Goal: Communication & Community: Share content

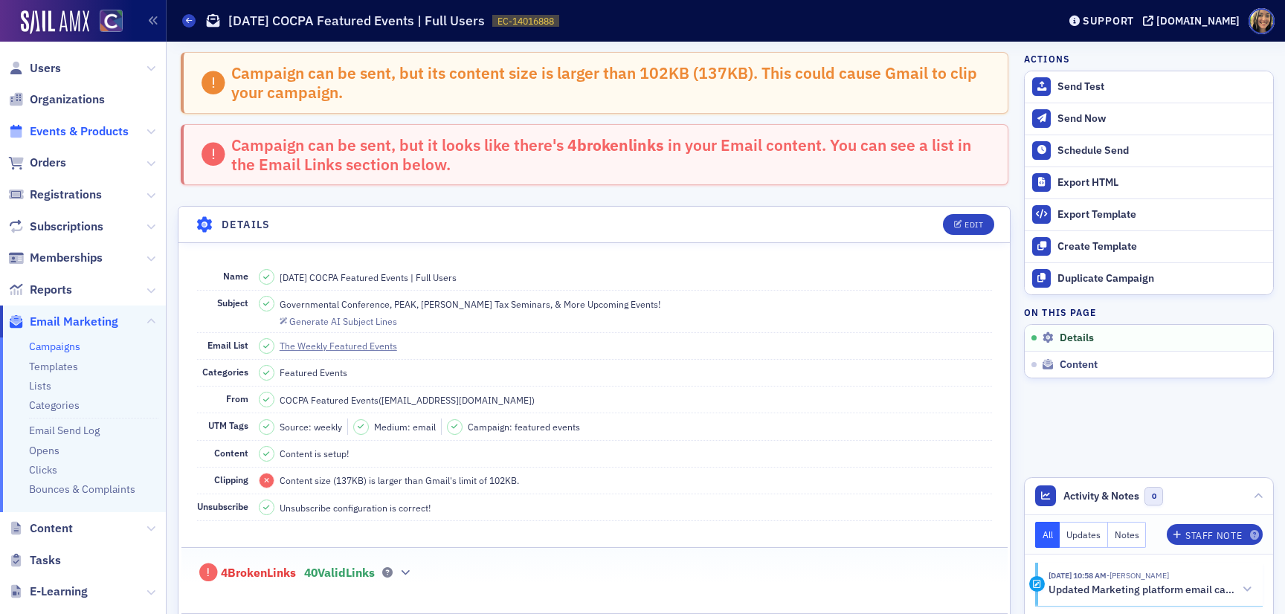
click at [73, 130] on span "Events & Products" at bounding box center [79, 131] width 99 height 16
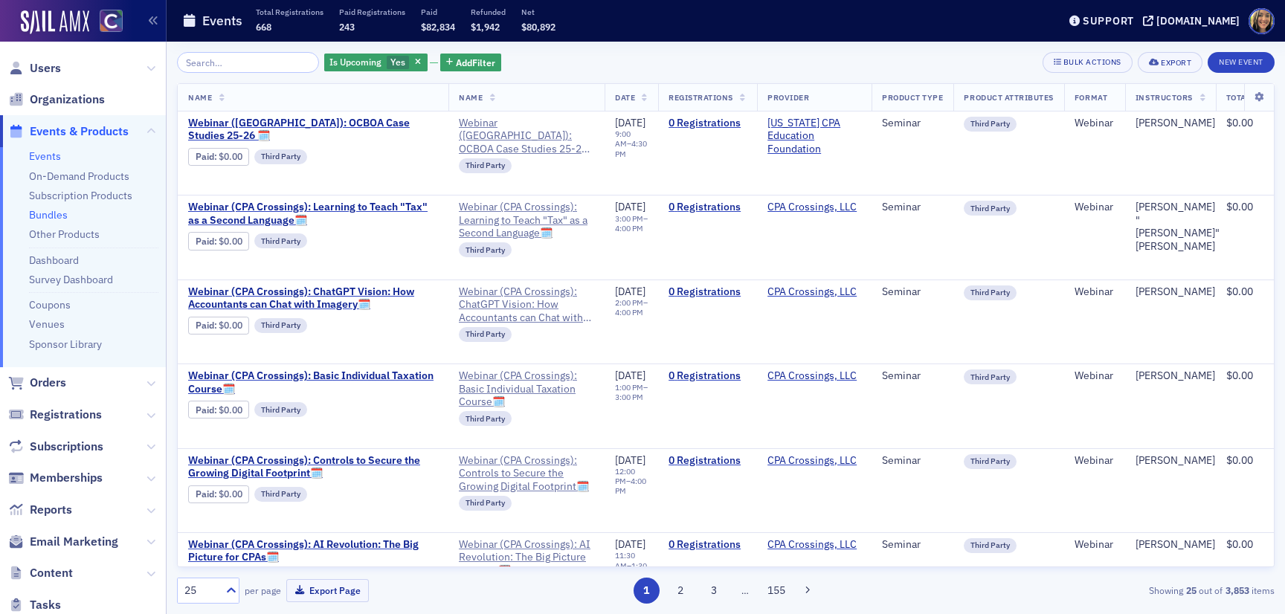
click at [45, 216] on link "Bundles" at bounding box center [48, 214] width 39 height 13
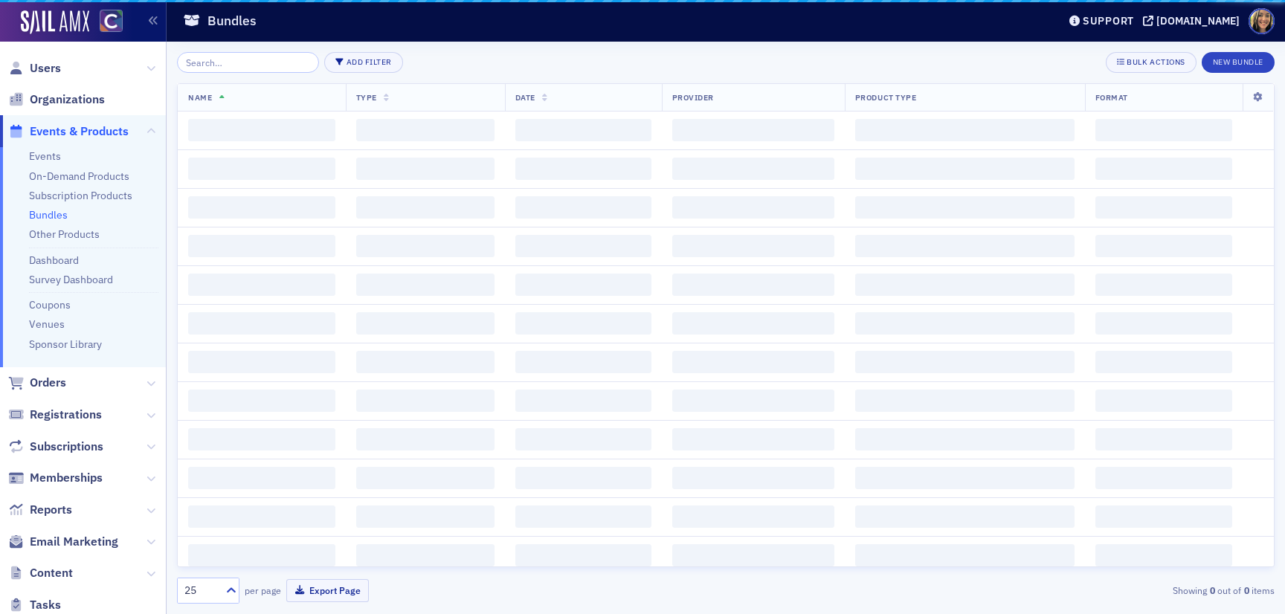
click at [217, 63] on input "search" at bounding box center [248, 62] width 142 height 21
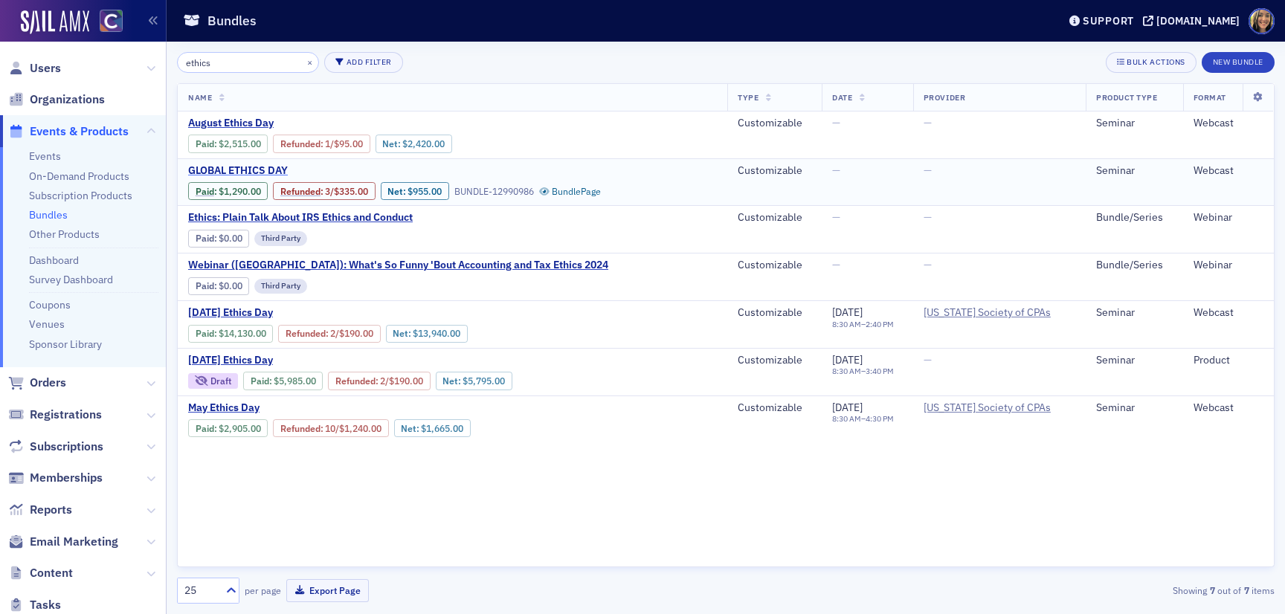
type input "ethics"
click at [239, 167] on span "GLOBAL ETHICS DAY" at bounding box center [313, 170] width 250 height 13
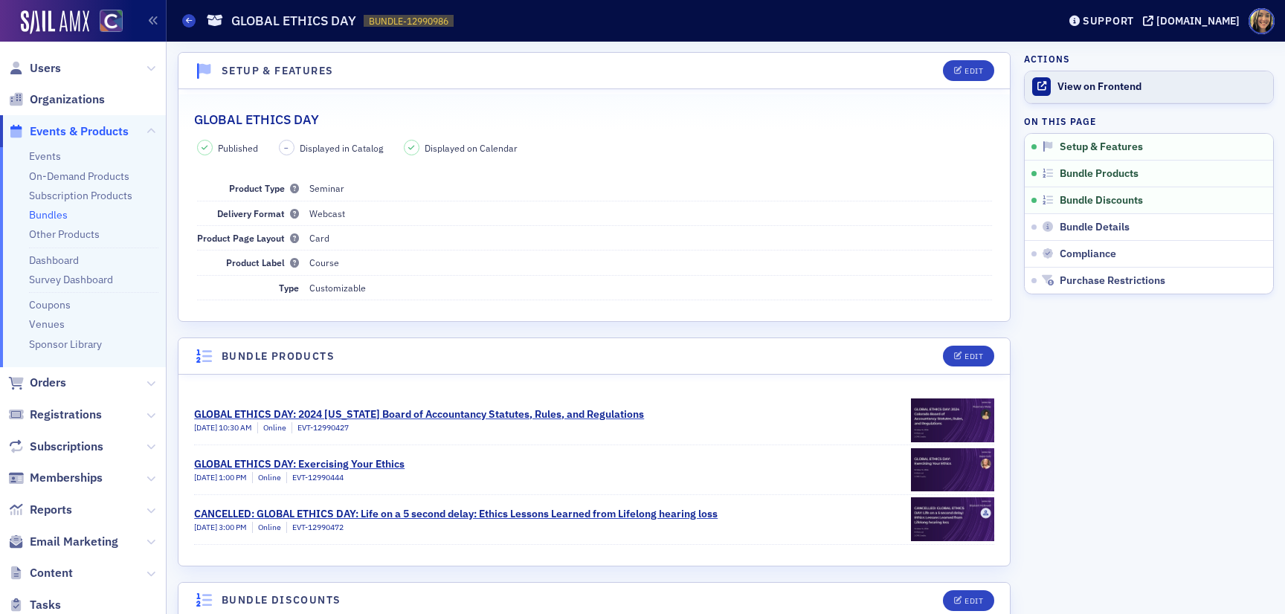
click at [1107, 81] on div "View on Frontend" at bounding box center [1162, 86] width 208 height 13
click at [40, 156] on link "Events" at bounding box center [45, 156] width 32 height 13
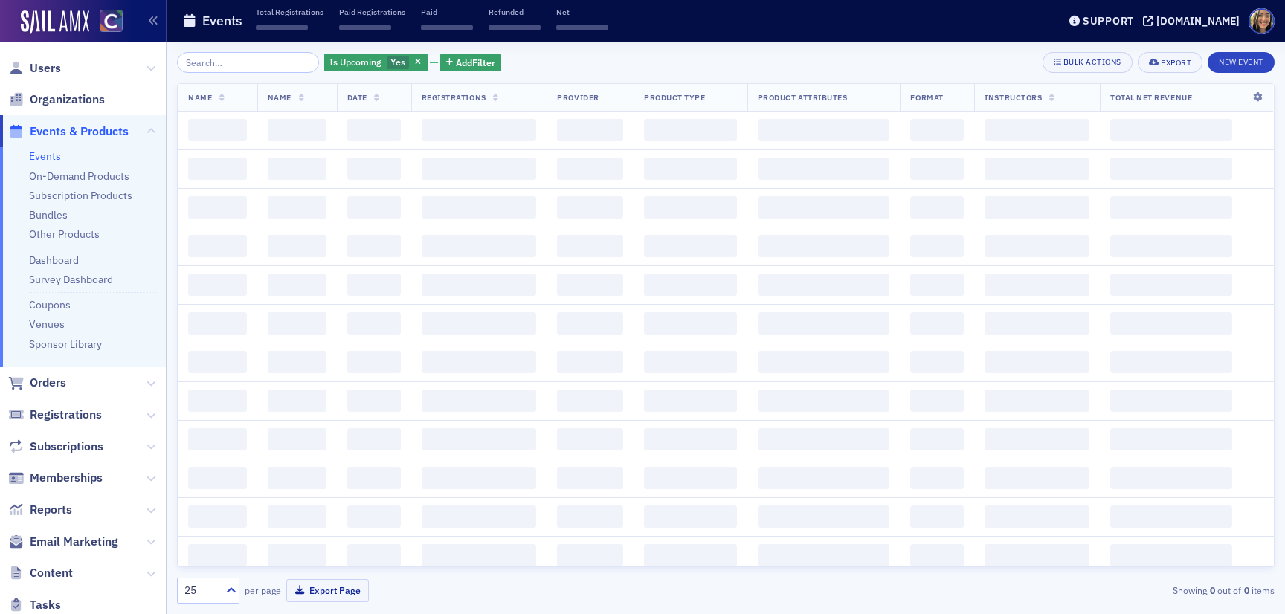
click at [273, 65] on input "search" at bounding box center [248, 62] width 142 height 21
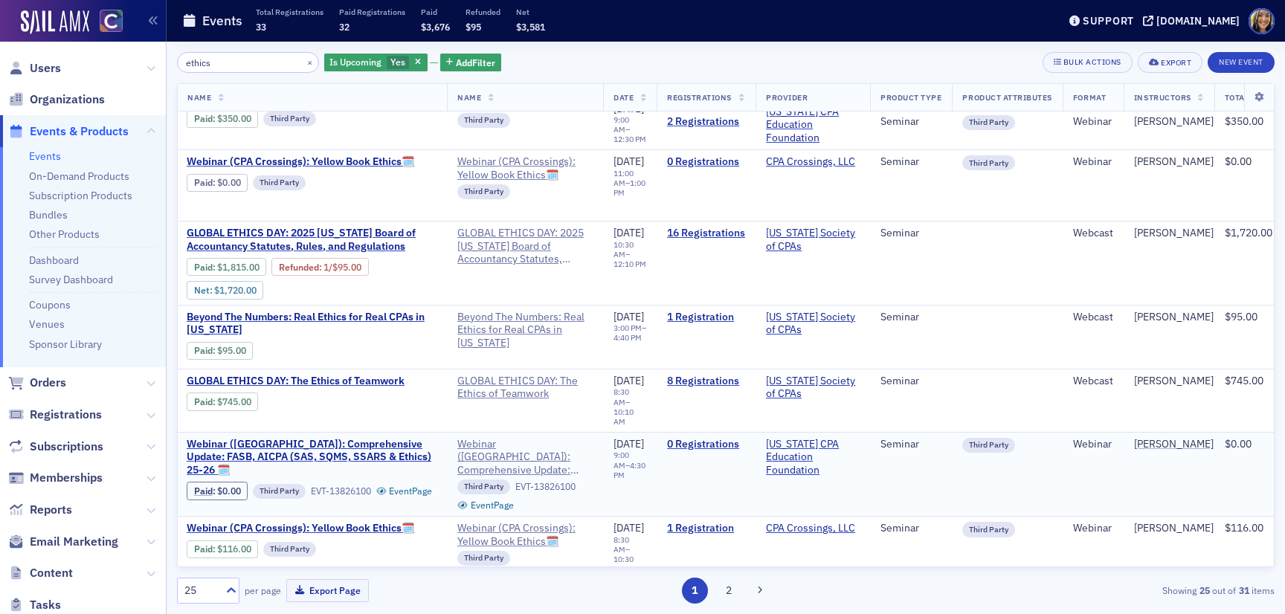
scroll to position [188, 0]
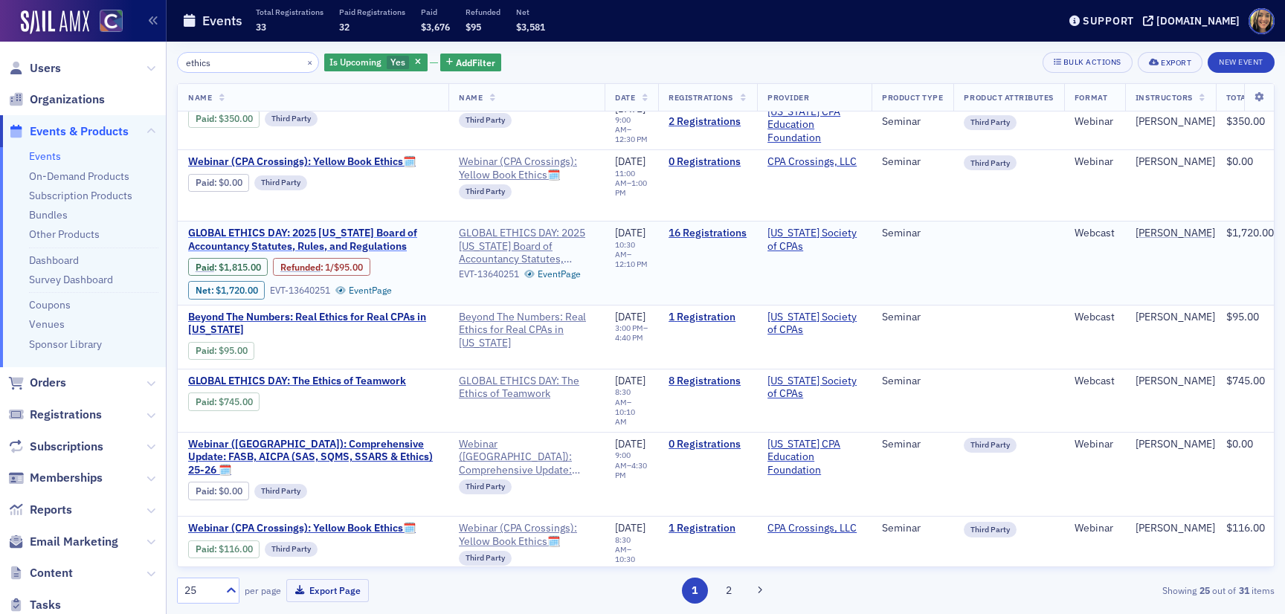
type input "ethics"
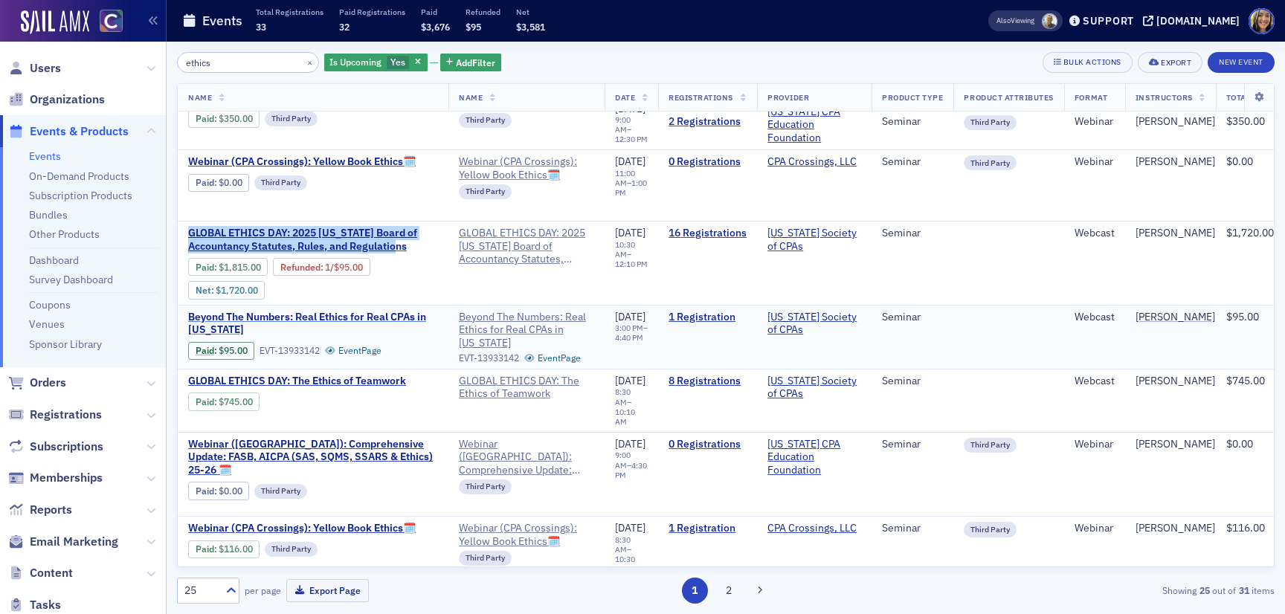
click at [273, 317] on span "Beyond The Numbers: Real Ethics for Real CPAs in Colorado" at bounding box center [313, 324] width 250 height 26
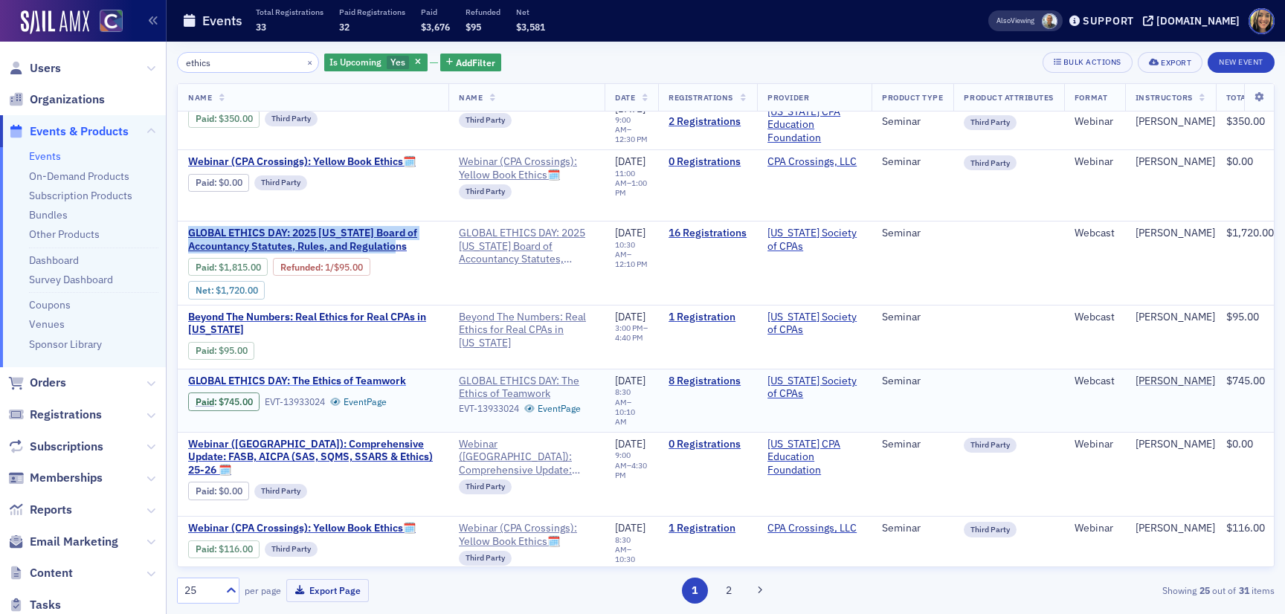
click at [280, 381] on span "GLOBAL ETHICS DAY: The Ethics of Teamwork" at bounding box center [313, 381] width 250 height 13
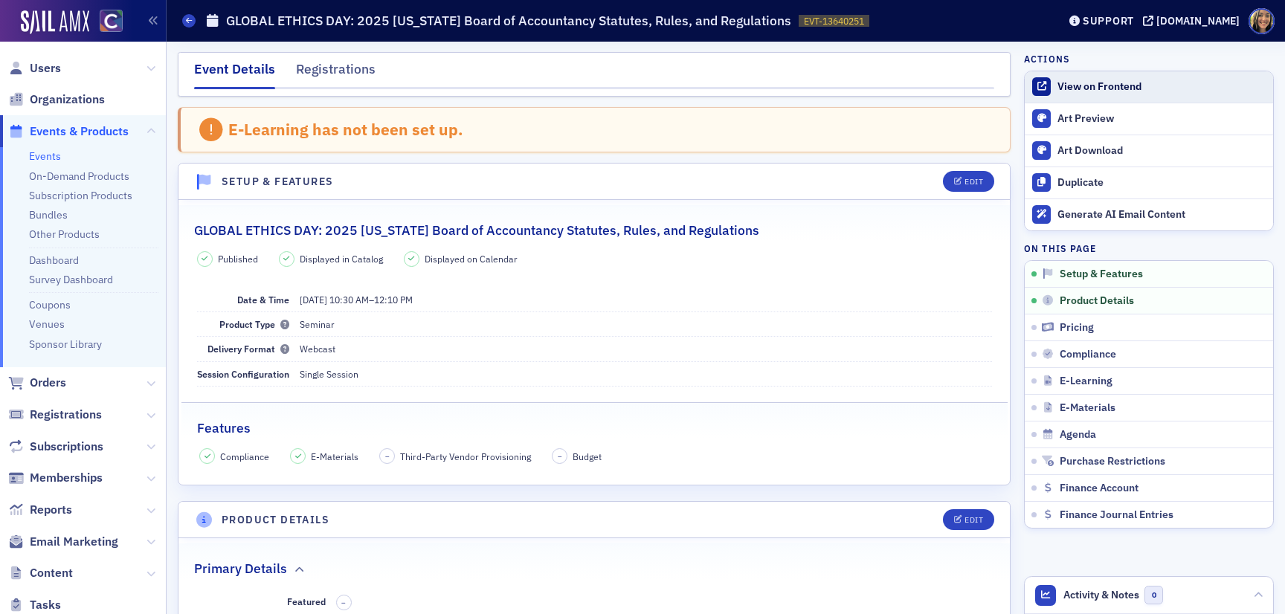
click at [1104, 81] on div "View on Frontend" at bounding box center [1162, 86] width 208 height 13
click at [68, 145] on span "Events & Products" at bounding box center [83, 131] width 166 height 32
click at [61, 133] on span "Events & Products" at bounding box center [79, 131] width 99 height 16
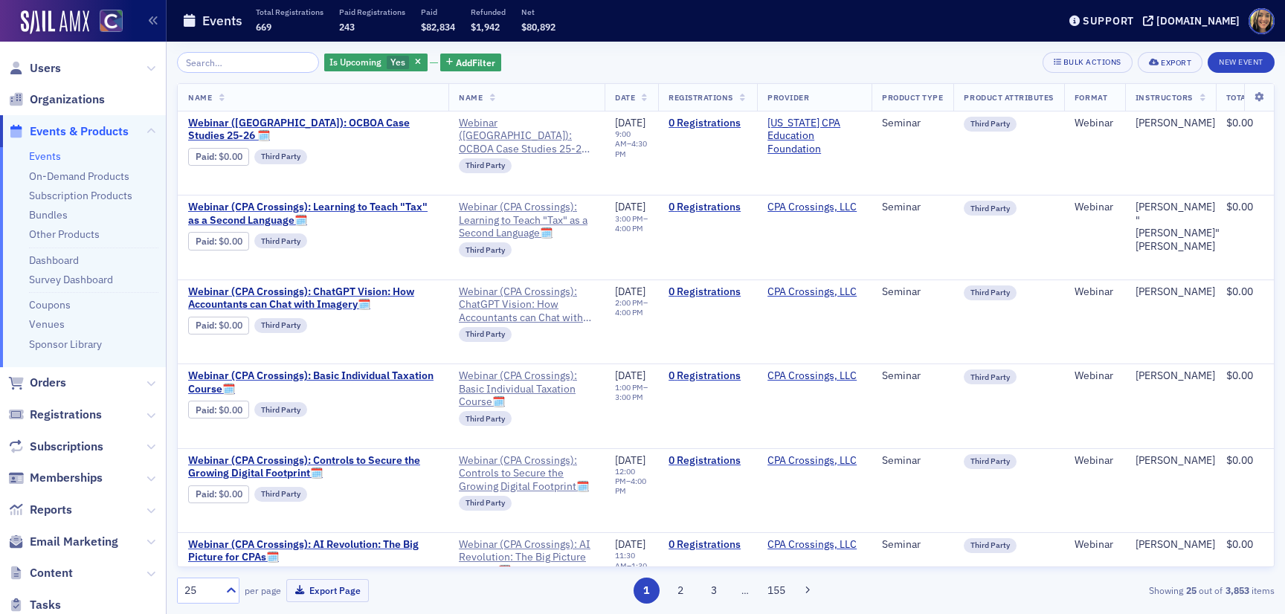
click at [255, 68] on input "search" at bounding box center [248, 62] width 142 height 21
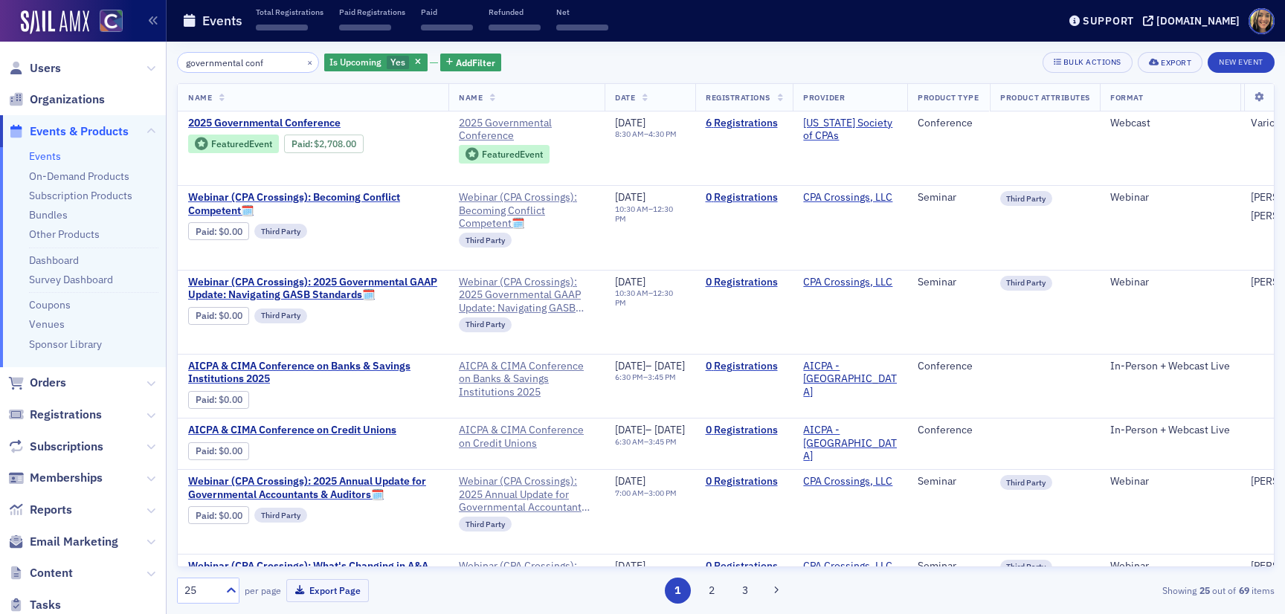
type input "governmental conf"
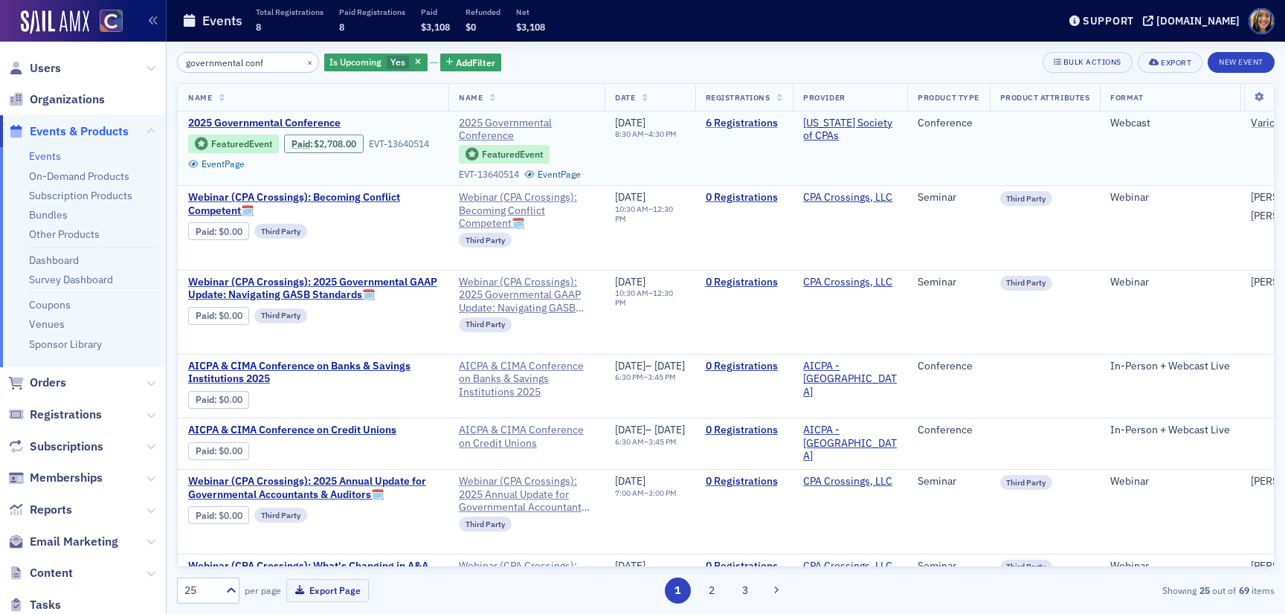
click at [773, 123] on link "6 Registrations" at bounding box center [744, 123] width 77 height 13
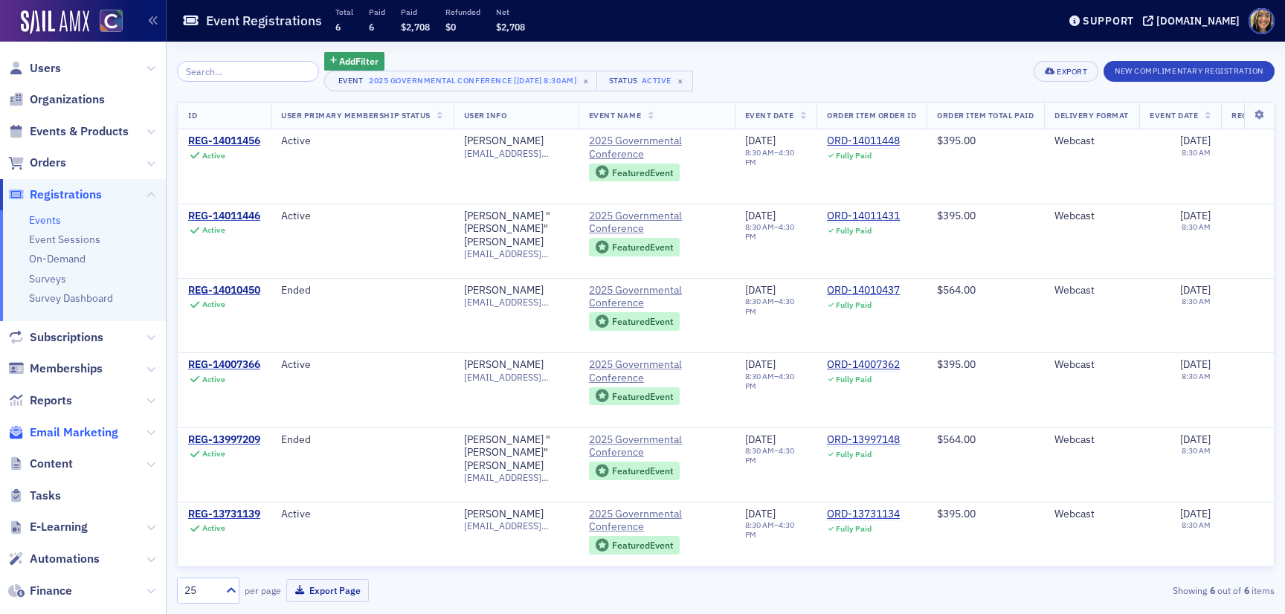
click at [97, 434] on span "Email Marketing" at bounding box center [74, 433] width 89 height 16
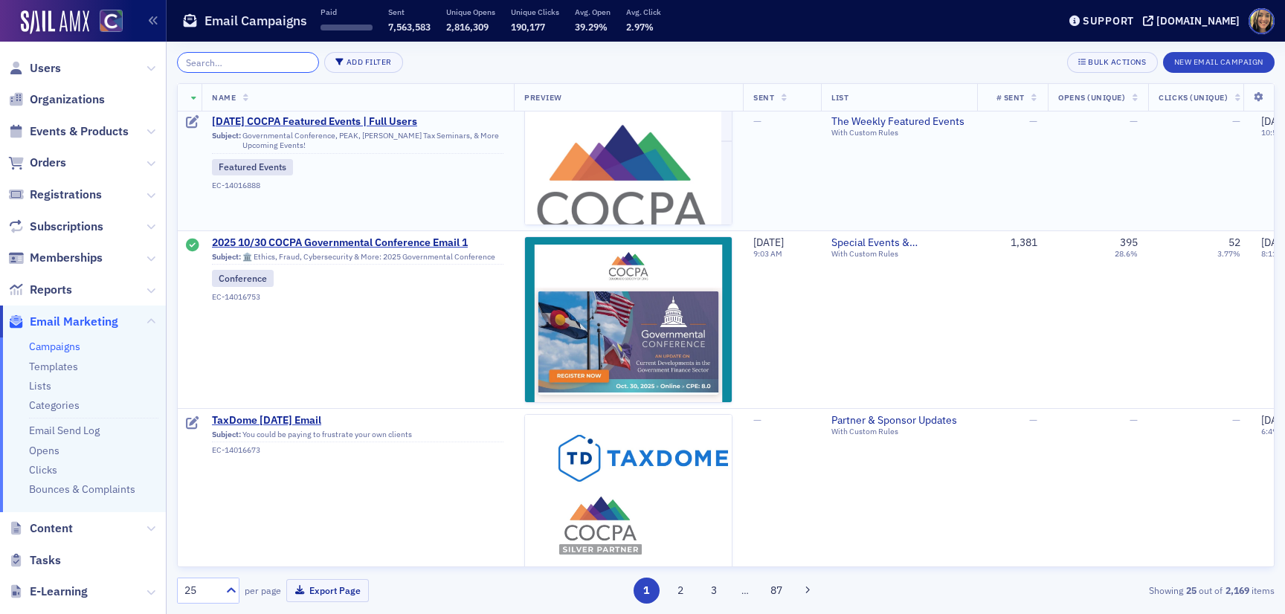
scroll to position [239, 0]
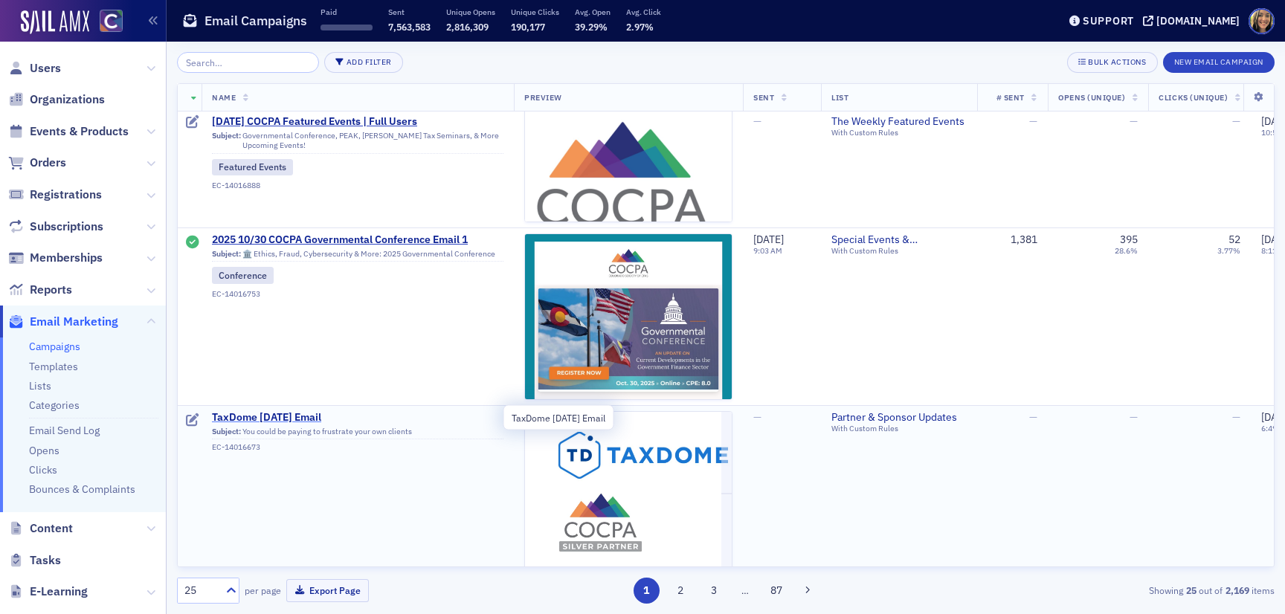
click at [330, 416] on span "TaxDome September 2025 Email" at bounding box center [358, 417] width 292 height 13
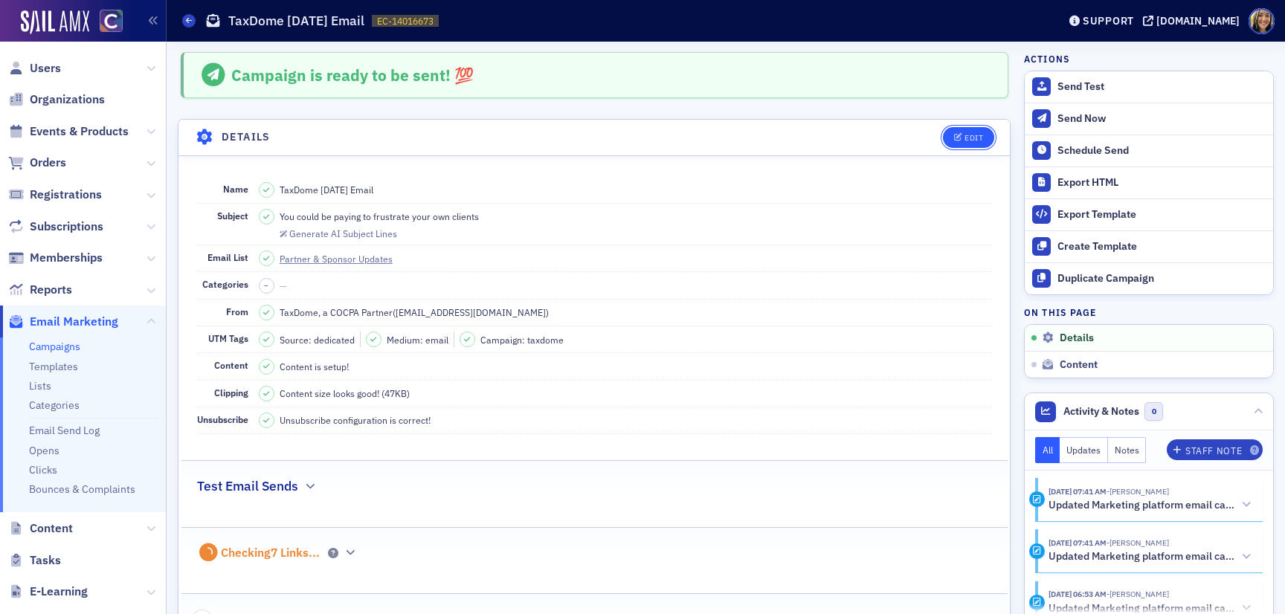
click at [960, 140] on icon "button" at bounding box center [958, 138] width 9 height 8
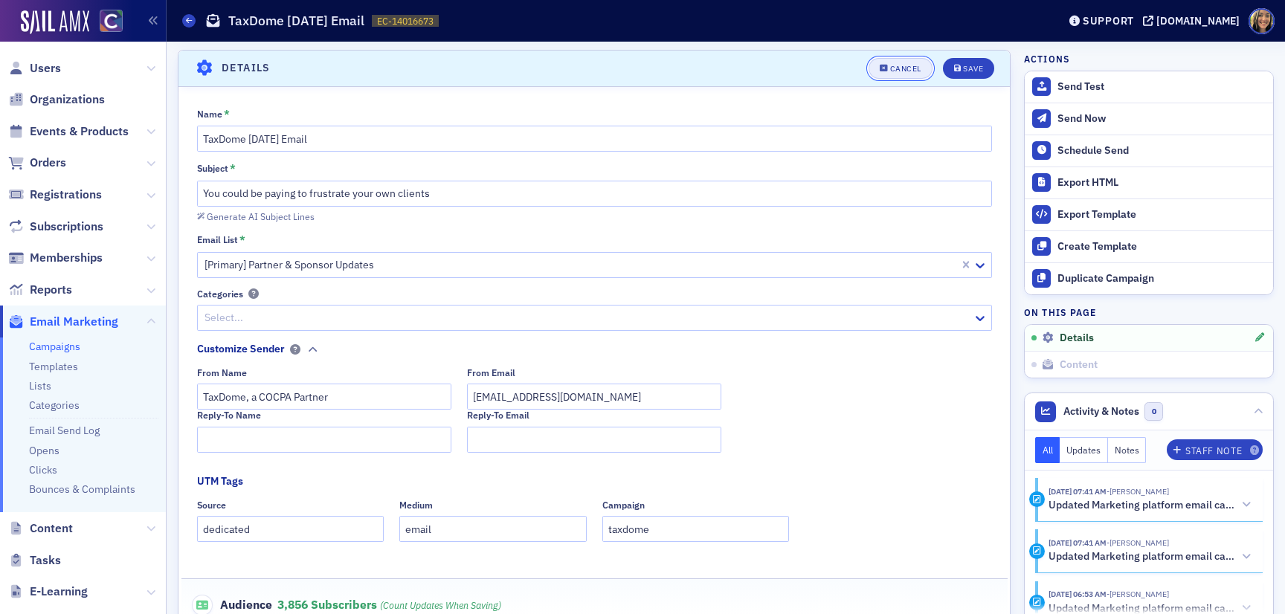
click at [922, 74] on button "Cancel" at bounding box center [901, 68] width 64 height 21
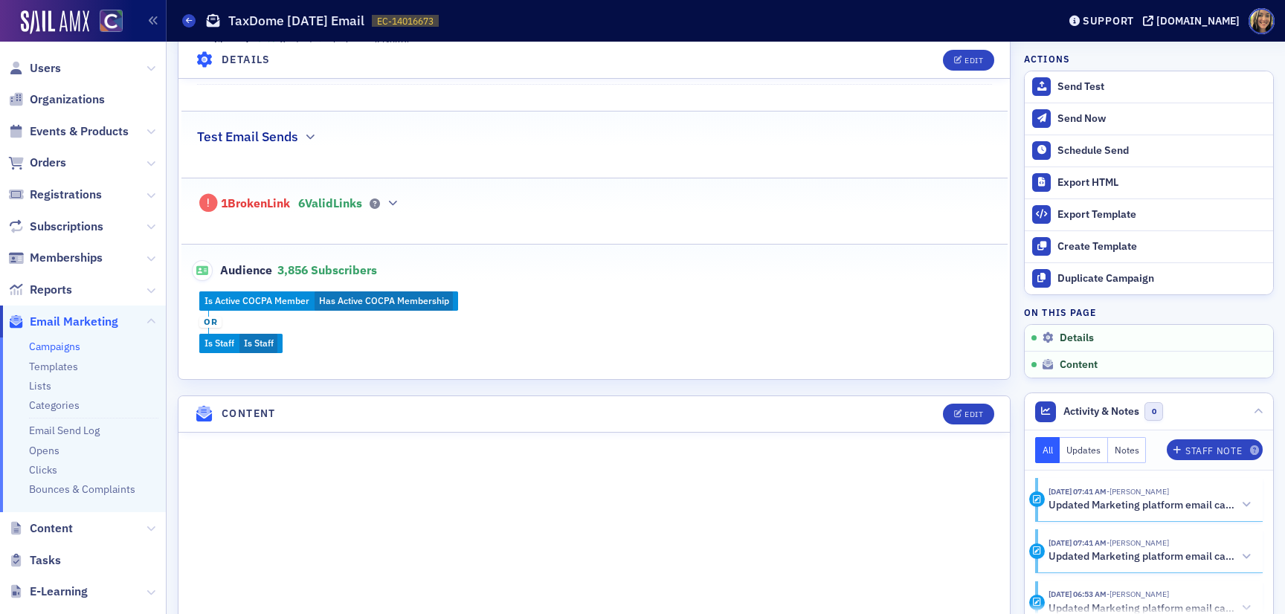
scroll to position [356, 0]
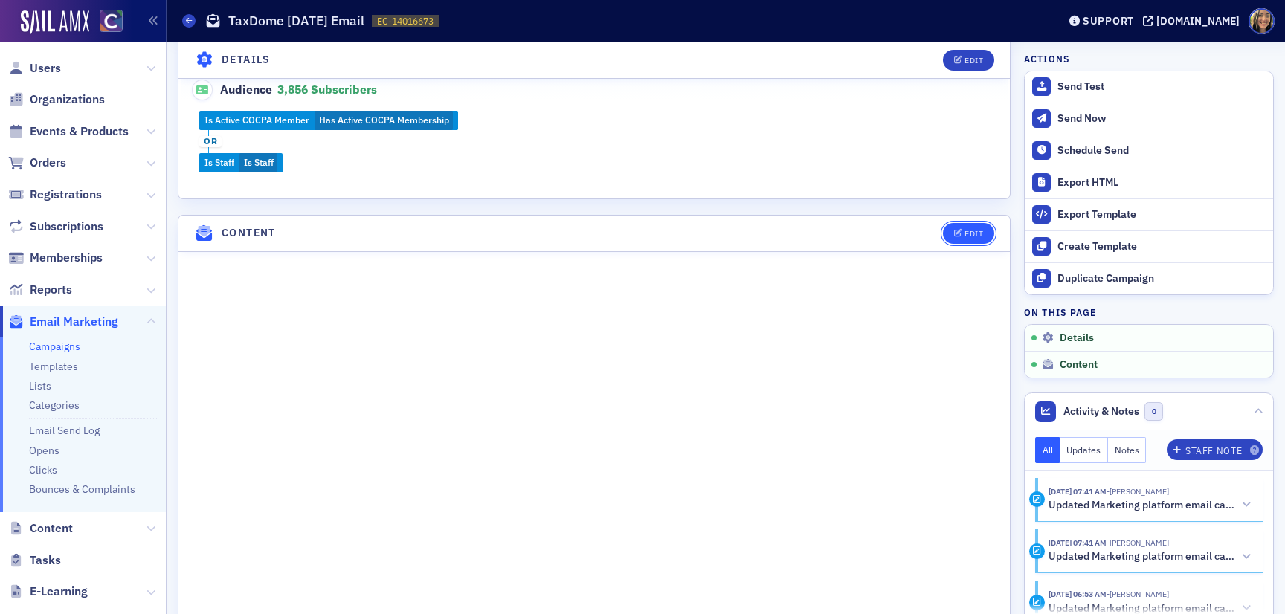
click at [962, 230] on icon "button" at bounding box center [958, 234] width 9 height 8
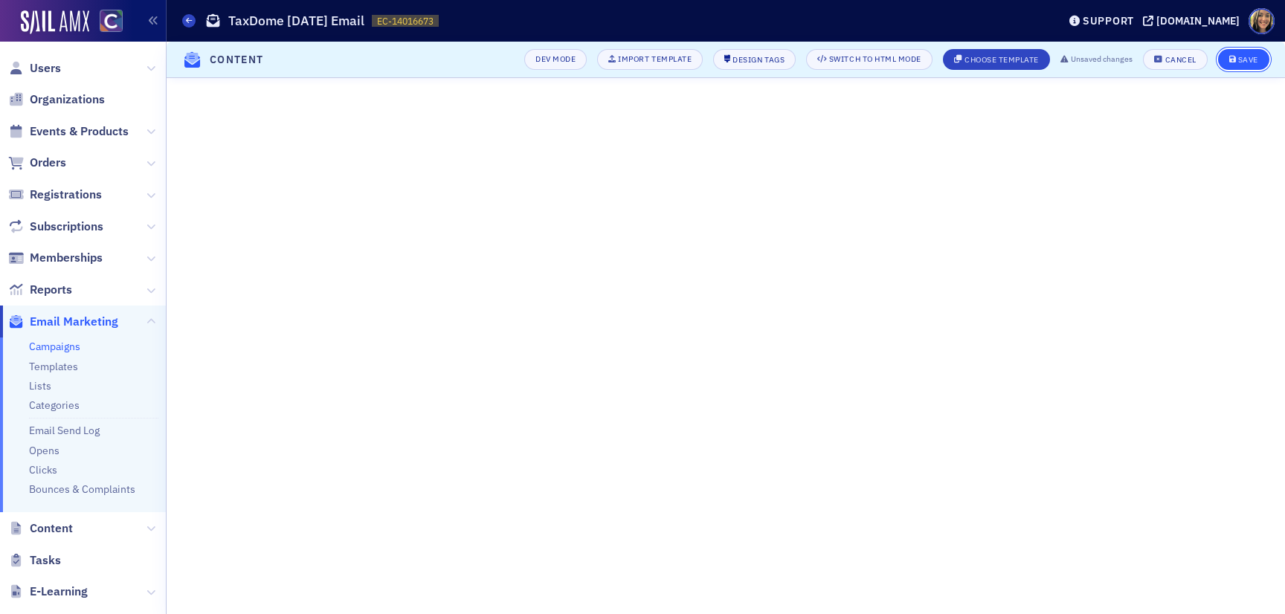
click at [1240, 60] on div "Save" at bounding box center [1248, 60] width 20 height 8
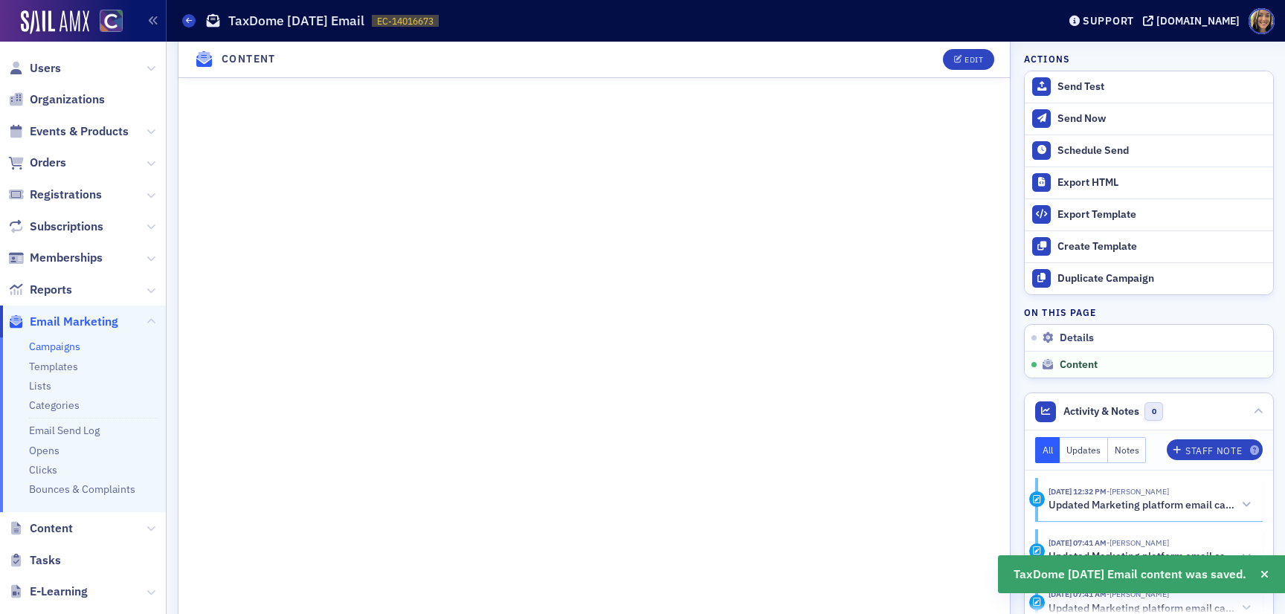
scroll to position [1009, 0]
click at [1079, 84] on div "Send Test" at bounding box center [1162, 86] width 208 height 13
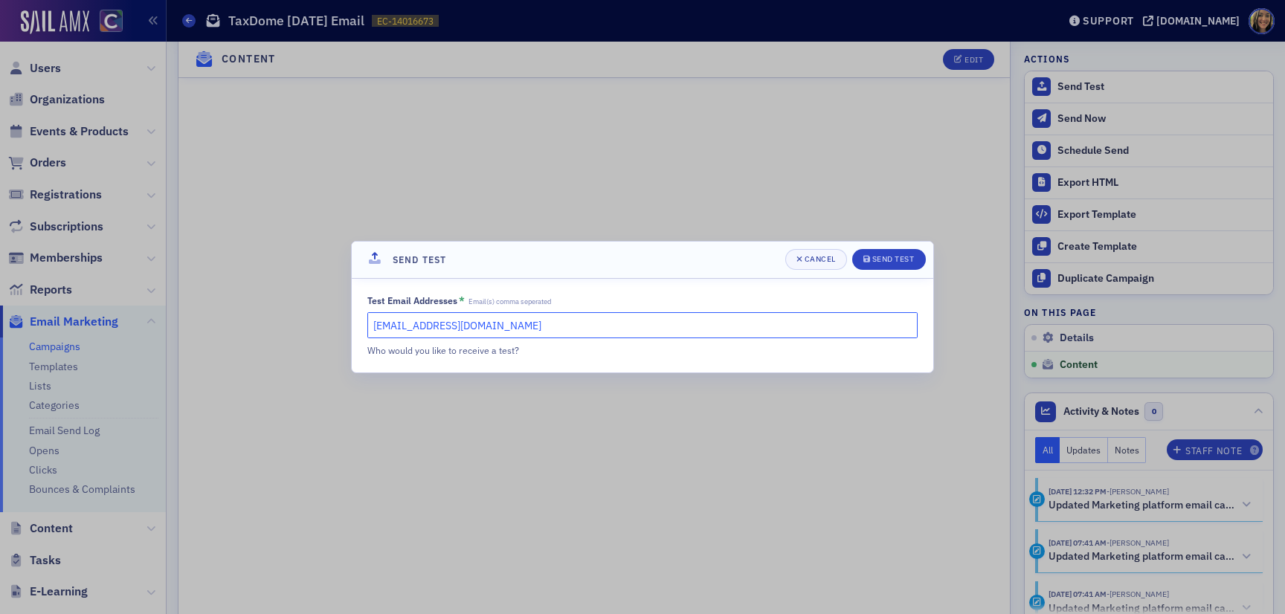
click at [449, 318] on input "lauren@blueoceanideas.com" at bounding box center [642, 325] width 550 height 26
type input "cheryl@cocpa.org"
click at [881, 267] on button "Send Test" at bounding box center [889, 259] width 74 height 21
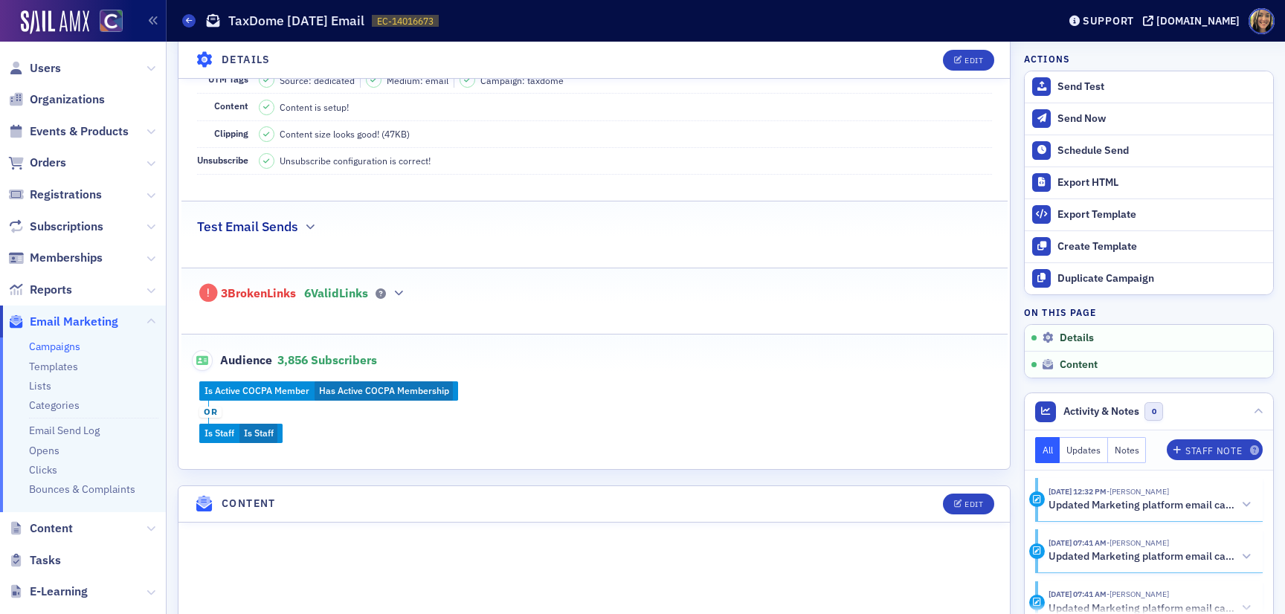
scroll to position [291, 0]
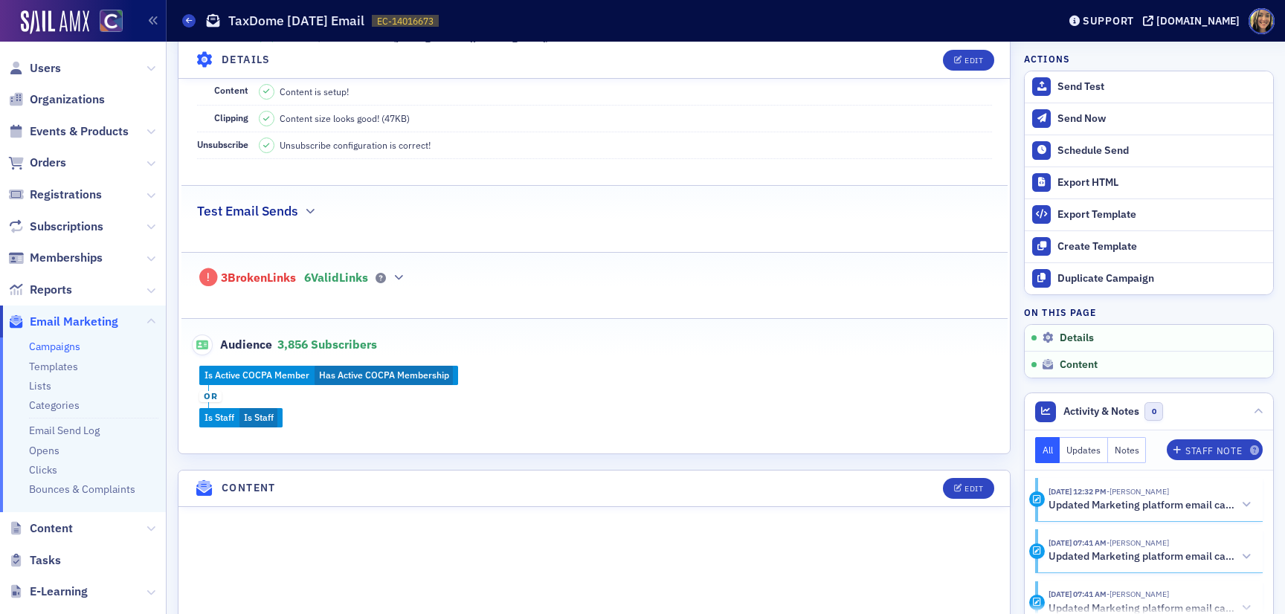
click at [381, 273] on span at bounding box center [378, 278] width 16 height 10
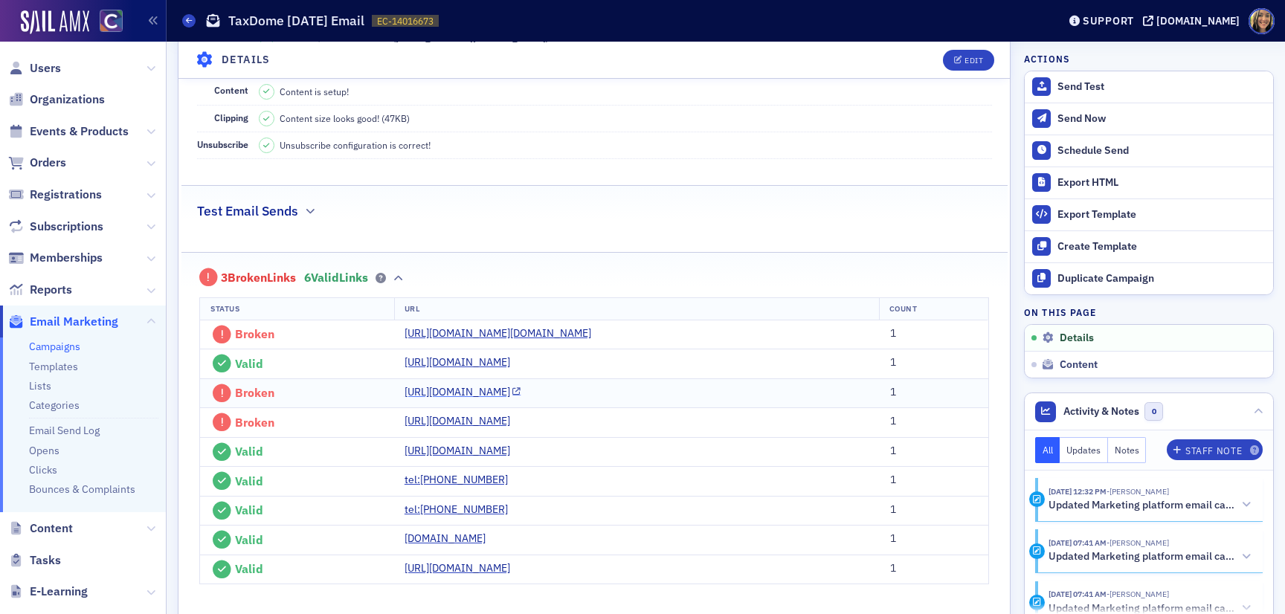
click at [424, 400] on link "https://taxdome.com/calculator?utm_source=Partner&utm_medium=CoCPA&utm_campaign…" at bounding box center [463, 393] width 117 height 16
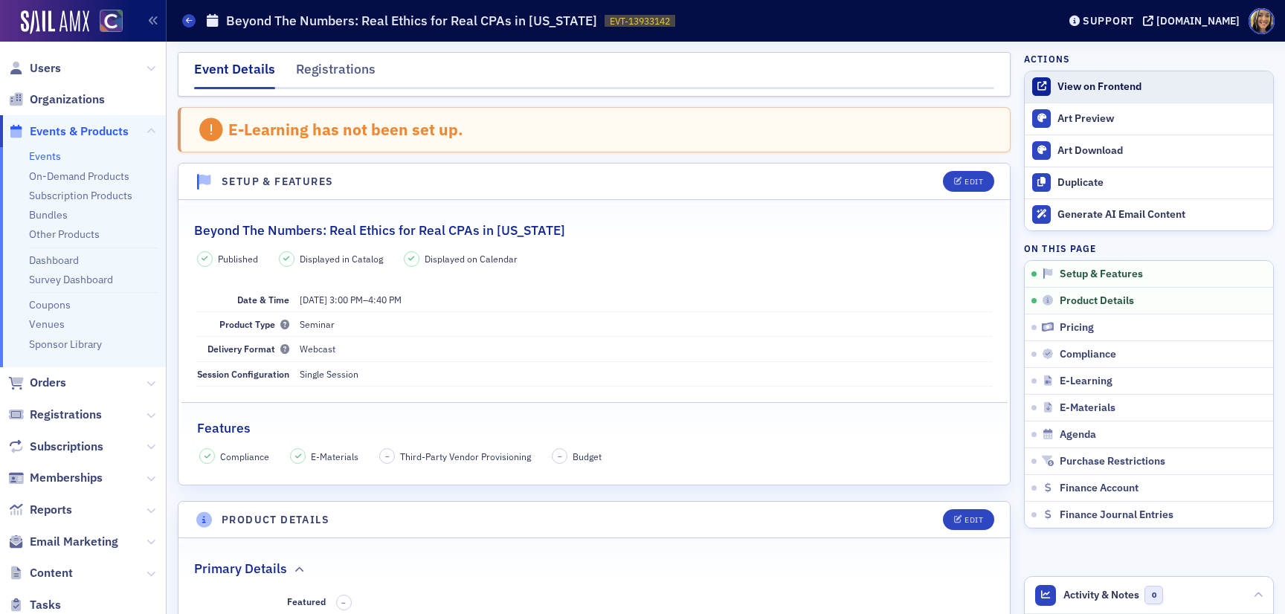
click at [1093, 92] on div "View on Frontend" at bounding box center [1162, 86] width 208 height 13
click at [1089, 83] on div "View on Frontend" at bounding box center [1162, 86] width 208 height 13
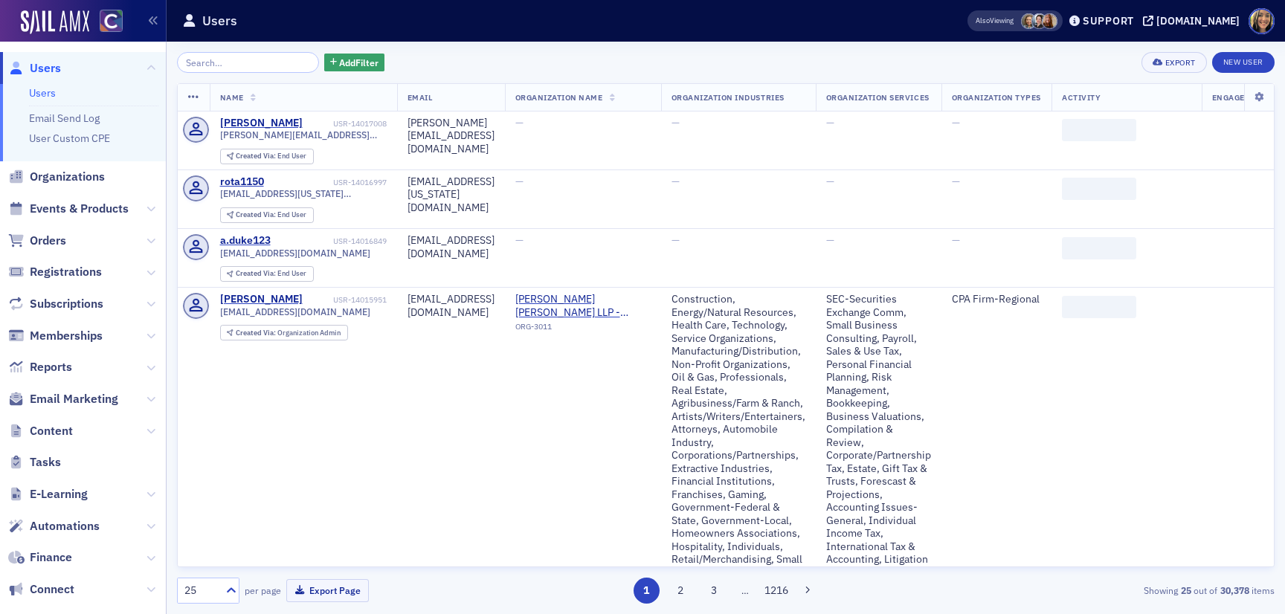
click at [84, 388] on span "Email Marketing" at bounding box center [83, 400] width 166 height 32
click at [86, 399] on span "Email Marketing" at bounding box center [74, 399] width 89 height 16
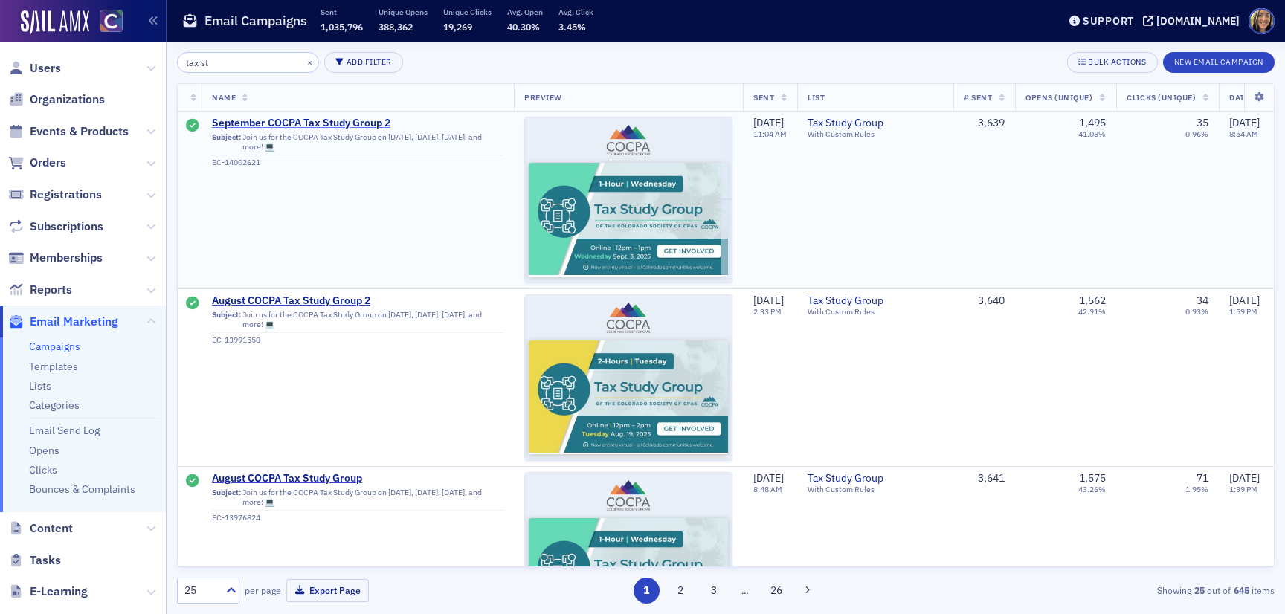
type input "tax st"
click at [318, 120] on span "September COCPA Tax Study Group 2" at bounding box center [358, 123] width 292 height 13
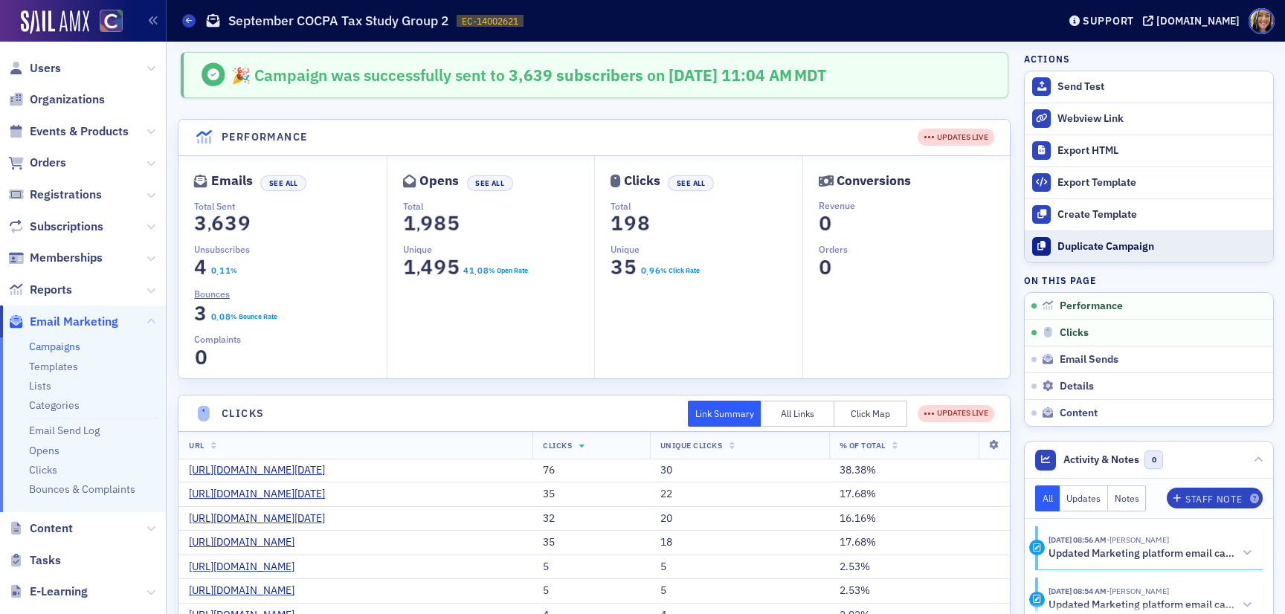
click at [1100, 248] on div "Duplicate Campaign" at bounding box center [1162, 246] width 208 height 13
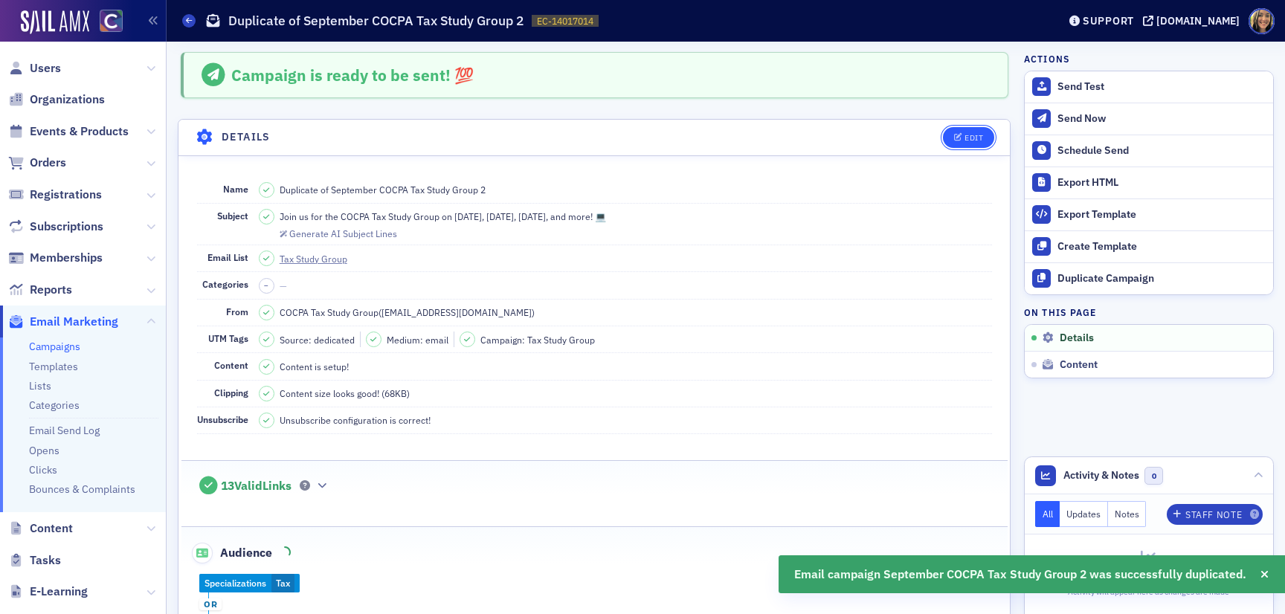
click at [958, 136] on icon "button" at bounding box center [958, 138] width 9 height 8
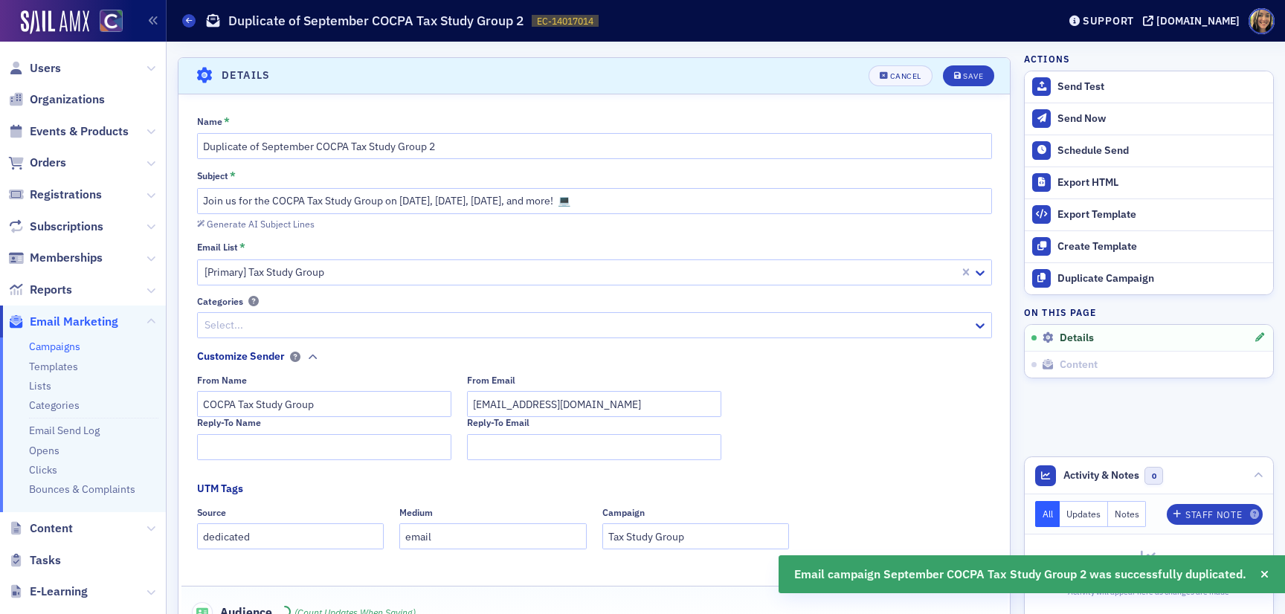
scroll to position [69, 0]
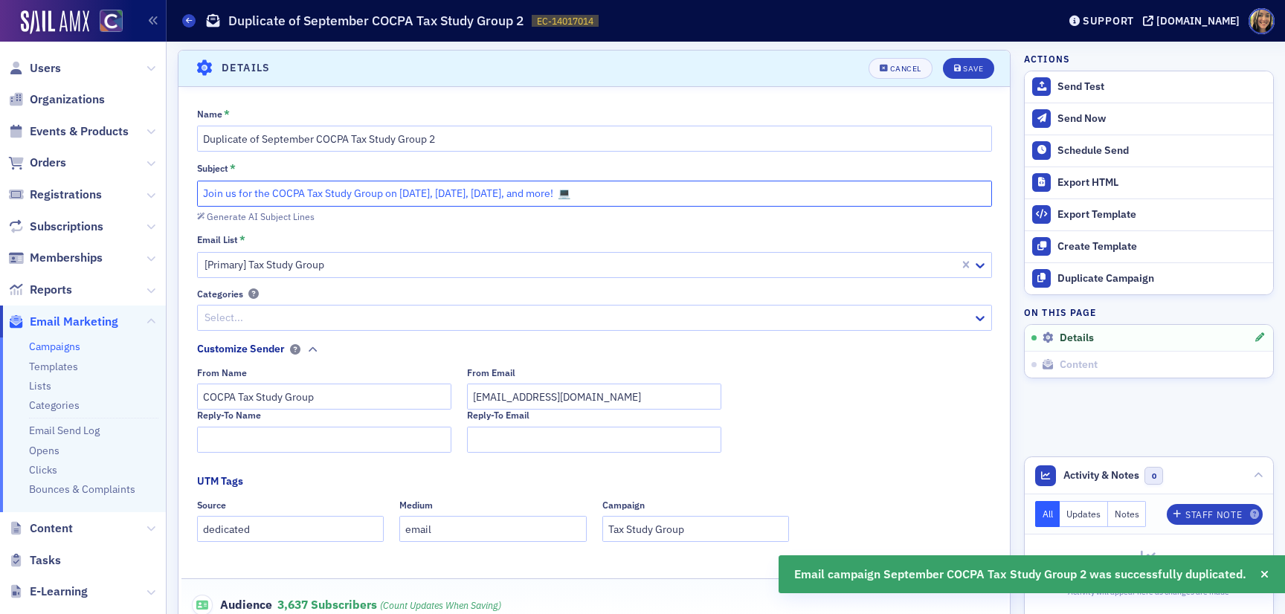
drag, startPoint x: 466, startPoint y: 197, endPoint x: 401, endPoint y: 198, distance: 64.7
click at [401, 198] on input "Join us for the COCPA Tax Study Group on [DATE], [DATE], [DATE], and more! 💻" at bounding box center [594, 194] width 795 height 26
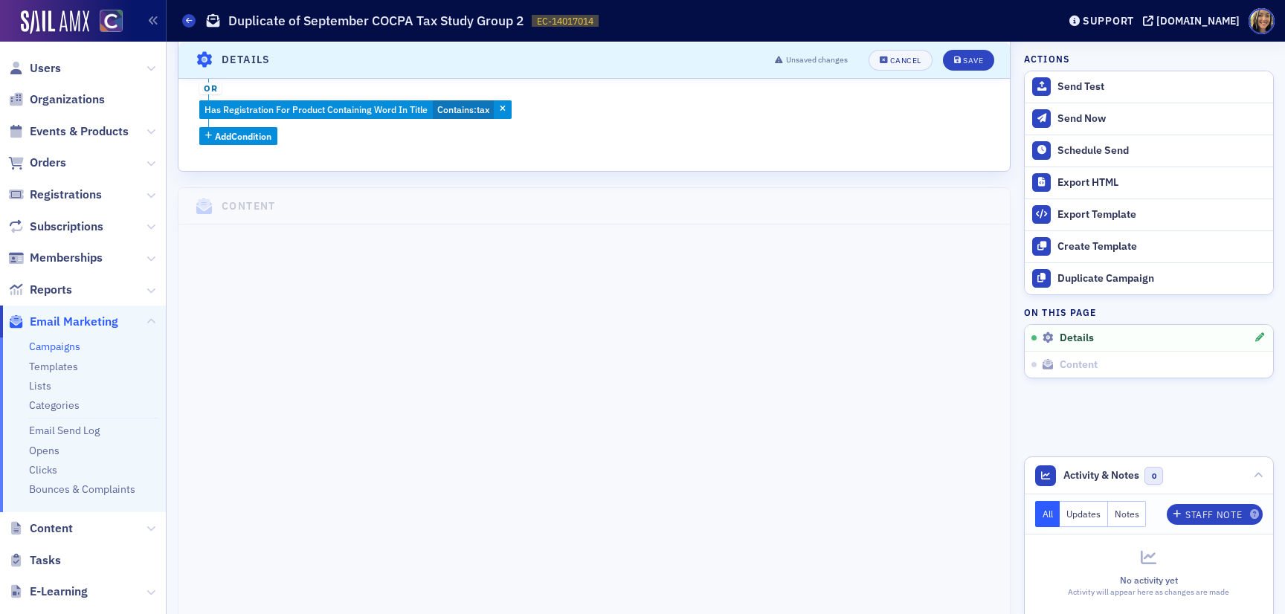
scroll to position [0, 0]
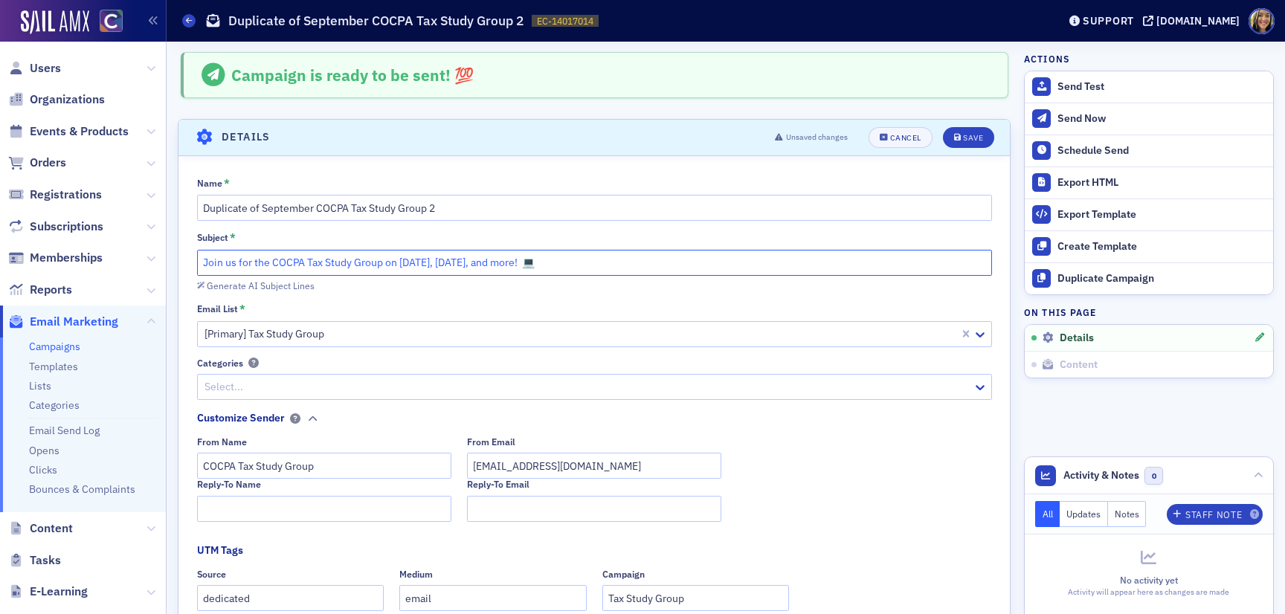
click at [521, 267] on input "Join us for the COCPA Tax Study Group on September 23, October 1, and more! 💻" at bounding box center [594, 263] width 795 height 26
type input "Join us for the COCPA Tax Study Group on [DATE], [DATE], [DATE], and more! 💻"
drag, startPoint x: 262, startPoint y: 210, endPoint x: 179, endPoint y: 210, distance: 83.3
click at [179, 210] on div "Name * Duplicate of September COCPA Tax Study Group 2 Subject * Join us for the…" at bounding box center [595, 488] width 832 height 623
type input "September COCPA Tax Study Group 2"
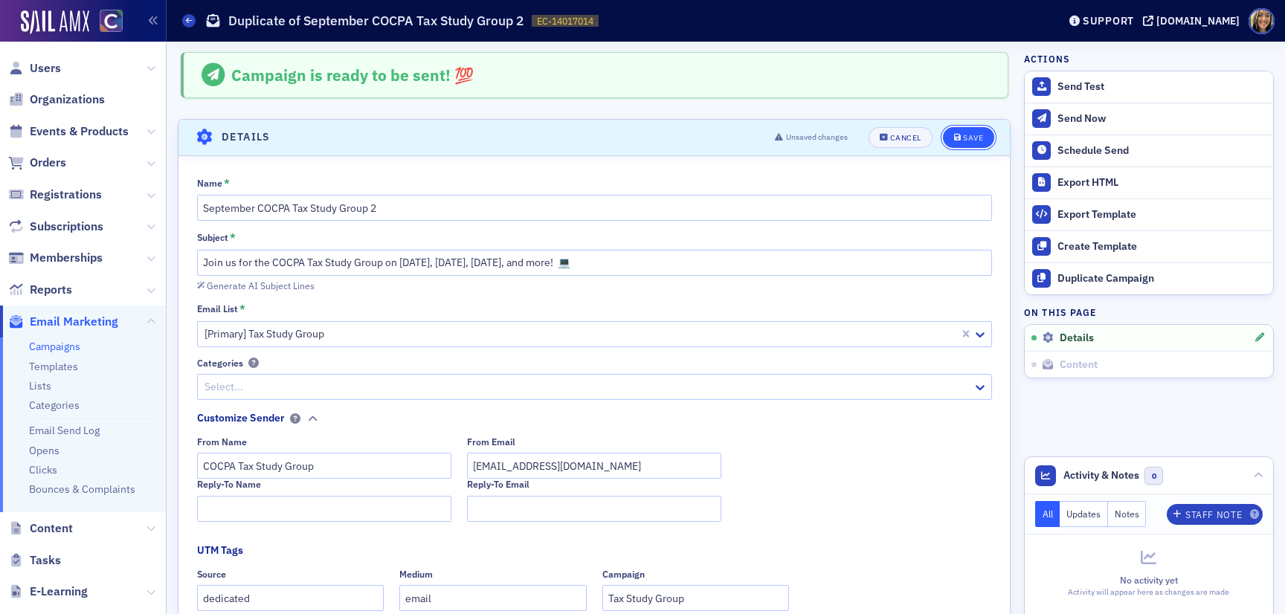
click at [981, 141] on div "Save" at bounding box center [973, 138] width 20 height 8
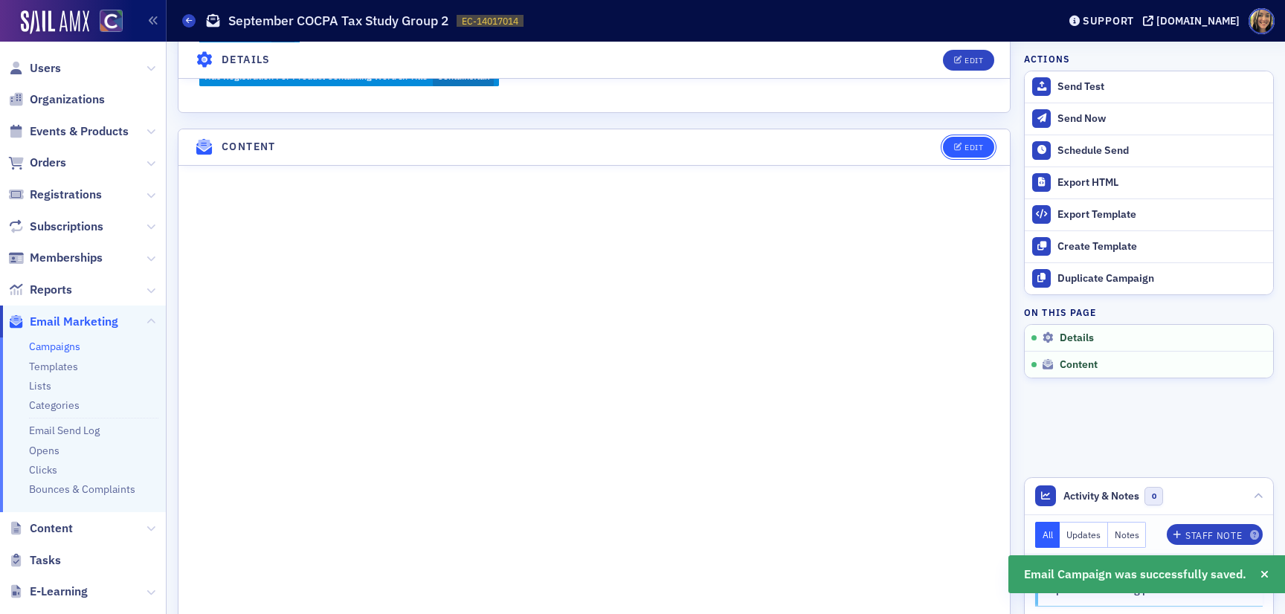
click at [974, 144] on div "Edit" at bounding box center [974, 148] width 19 height 8
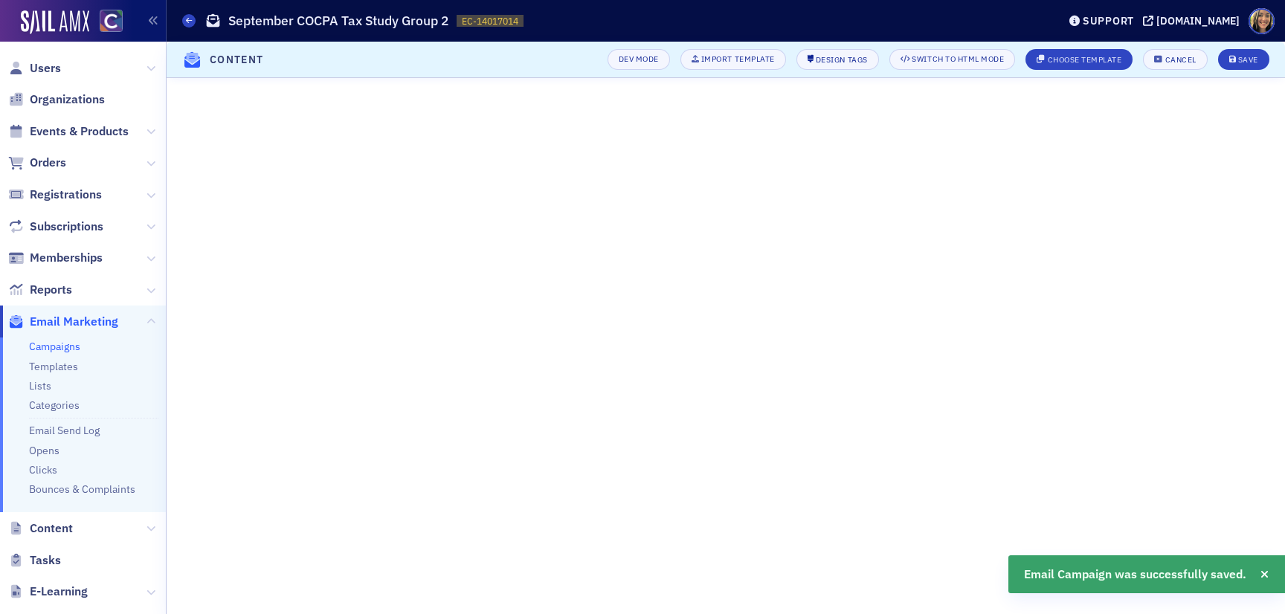
scroll to position [72, 0]
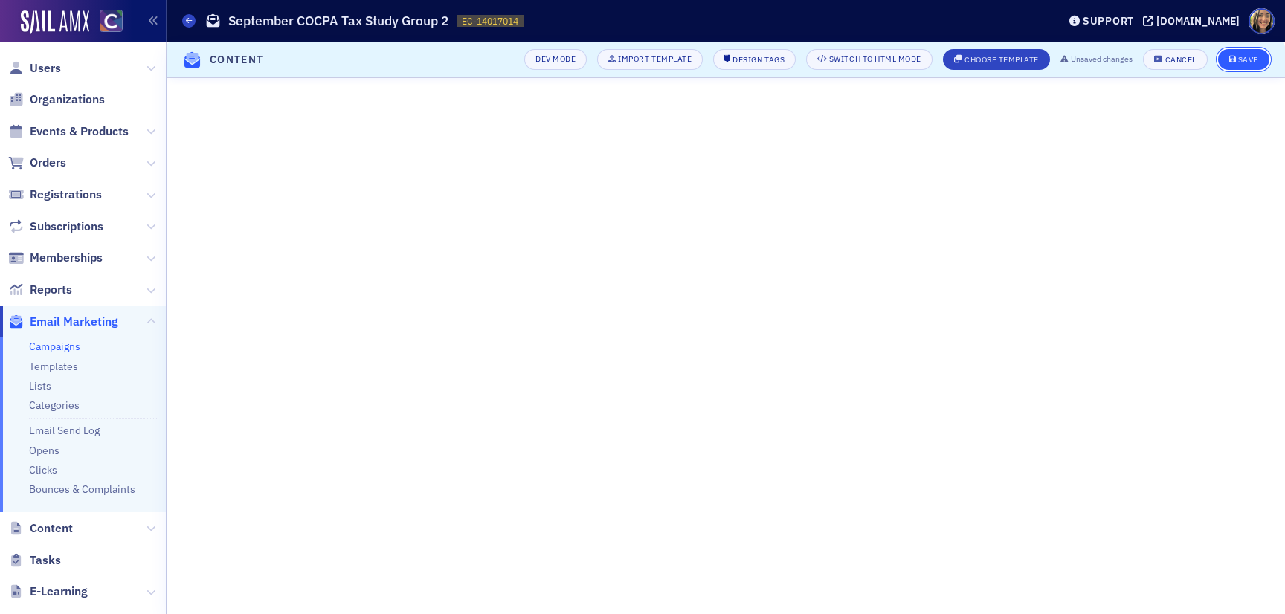
click at [1256, 60] on div "Save" at bounding box center [1248, 60] width 20 height 8
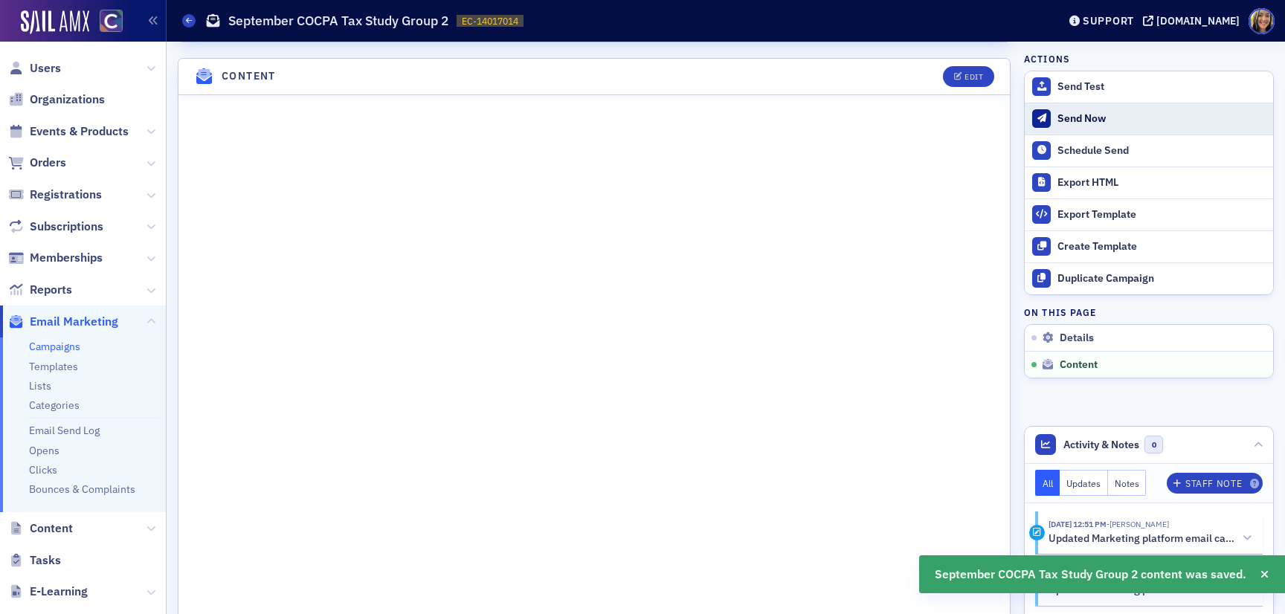
scroll to position [627, 0]
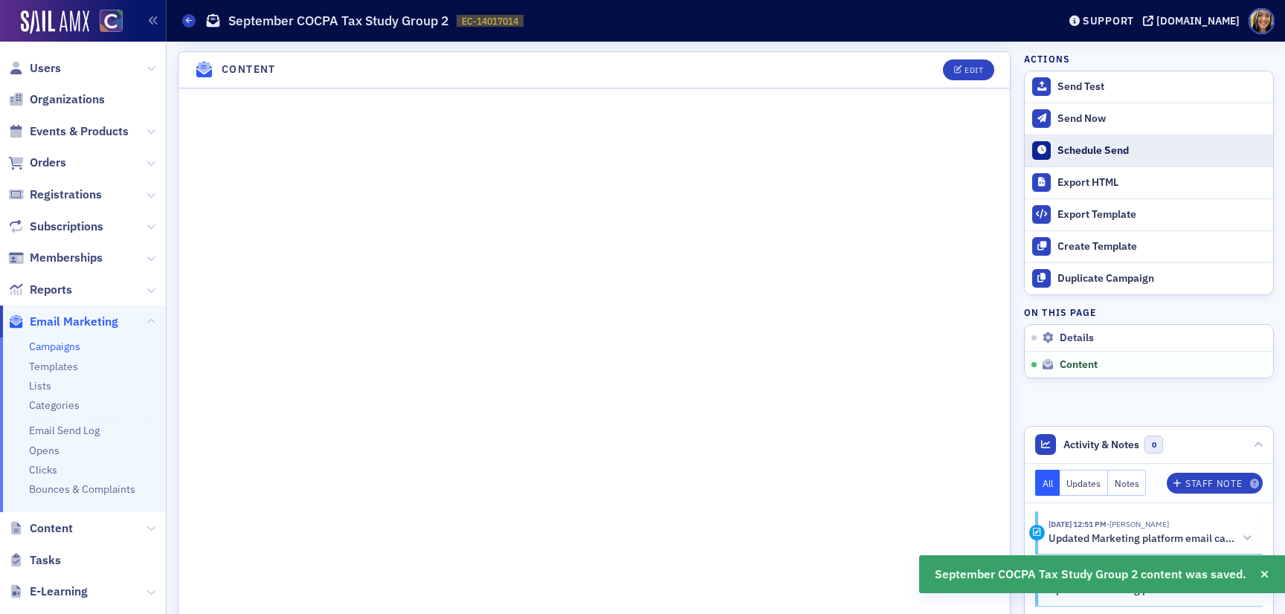
click at [1084, 149] on div "Schedule Send" at bounding box center [1162, 150] width 208 height 13
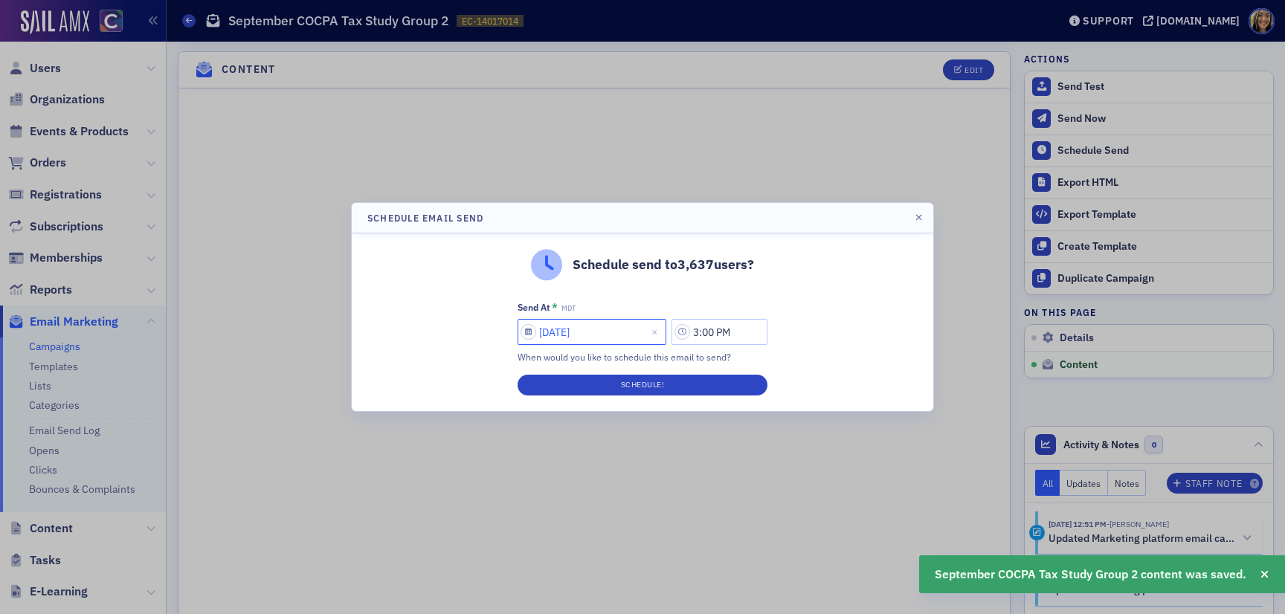
click at [561, 335] on input "09/03/2025" at bounding box center [592, 332] width 149 height 26
select select "8"
select select "2025"
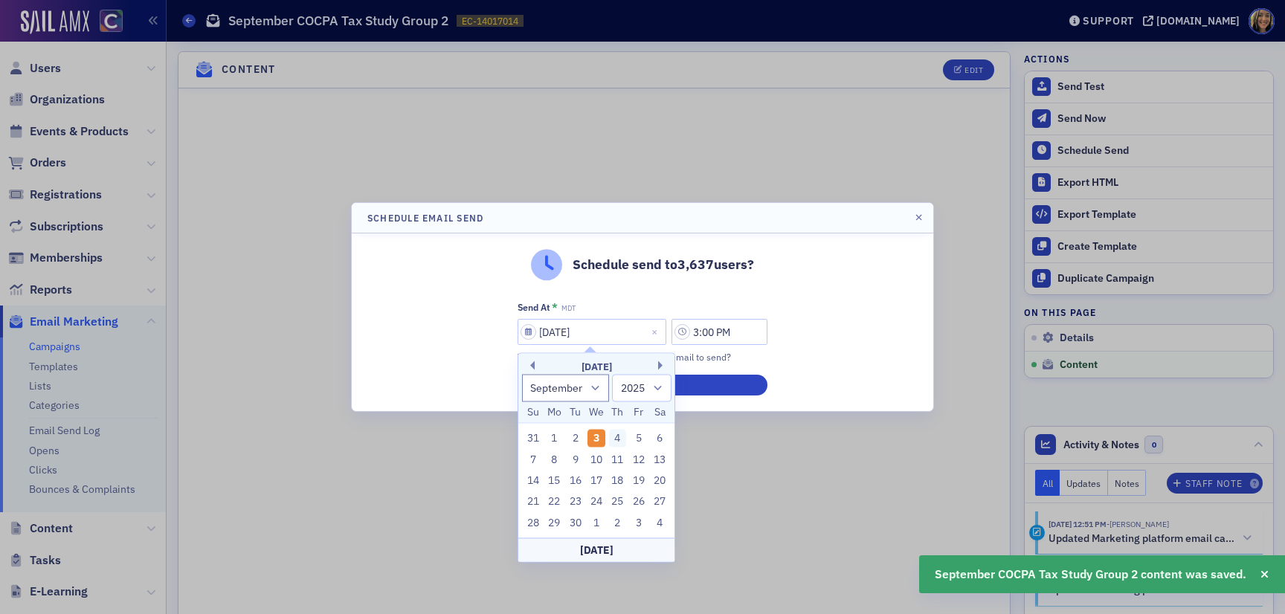
click at [614, 437] on div "4" at bounding box center [618, 439] width 18 height 18
type input "09/04/2025"
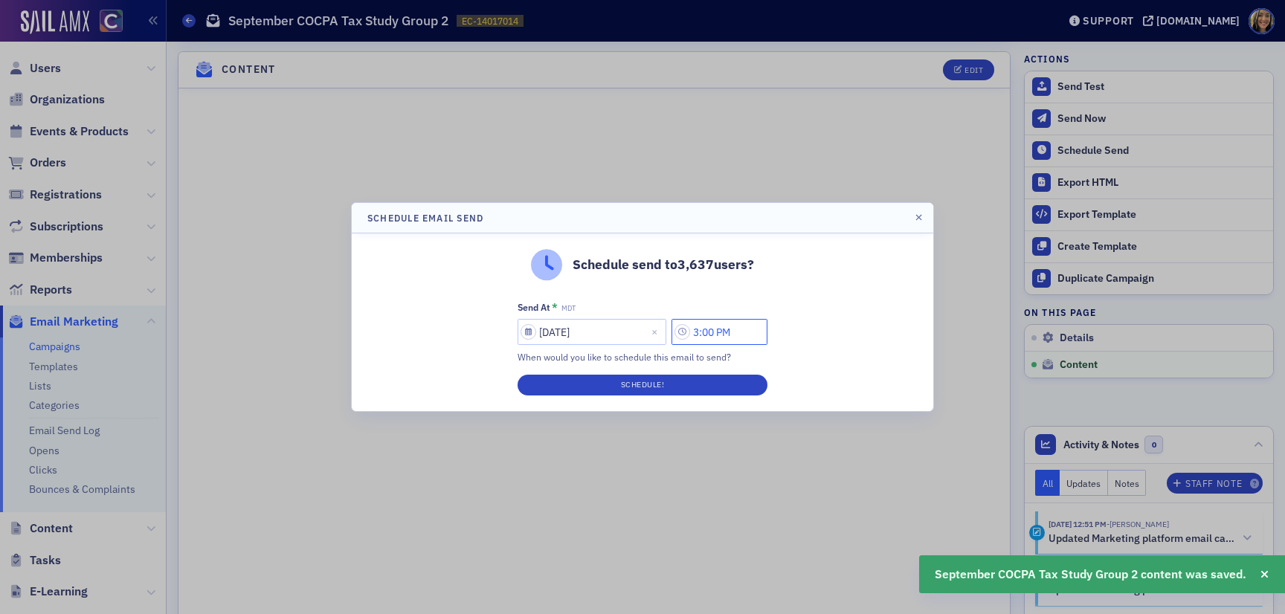
click at [701, 336] on input "3:00 PM" at bounding box center [720, 332] width 96 height 26
type input "8:00 PM"
click at [576, 335] on div at bounding box center [578, 333] width 34 height 19
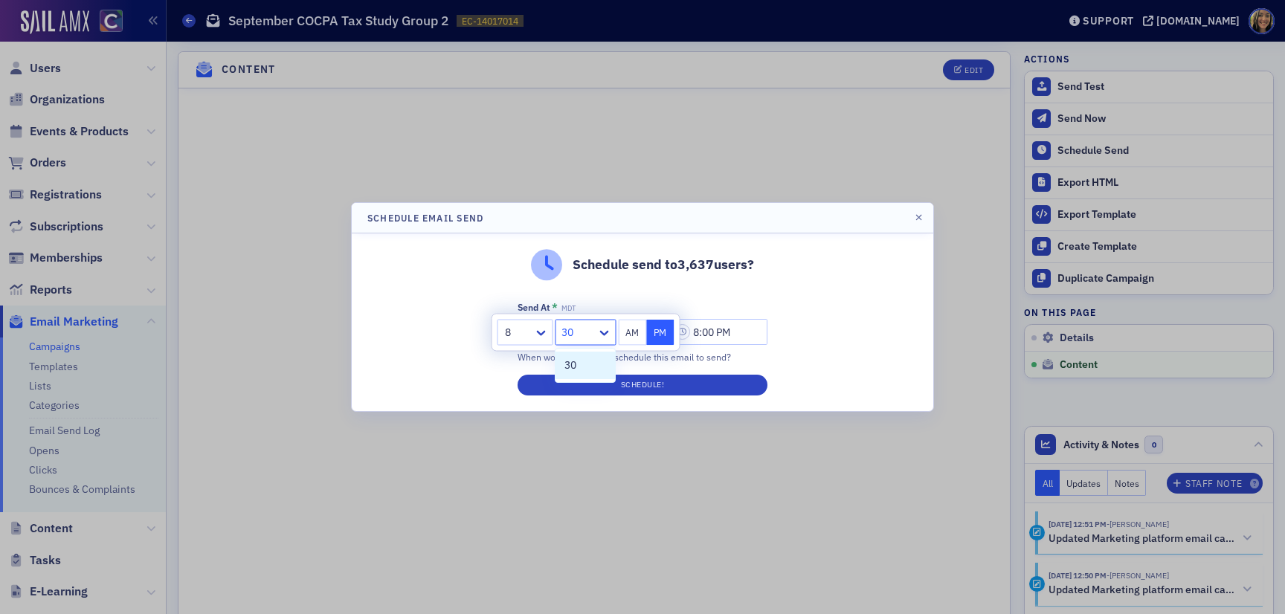
type input "30"
click at [632, 331] on button "AM" at bounding box center [633, 333] width 28 height 26
type input "8:00 AM"
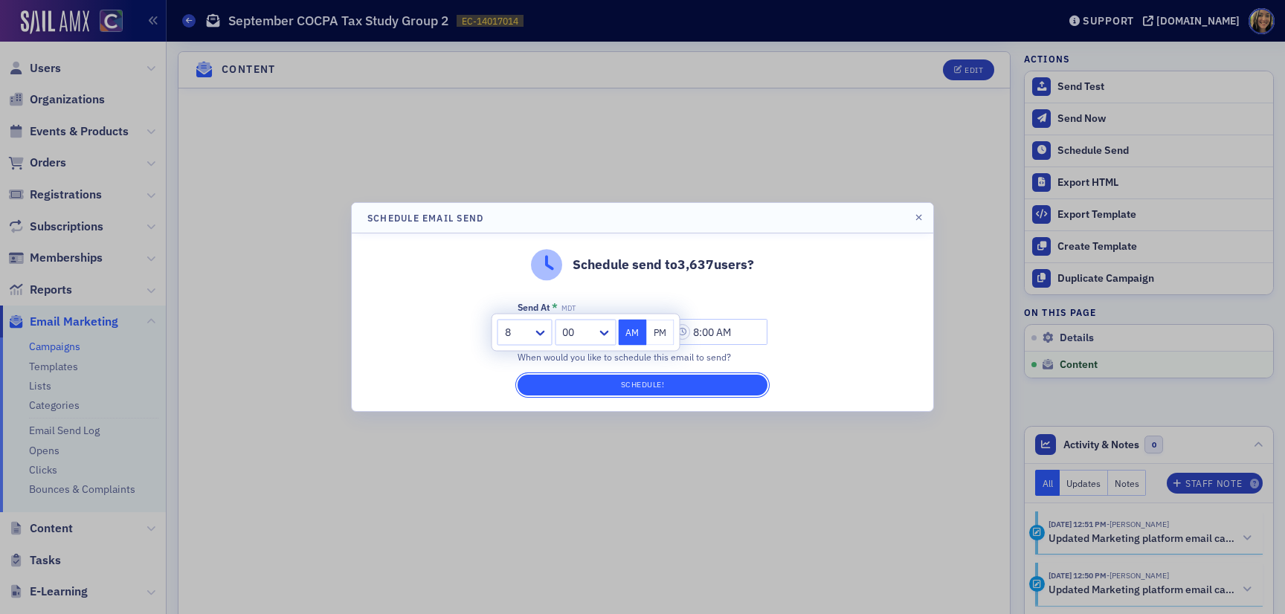
click at [633, 381] on button "Schedule!" at bounding box center [643, 385] width 250 height 21
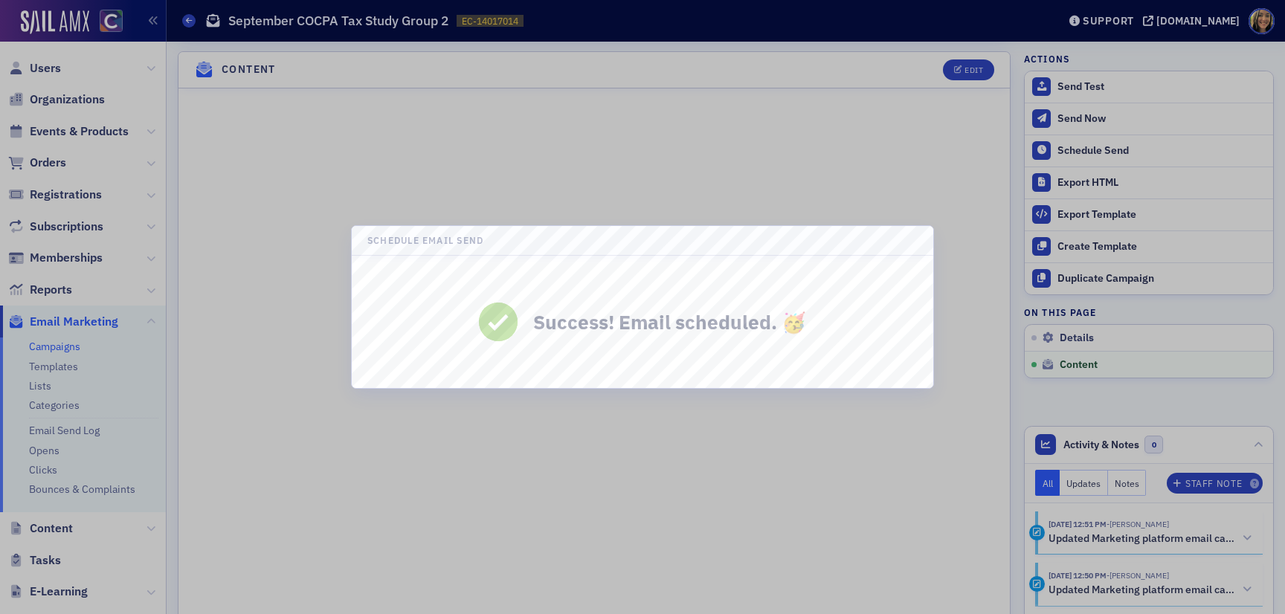
click at [287, 325] on div at bounding box center [642, 307] width 1285 height 614
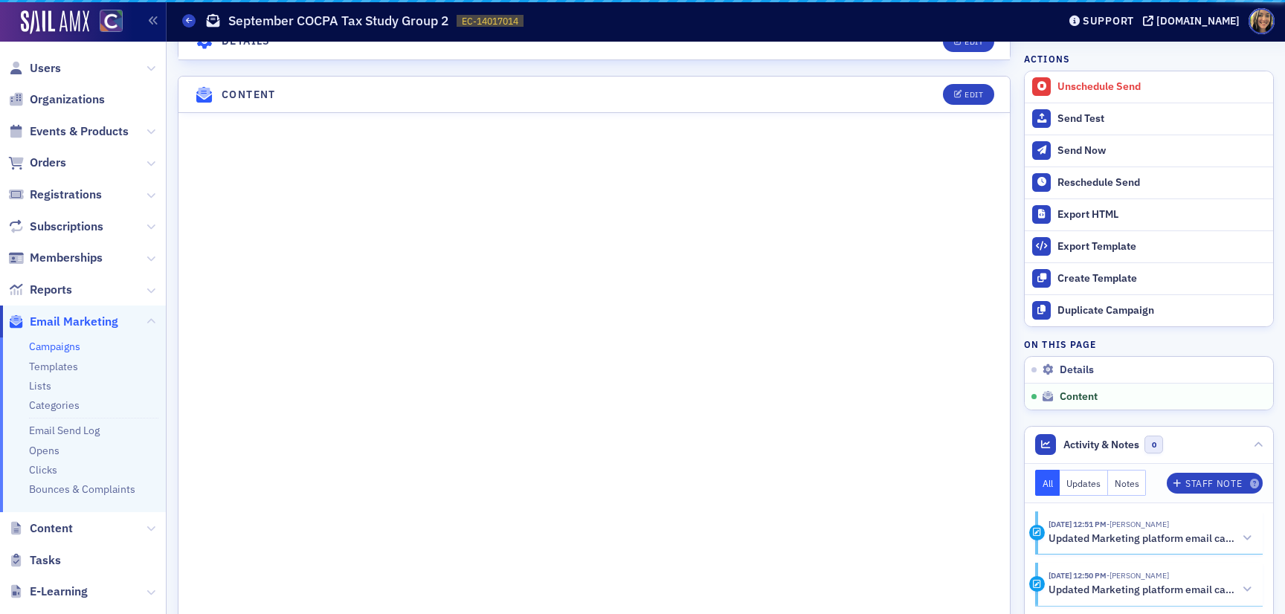
scroll to position [652, 0]
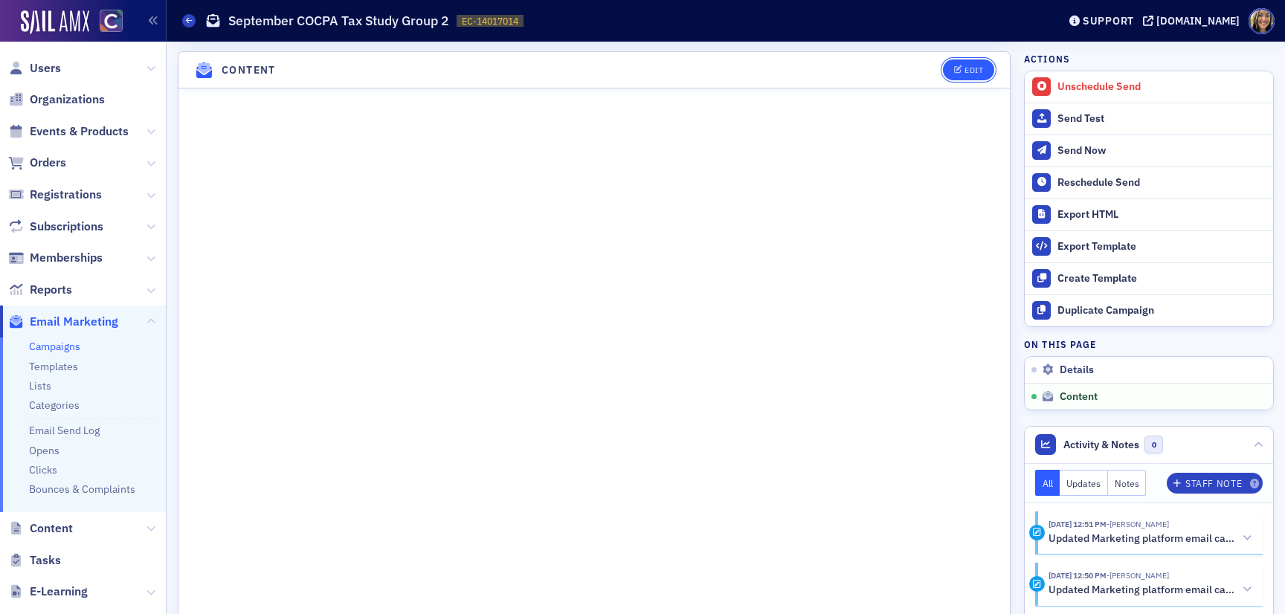
click at [964, 62] on button "Edit" at bounding box center [968, 70] width 51 height 21
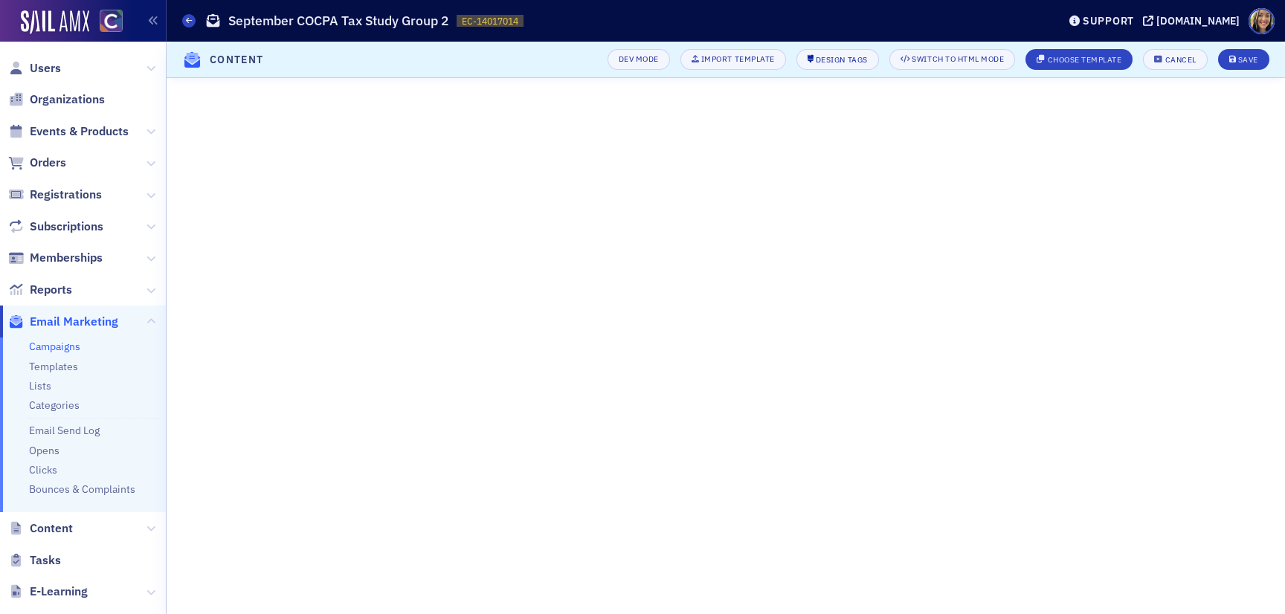
scroll to position [97, 0]
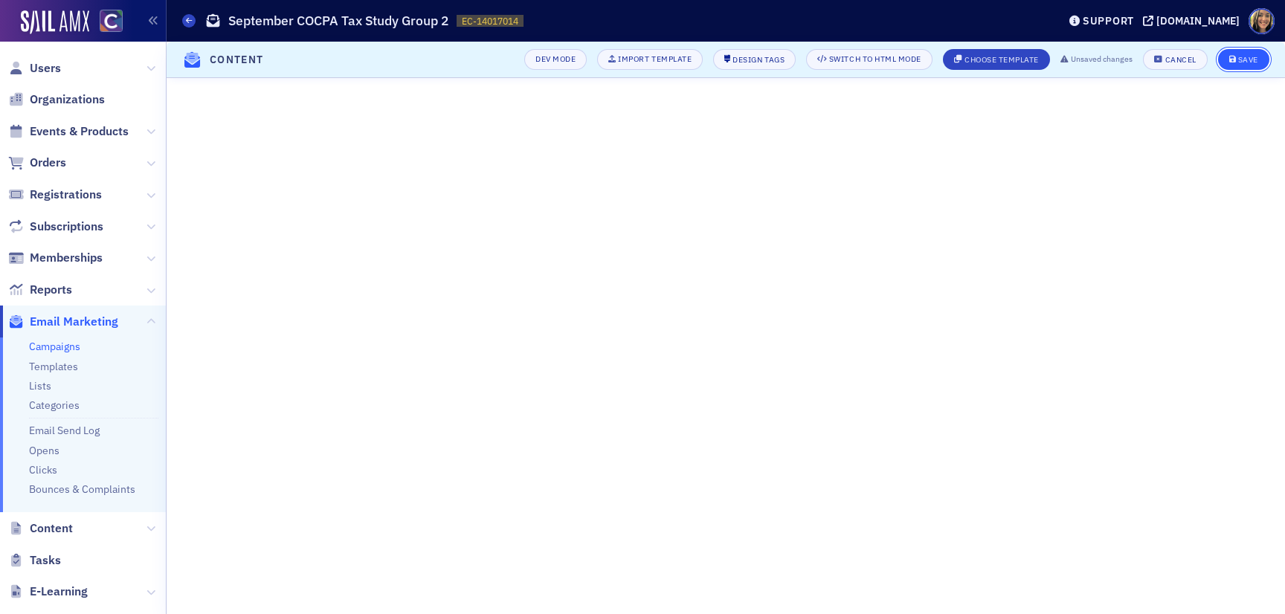
click at [1247, 56] on div "Save" at bounding box center [1248, 60] width 20 height 8
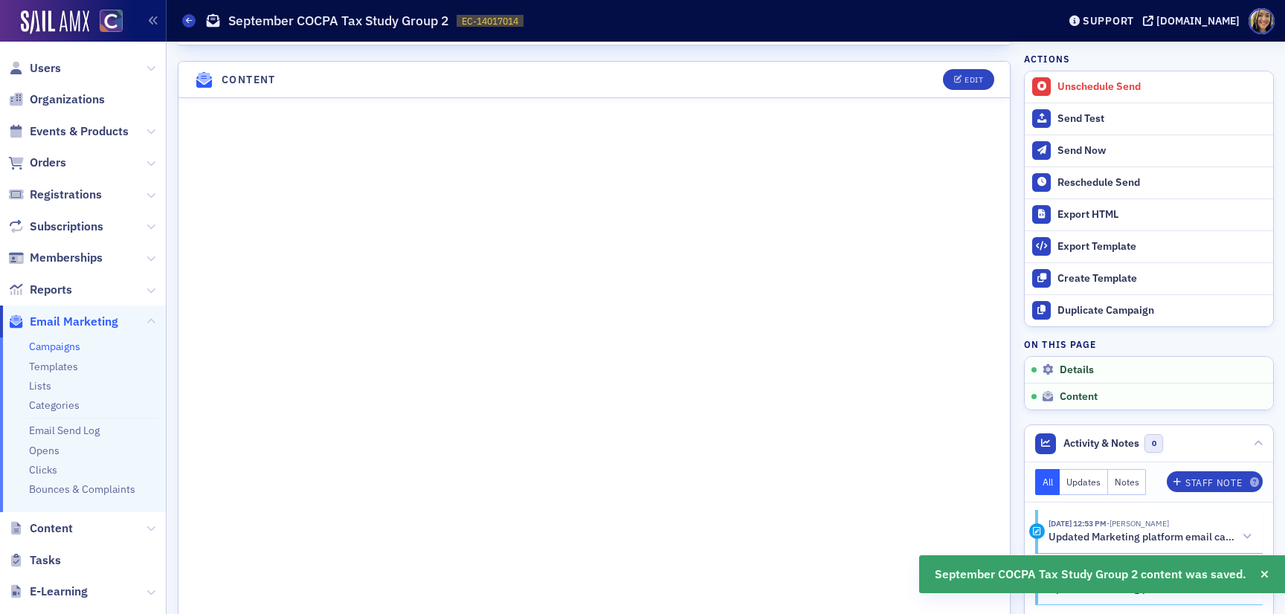
scroll to position [652, 0]
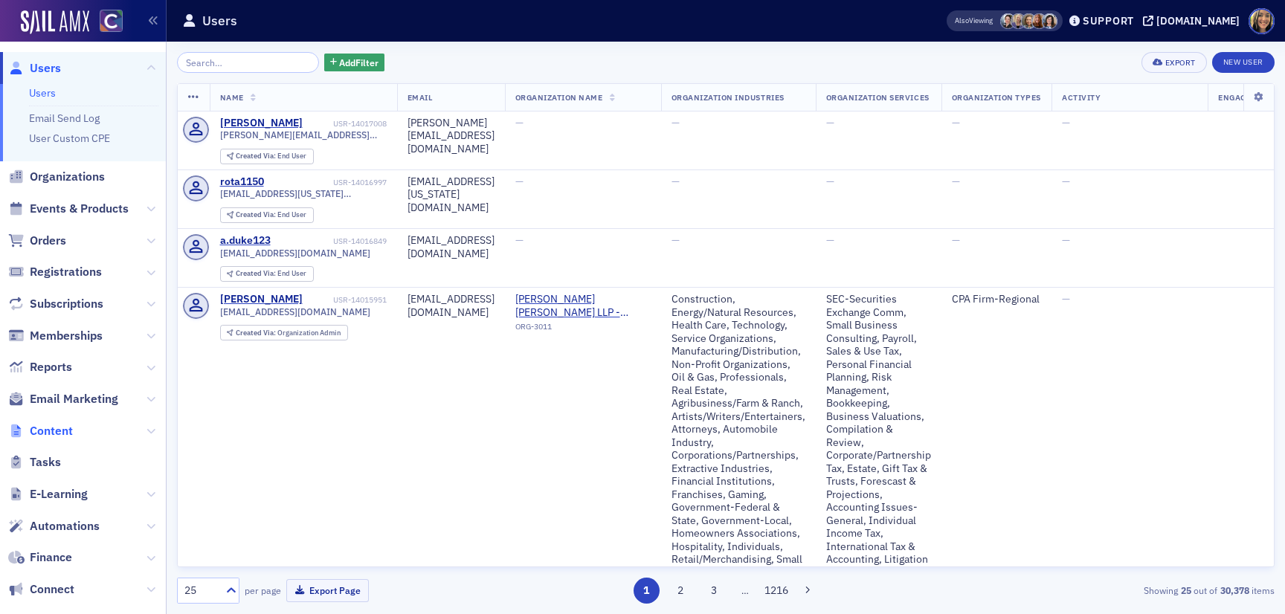
click at [49, 431] on span "Content" at bounding box center [51, 431] width 43 height 16
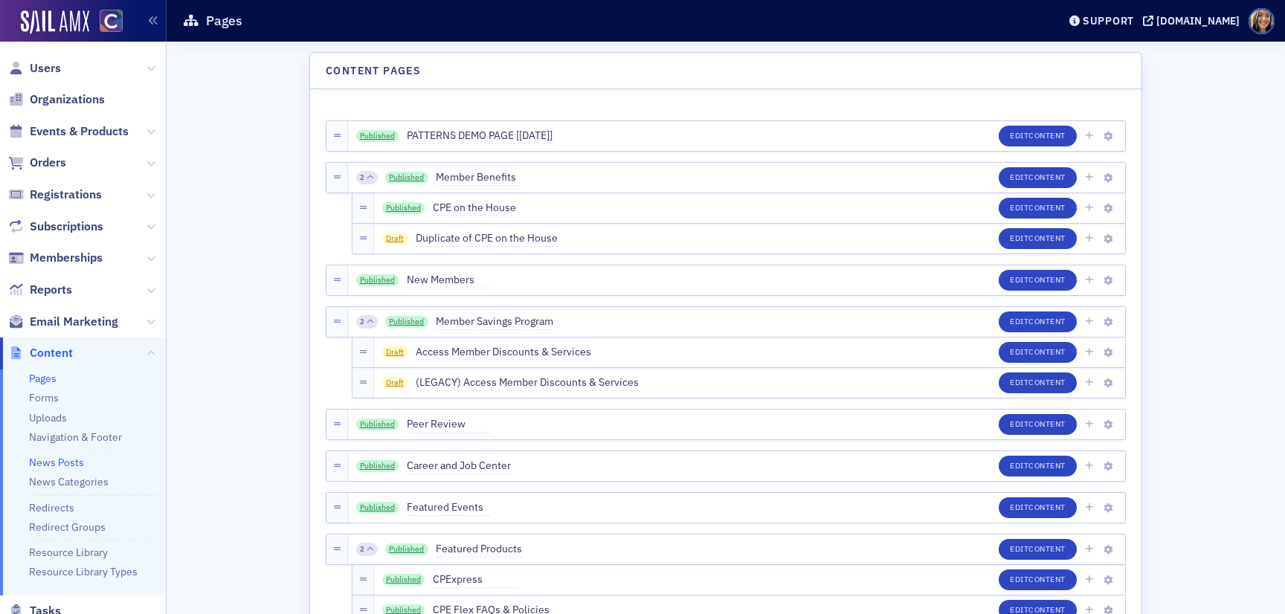
click at [59, 465] on link "News Posts" at bounding box center [56, 462] width 55 height 13
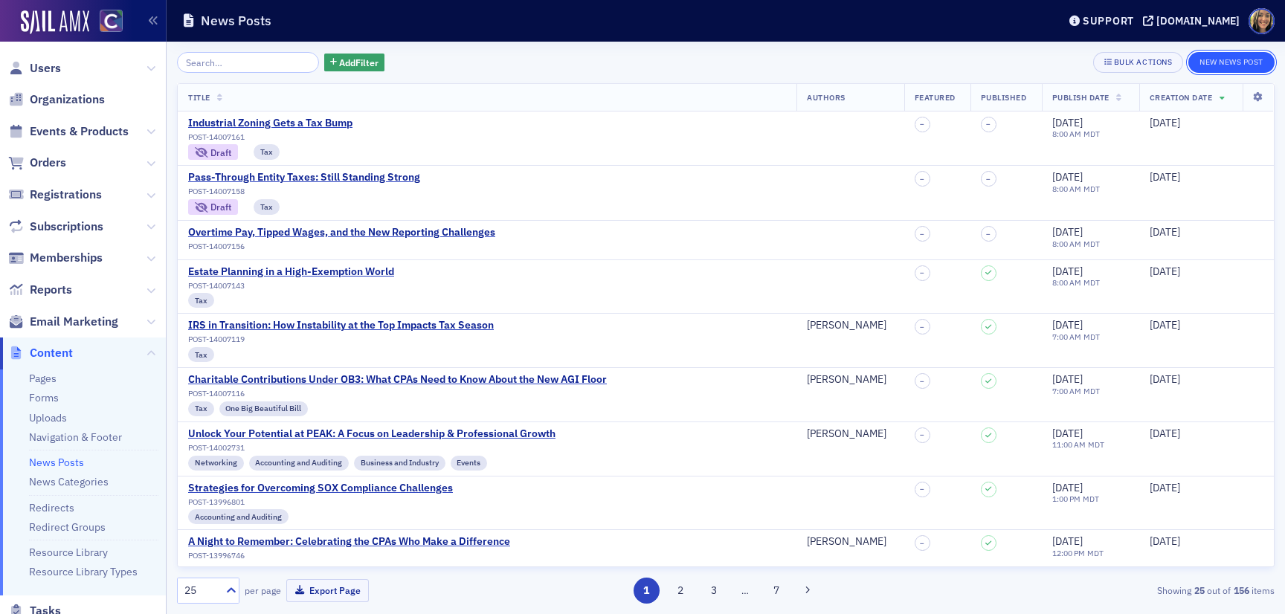
click at [1234, 65] on button "New News Post" at bounding box center [1232, 62] width 86 height 21
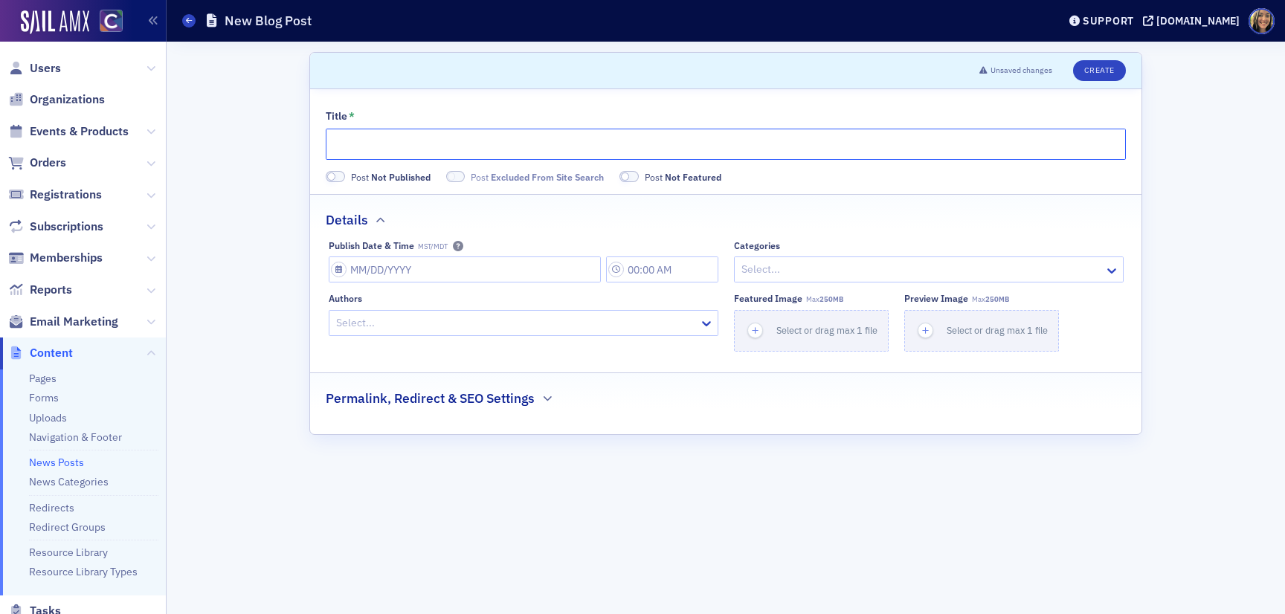
click at [420, 134] on input "Title *" at bounding box center [726, 144] width 800 height 31
paste input "Unlock Your Potential: A Focus on Leadership & Professional Growth"
type input "Unlock Your Potential: A Focus on Leadership & Professional Growth"
click at [357, 269] on input "Publish Date & Time MST/MDT" at bounding box center [465, 270] width 272 height 26
select select "8"
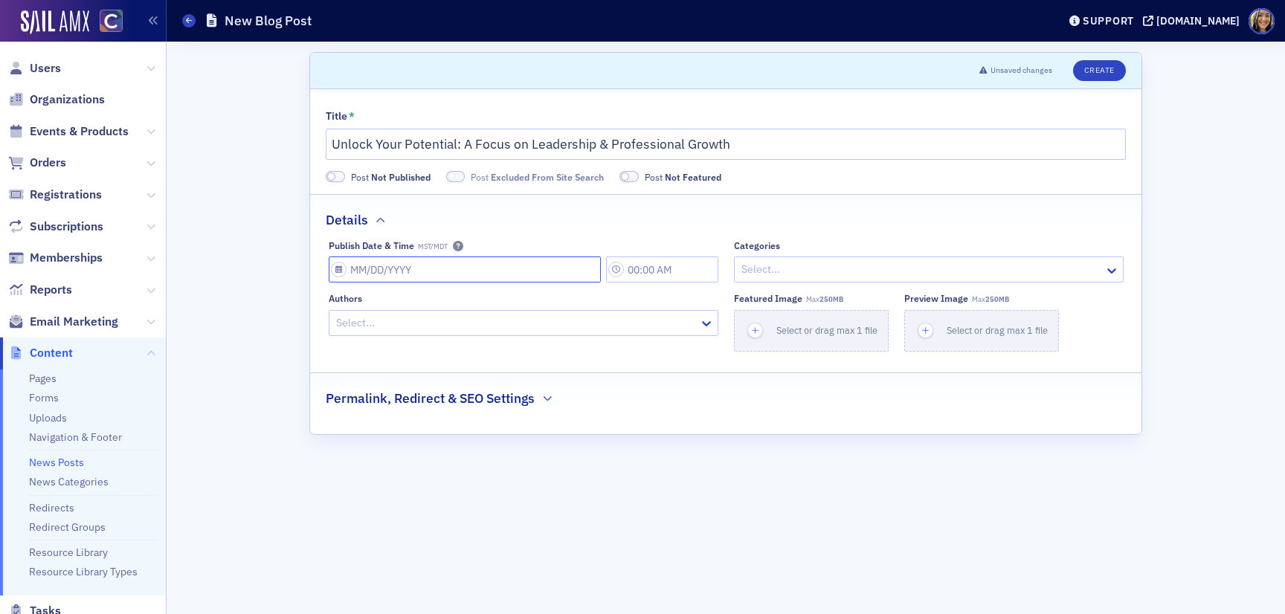
select select "2025"
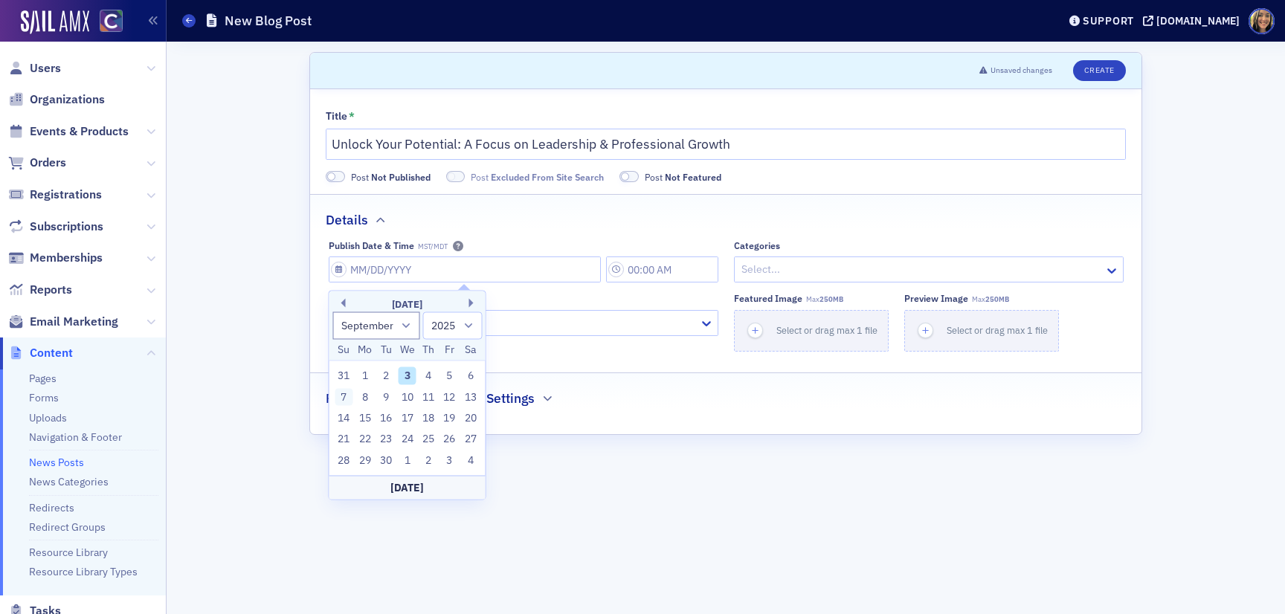
click at [347, 393] on div "7" at bounding box center [344, 397] width 18 height 18
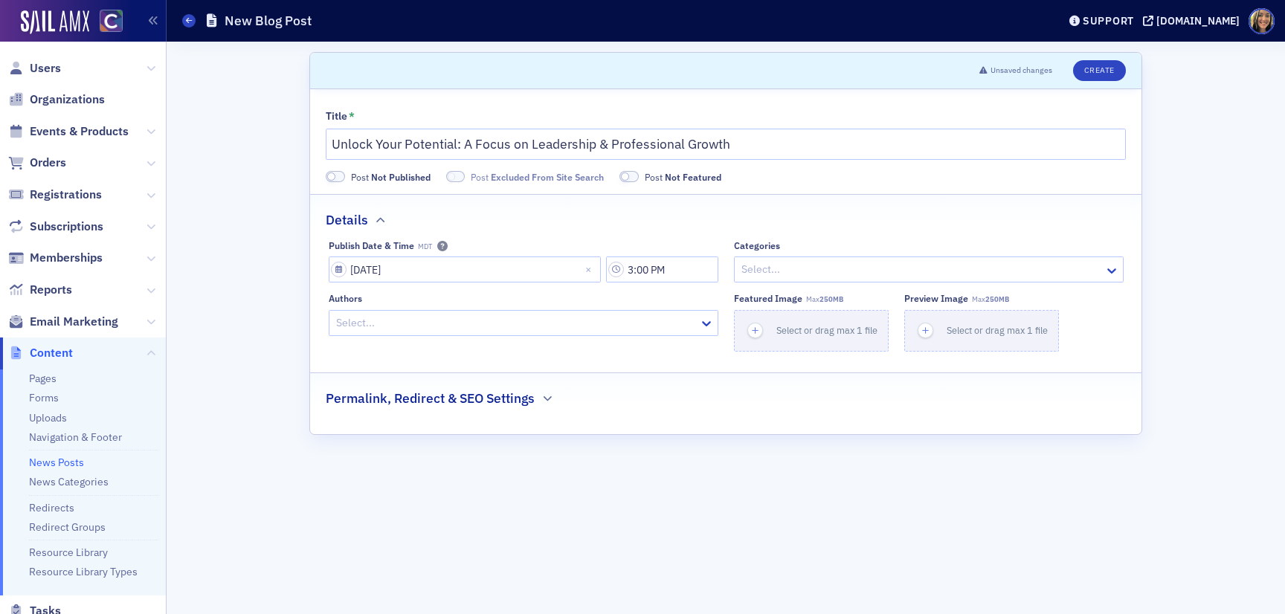
type input "[DATE]"
type input "3:00 PM"
click at [771, 266] on div at bounding box center [921, 269] width 363 height 19
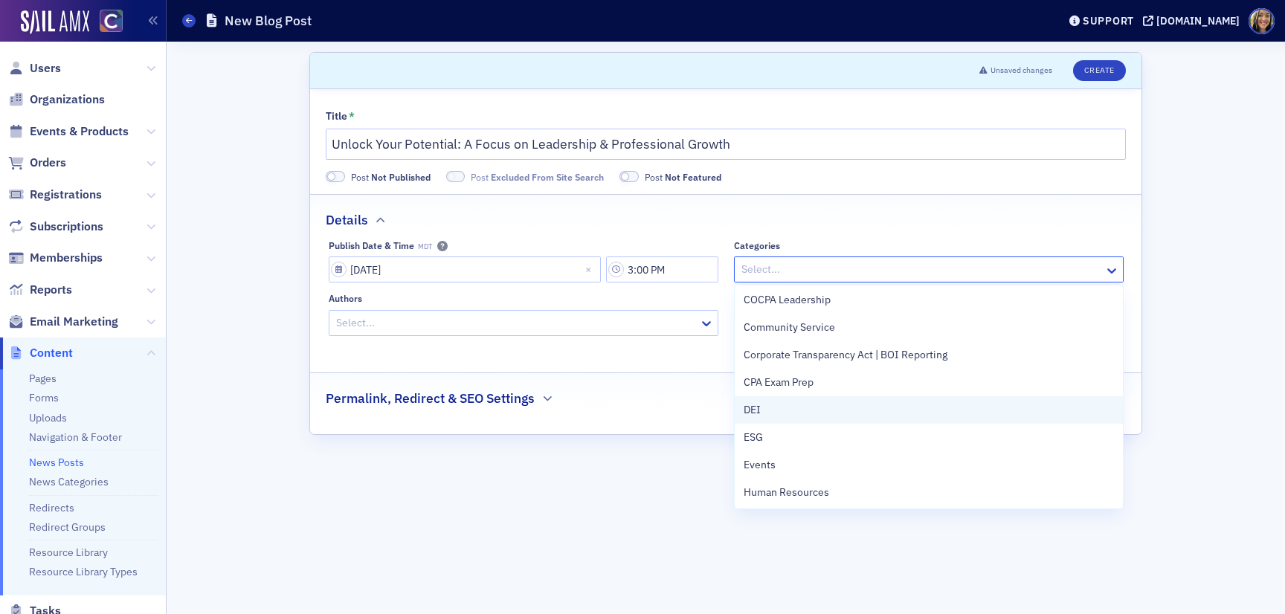
scroll to position [168, 0]
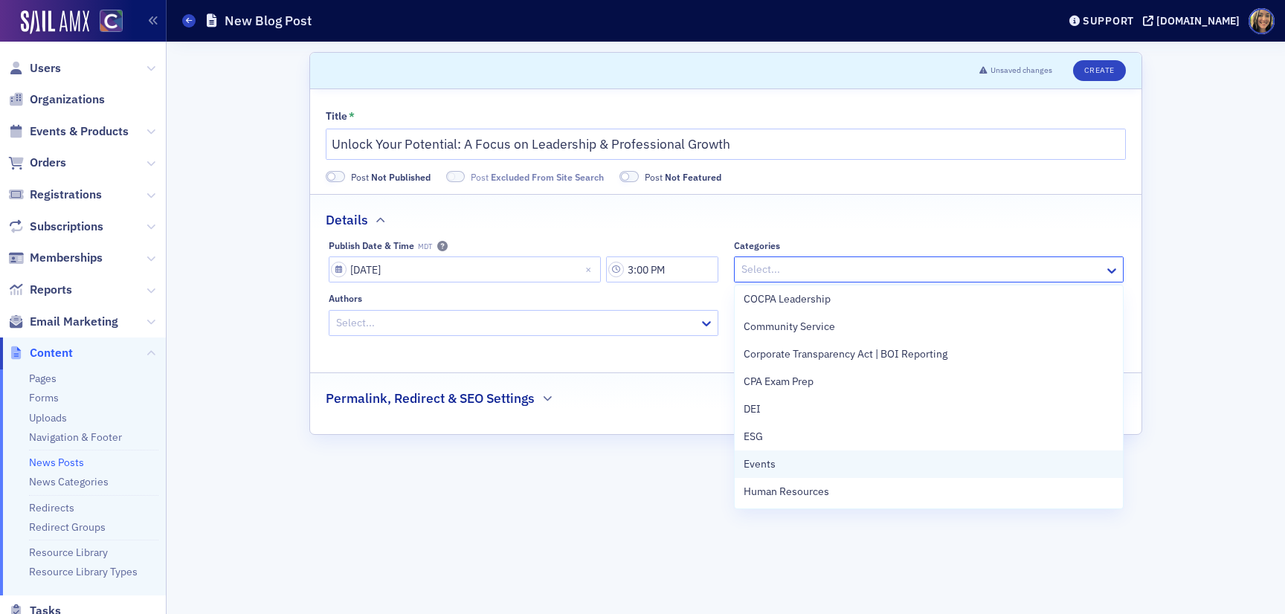
click at [773, 462] on span "Events" at bounding box center [760, 465] width 32 height 16
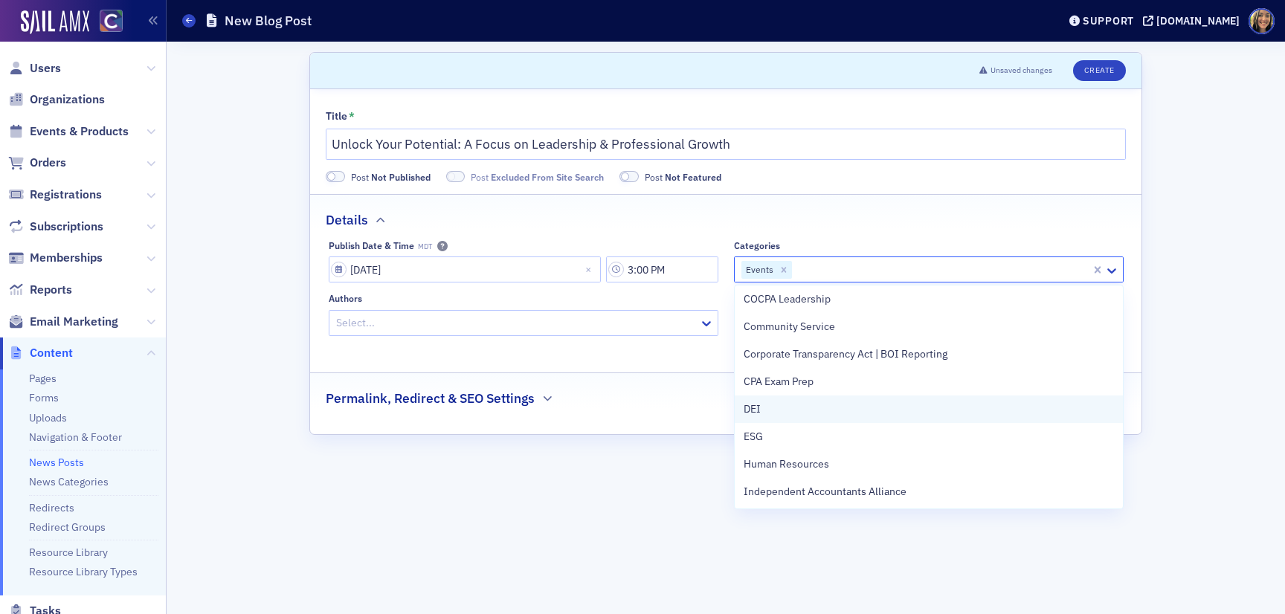
scroll to position [0, 0]
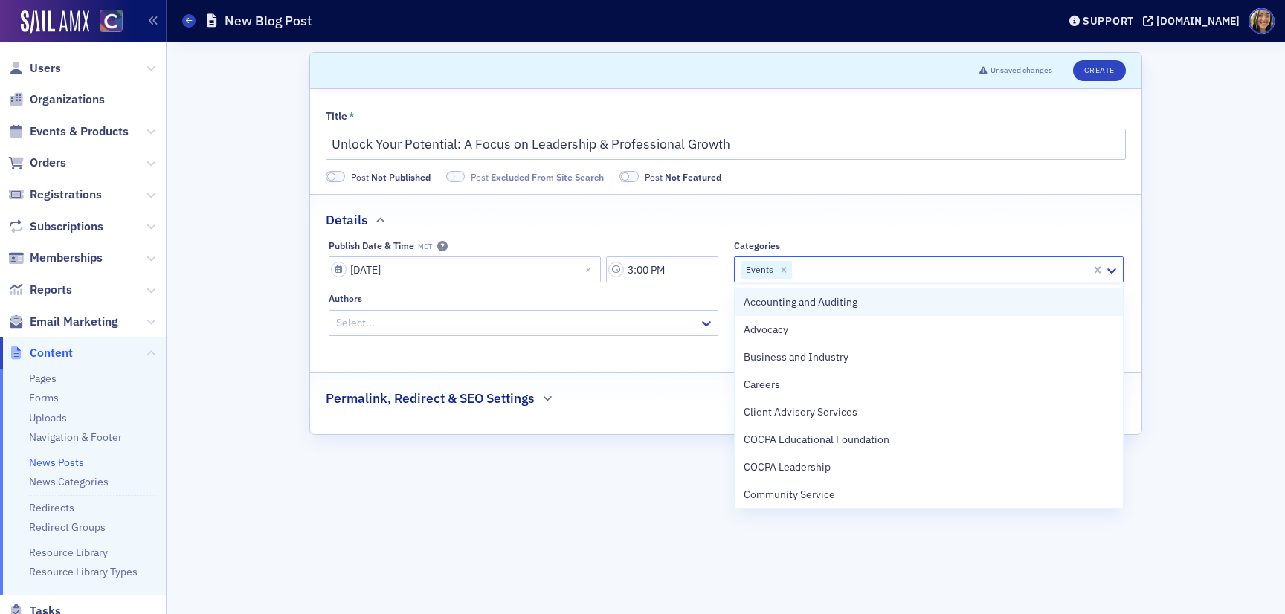
click at [797, 303] on span "Accounting and Auditing" at bounding box center [801, 303] width 114 height 16
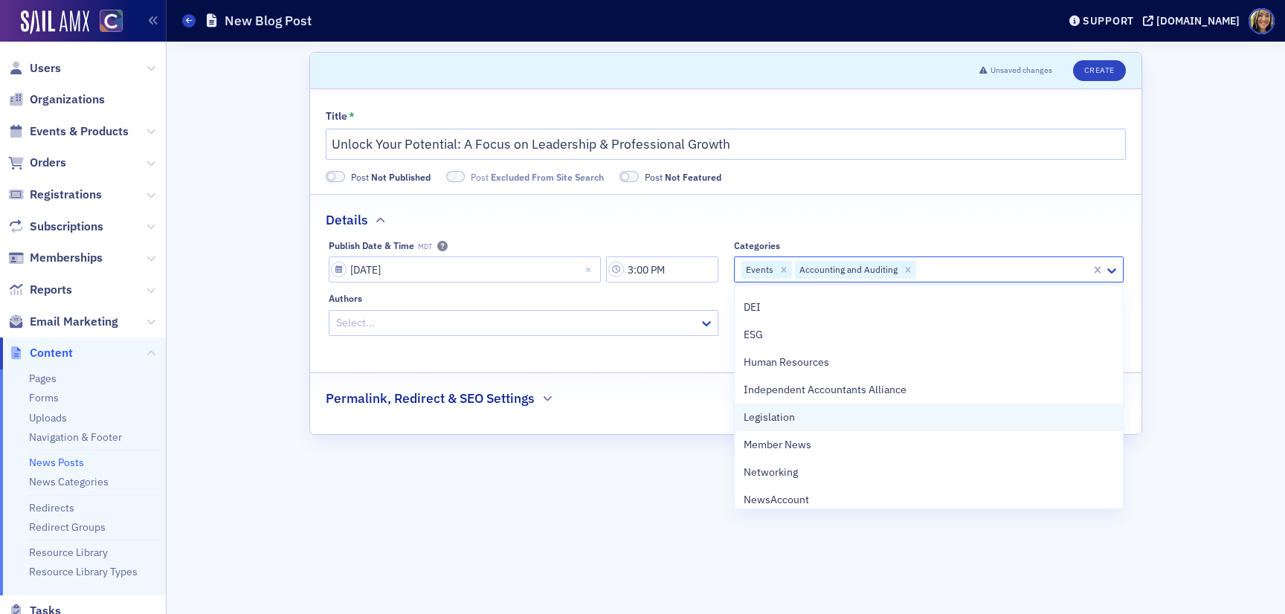
scroll to position [553, 0]
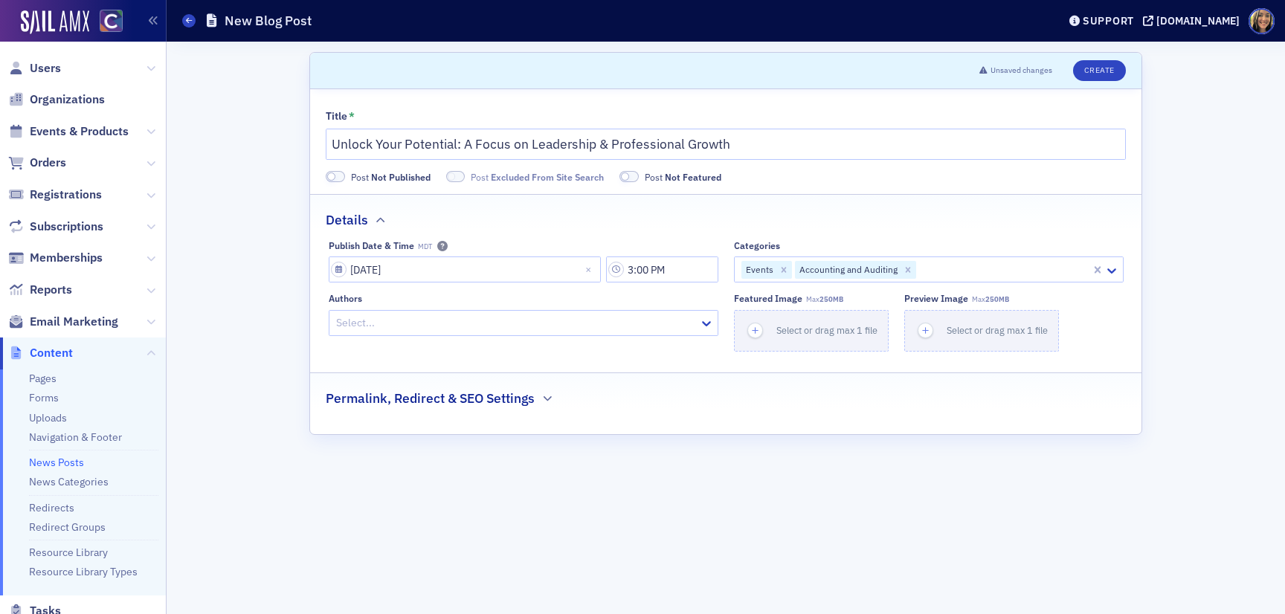
click at [658, 408] on fieldset "Permalink, Redirect & SEO Settings" at bounding box center [726, 393] width 832 height 41
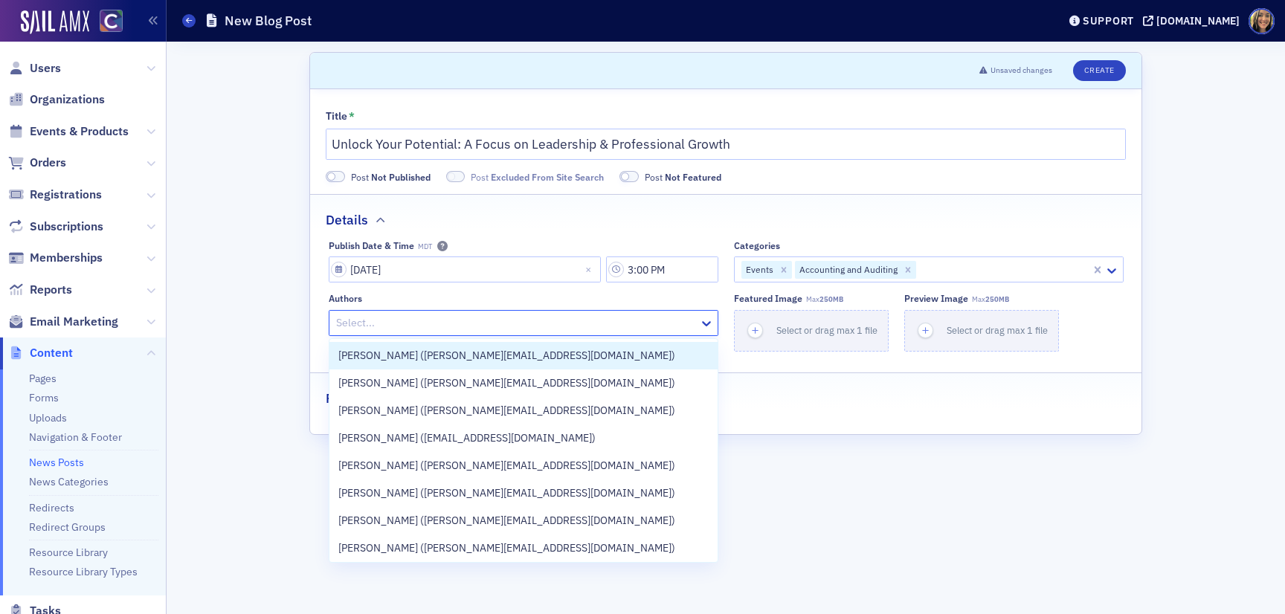
click at [446, 318] on div at bounding box center [516, 323] width 363 height 19
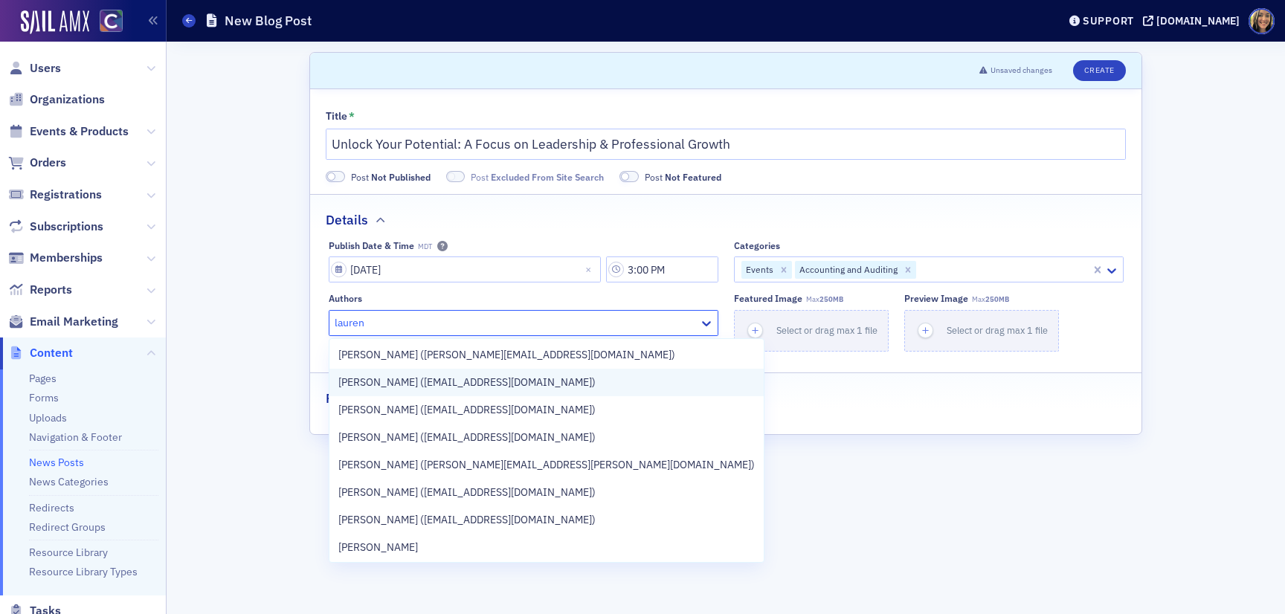
scroll to position [0, 0]
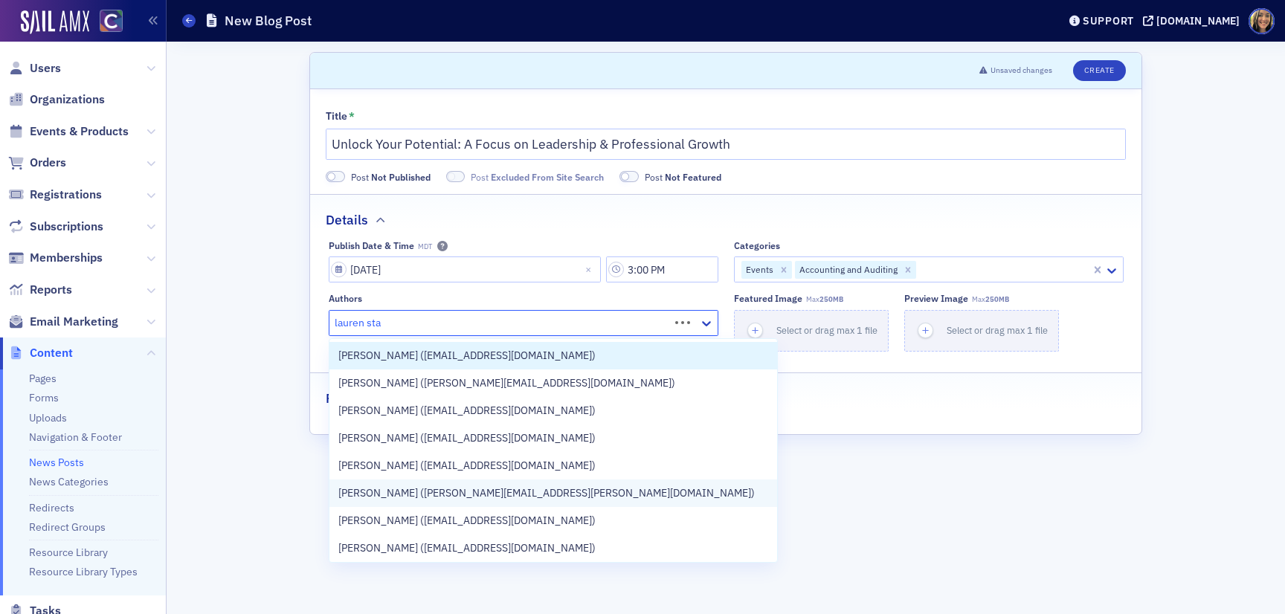
type input "lauren stan"
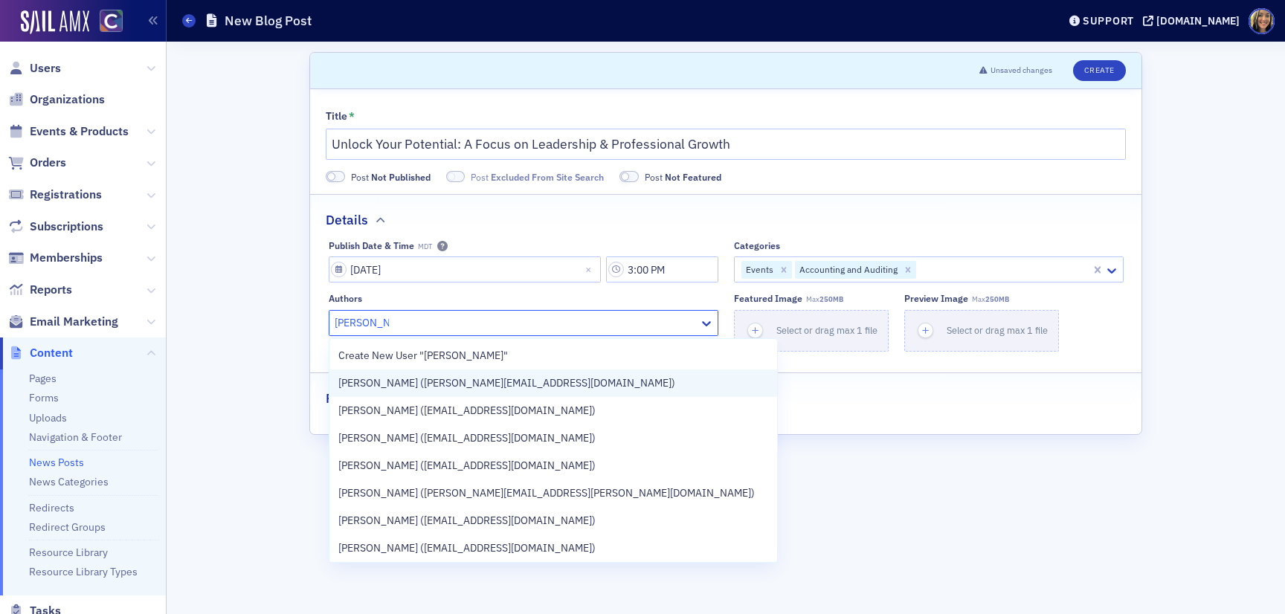
click at [428, 389] on span "Lauren Standiford (lauren@blueoceanideas.com)" at bounding box center [506, 384] width 337 height 16
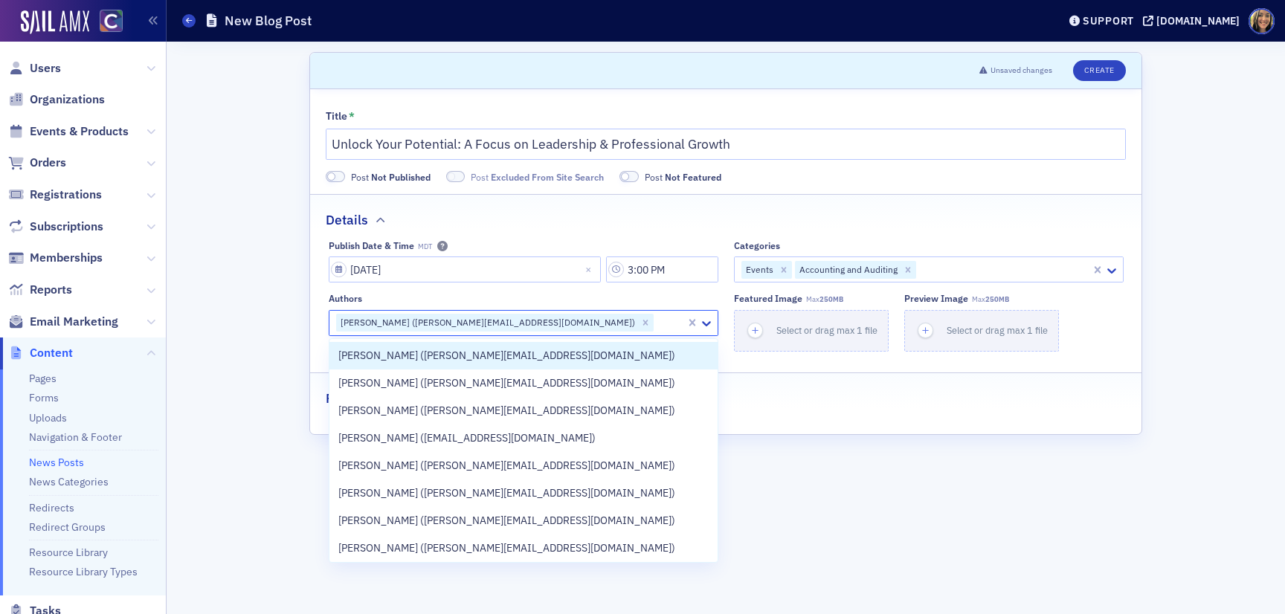
click at [716, 210] on div "Details" at bounding box center [726, 212] width 800 height 35
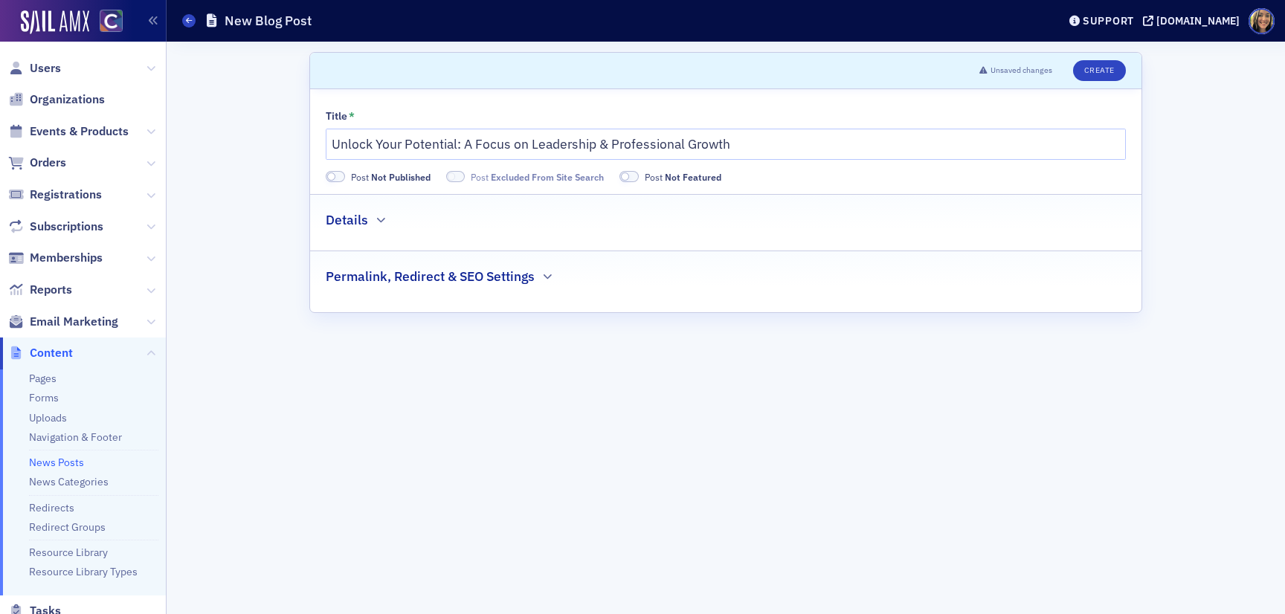
click at [716, 210] on div "Details" at bounding box center [726, 212] width 800 height 35
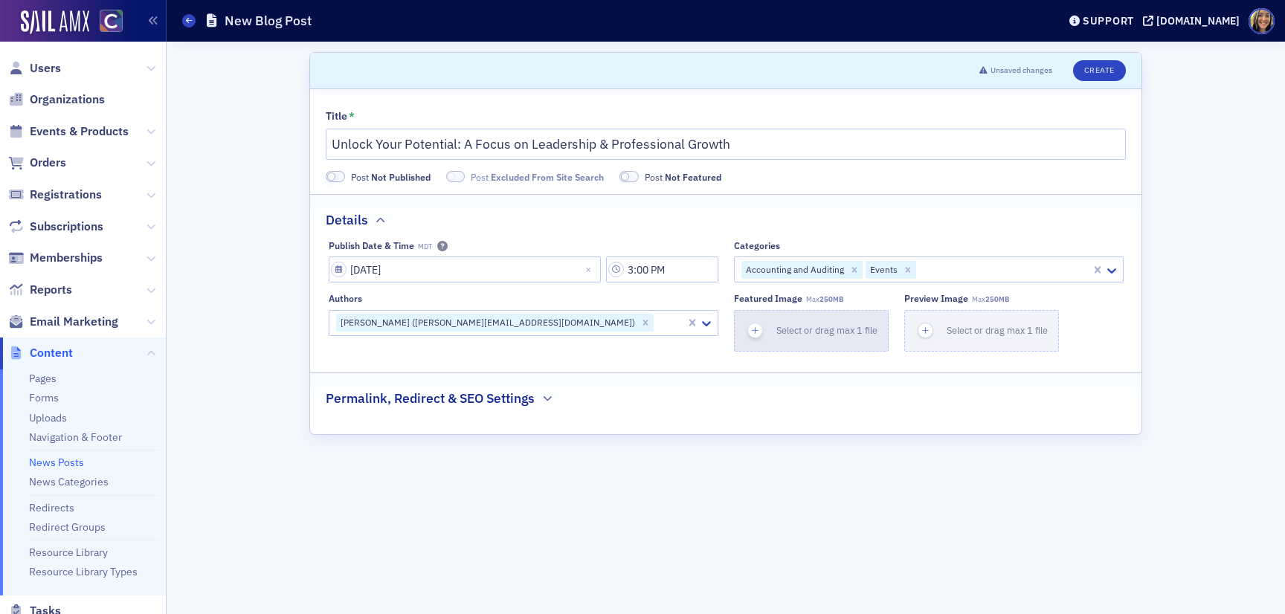
click at [752, 315] on div "button" at bounding box center [756, 331] width 42 height 40
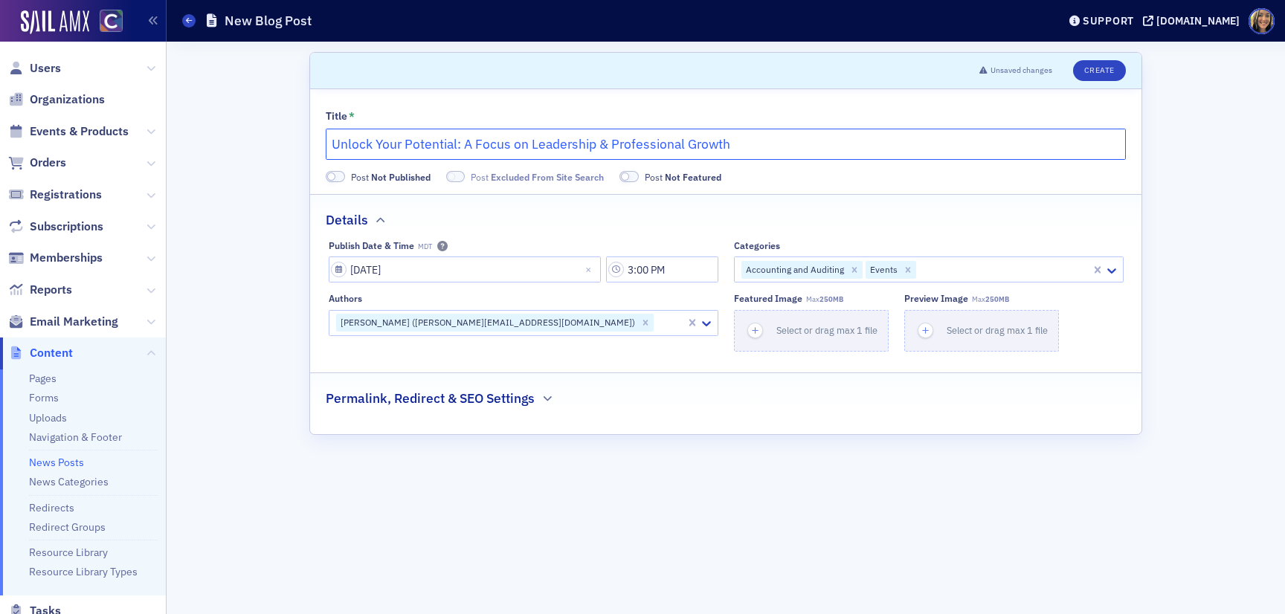
click at [752, 152] on input "Unlock Your Potential: A Focus on Leadership & Professional Growth" at bounding box center [726, 144] width 800 height 31
type input "Unlock Your Potential: A Focus on Leadership & Professional Growth at PEAK"
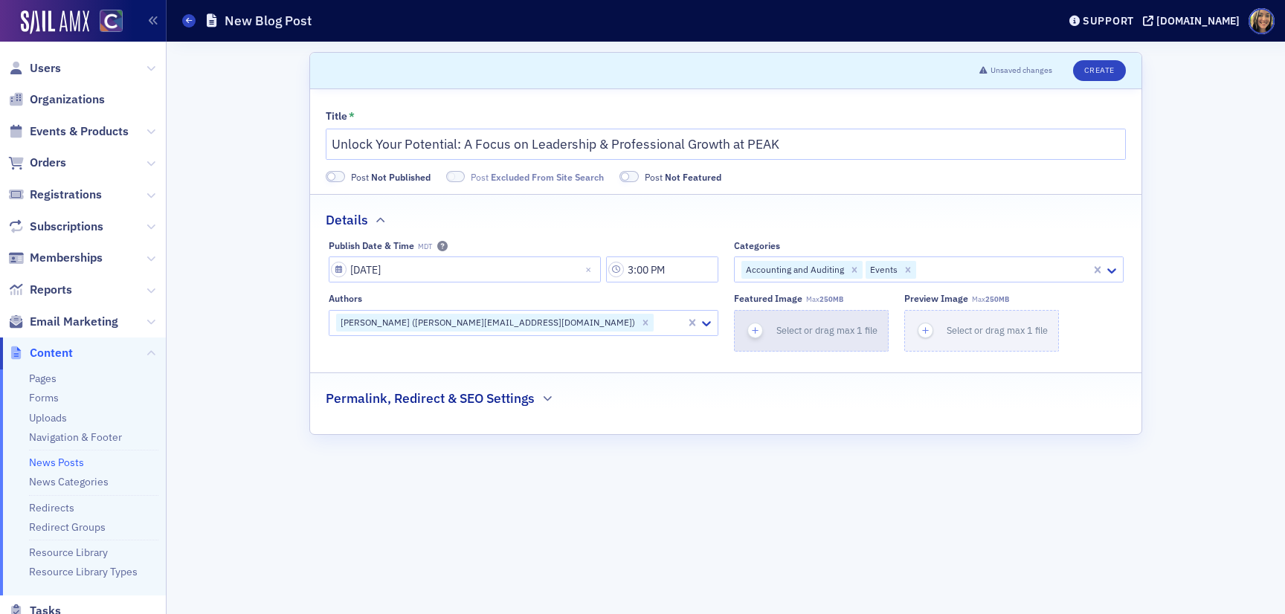
click at [756, 325] on icon "button" at bounding box center [755, 330] width 13 height 13
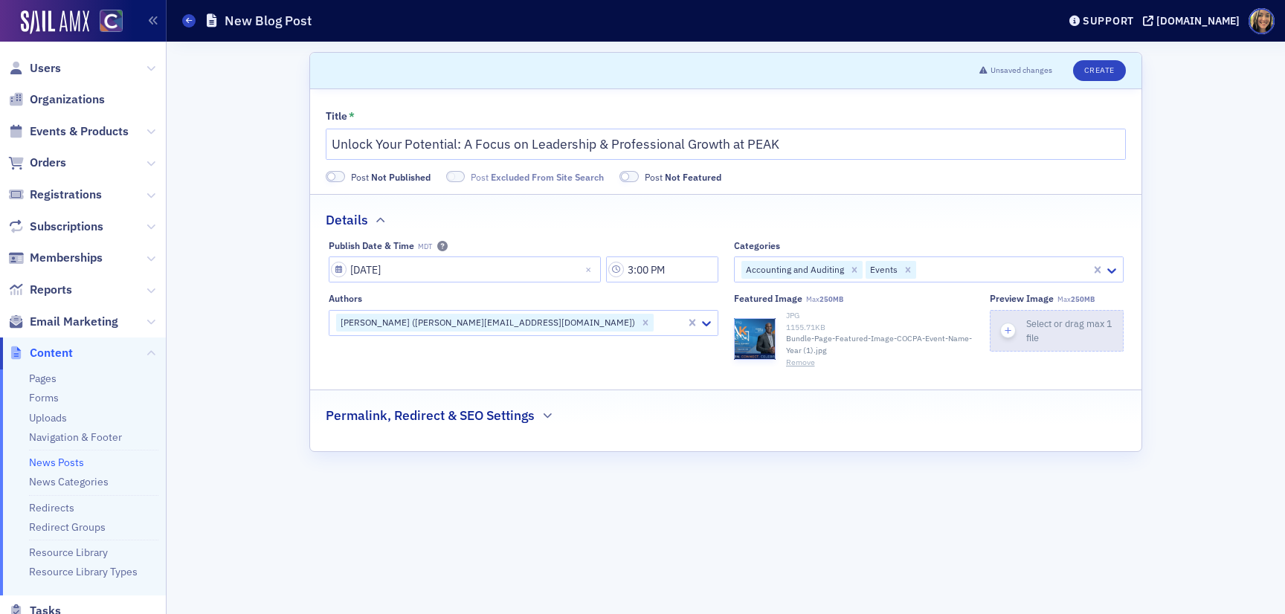
click at [1009, 332] on icon "button" at bounding box center [1008, 330] width 13 height 13
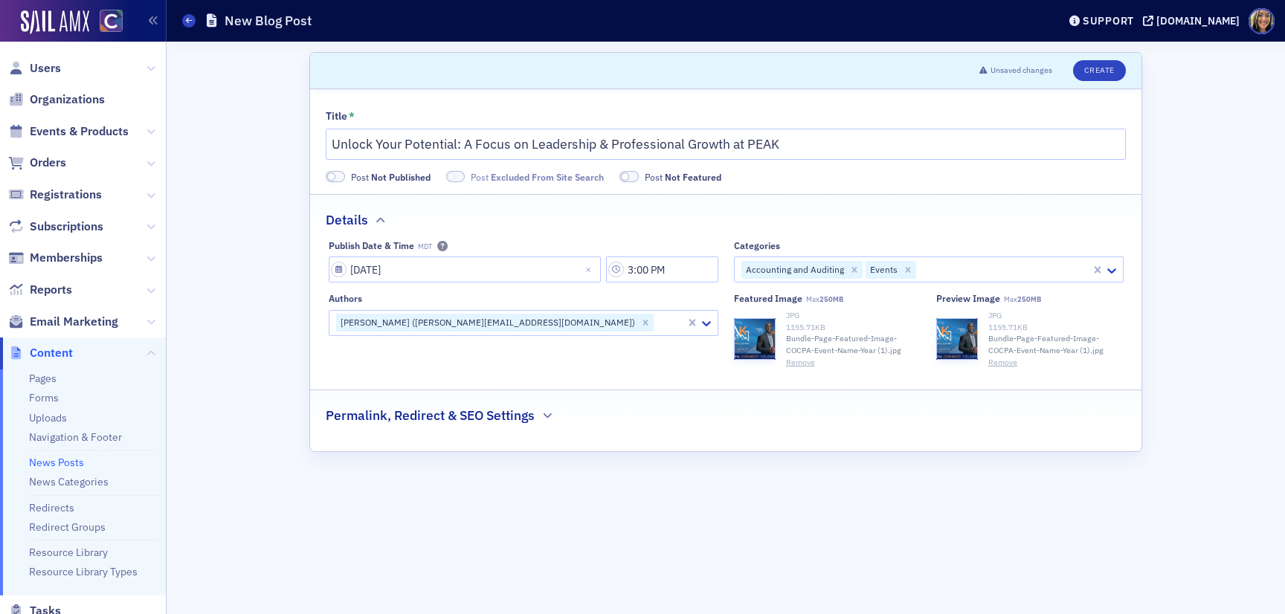
click at [524, 424] on h2 "Permalink, Redirect & SEO Settings" at bounding box center [430, 415] width 209 height 19
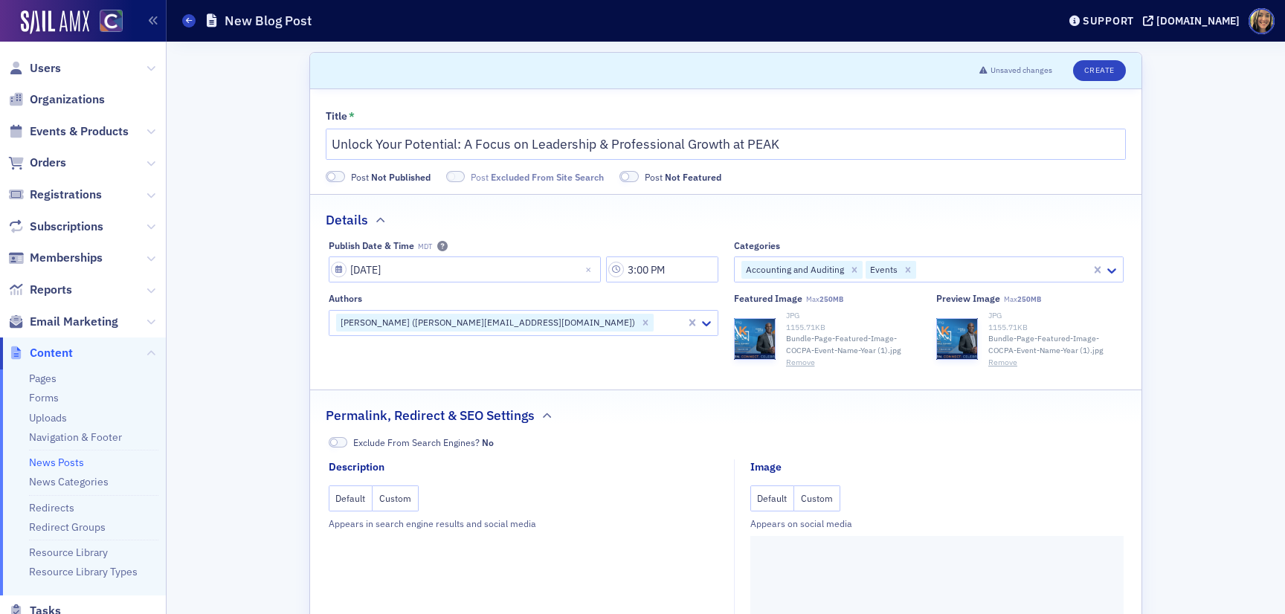
click at [825, 502] on button "Custom" at bounding box center [817, 499] width 46 height 26
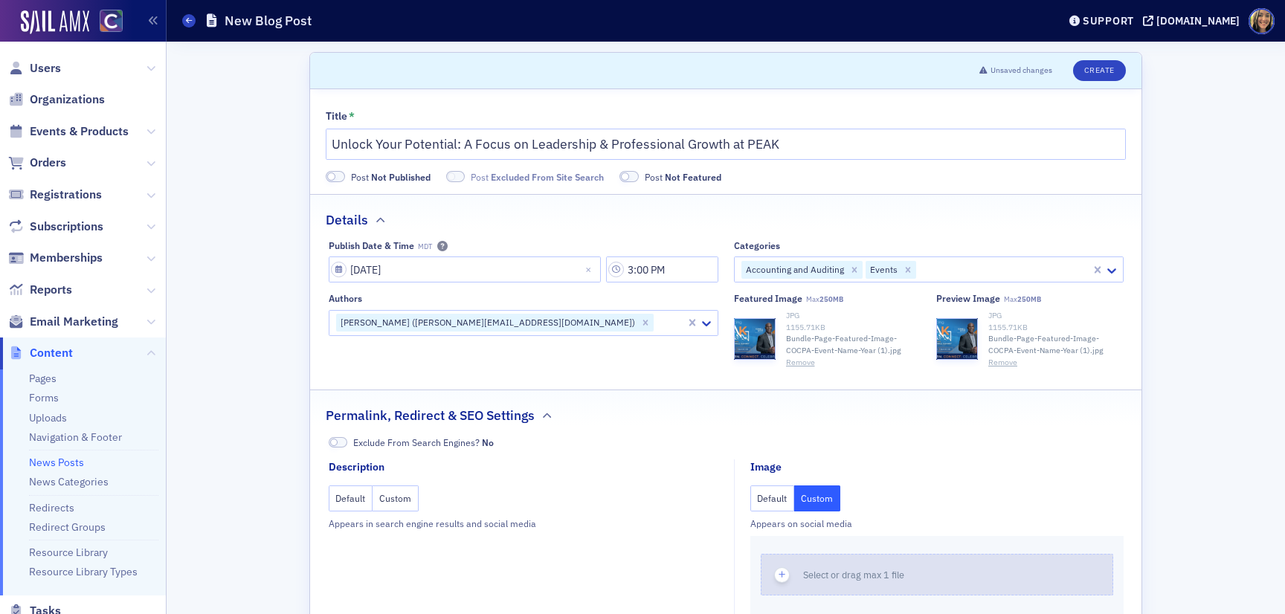
click at [780, 571] on icon "button" at bounding box center [782, 574] width 13 height 13
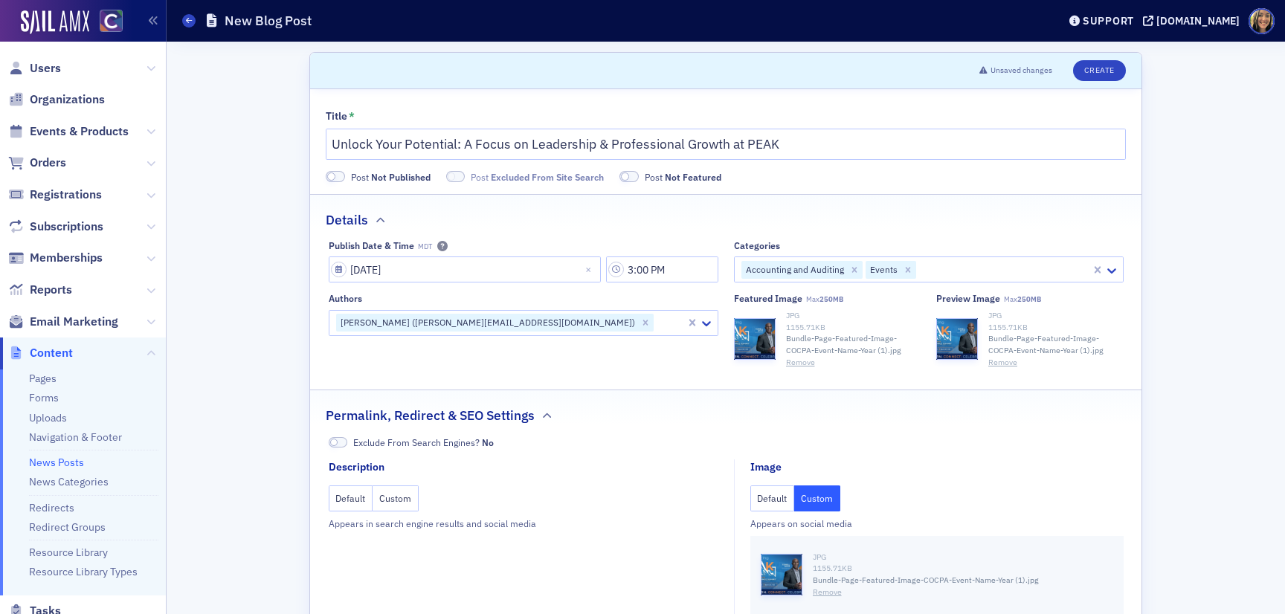
click at [329, 176] on span at bounding box center [331, 177] width 8 height 8
click at [431, 175] on span at bounding box center [434, 177] width 8 height 8
click at [1094, 70] on button "Create" at bounding box center [1099, 70] width 53 height 21
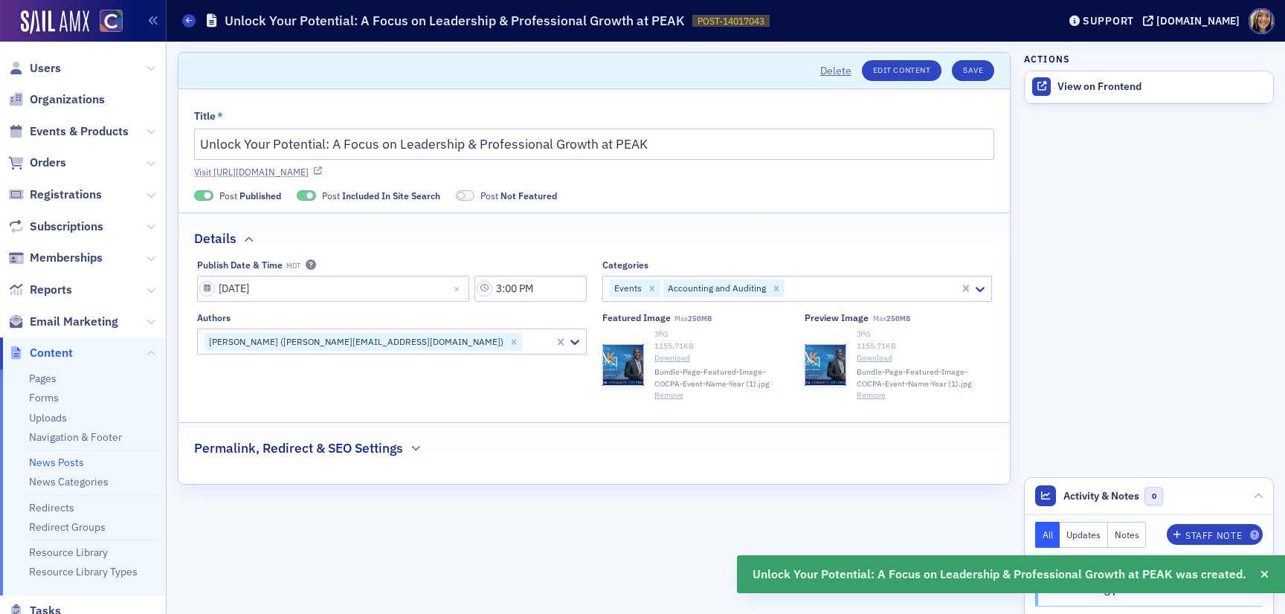
click at [513, 169] on link "Visit https://cocpa.org/news/14017043-unlock-your-potential-a-focus-on-leadersh…" at bounding box center [594, 171] width 800 height 13
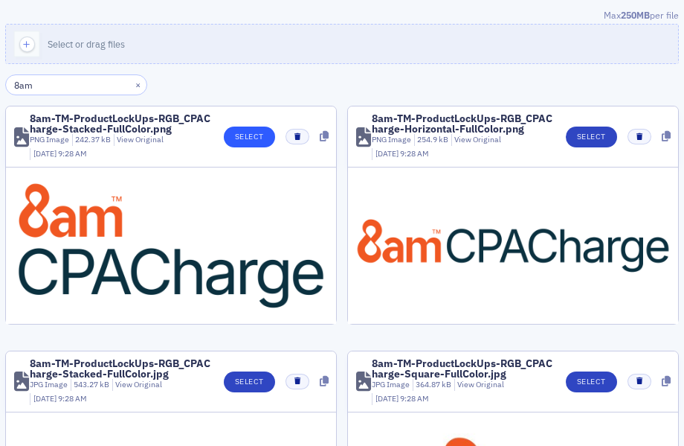
type input "8am"
click at [257, 135] on button "Select" at bounding box center [249, 136] width 51 height 21
type input "8am"
click at [249, 143] on button "Select" at bounding box center [249, 136] width 51 height 21
type input "8am"
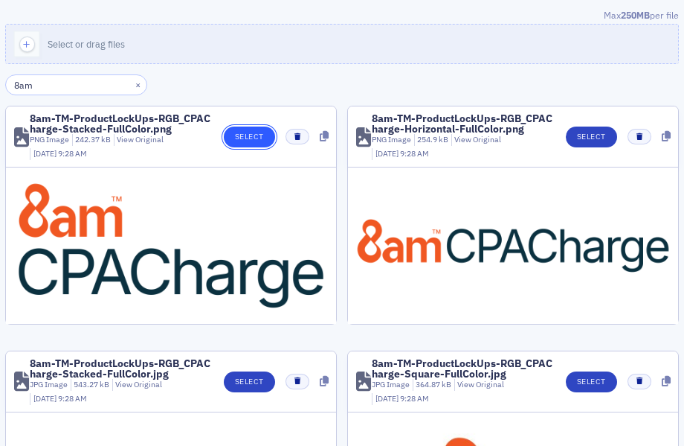
click at [249, 133] on button "Select" at bounding box center [249, 136] width 51 height 21
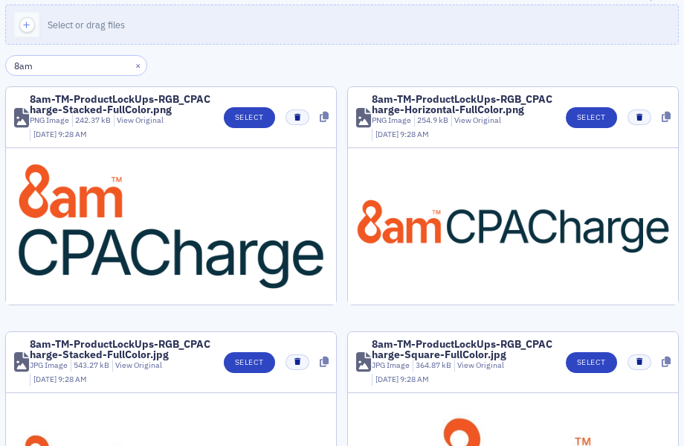
scroll to position [24, 0]
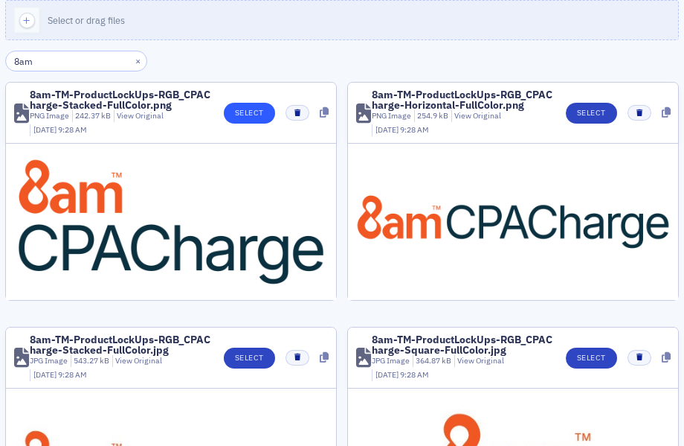
type input "8am"
click at [251, 120] on button "Select" at bounding box center [249, 113] width 51 height 21
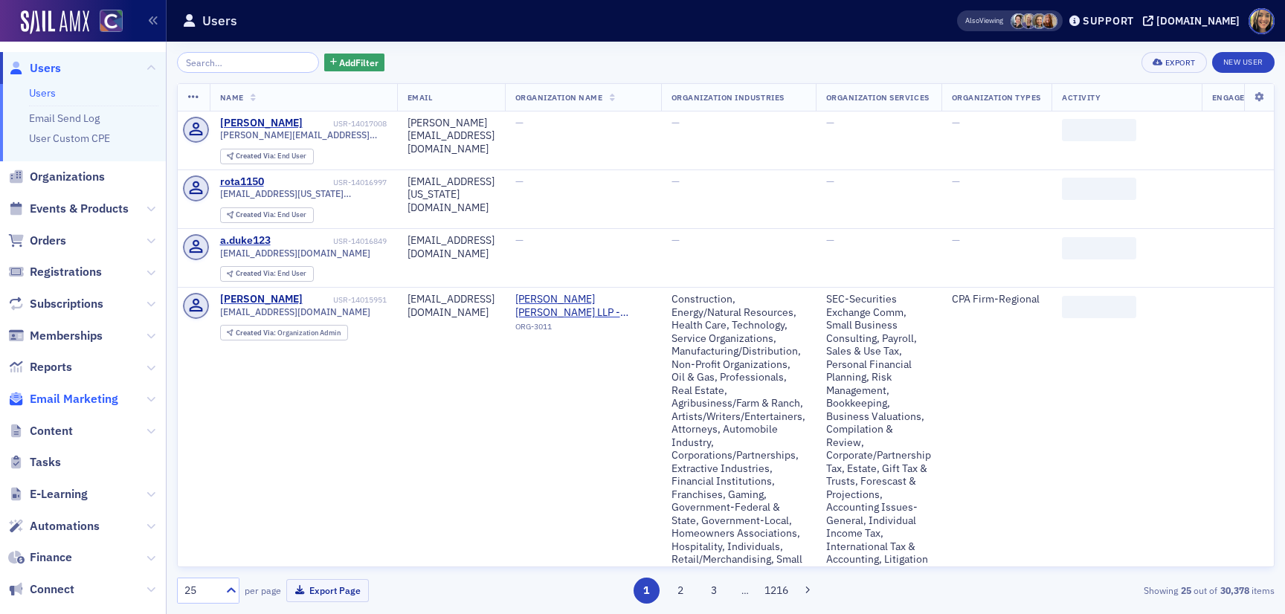
click at [97, 400] on span "Email Marketing" at bounding box center [74, 399] width 89 height 16
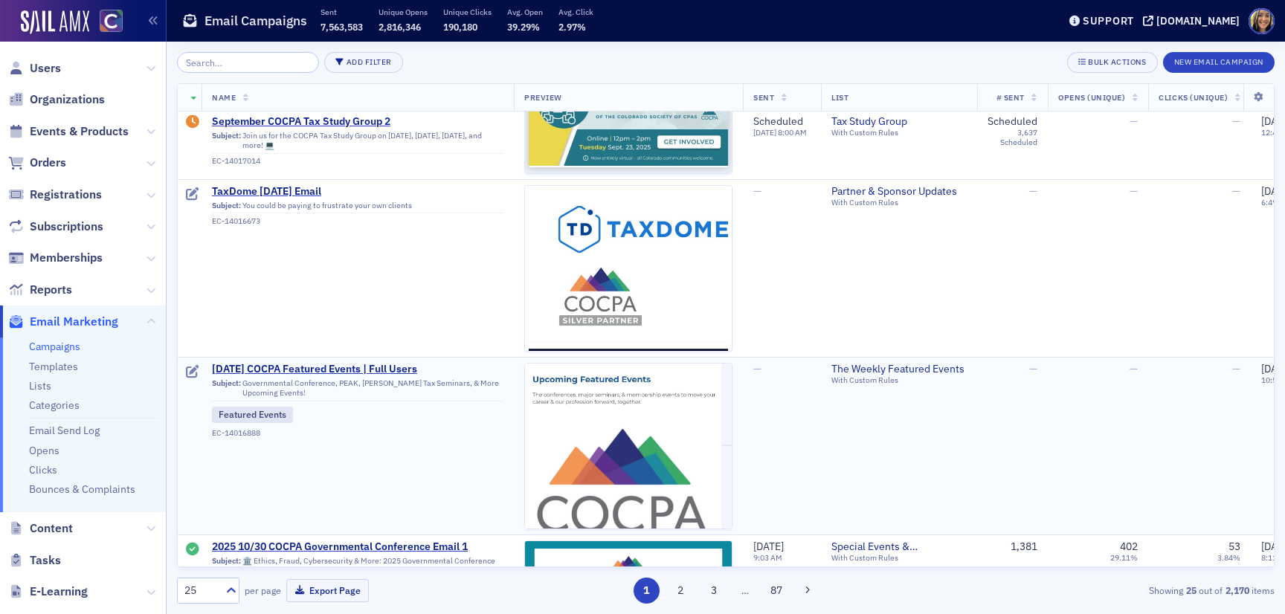
scroll to position [290, 0]
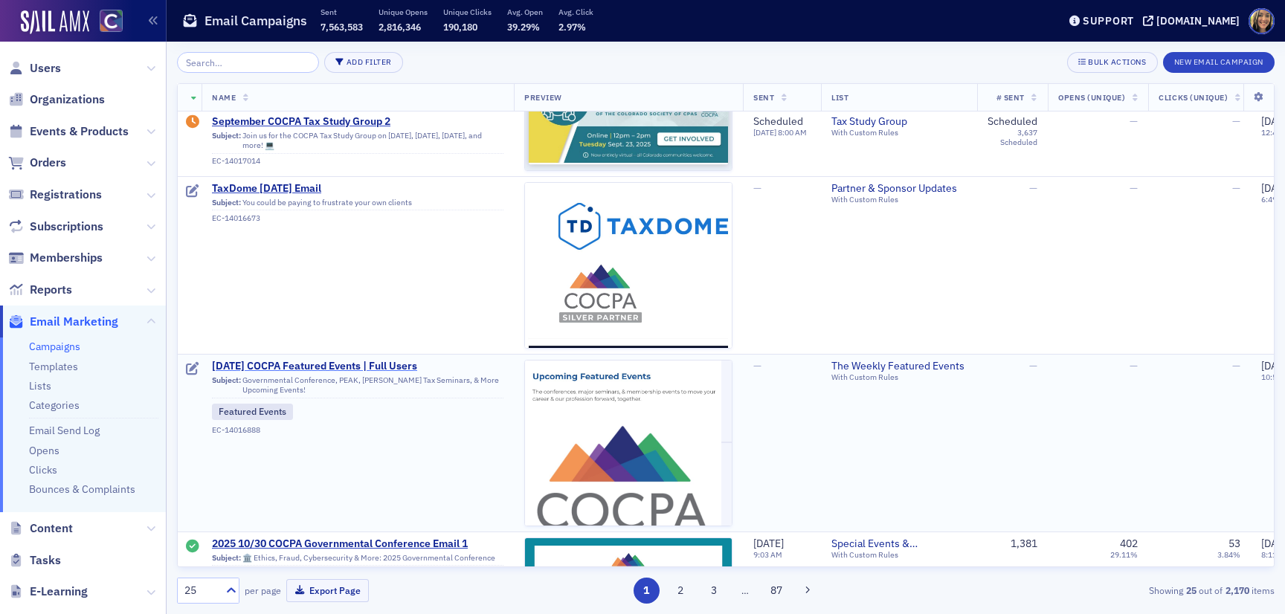
click at [342, 367] on span "[DATE] COCPA Featured Events | Full Users" at bounding box center [358, 366] width 292 height 13
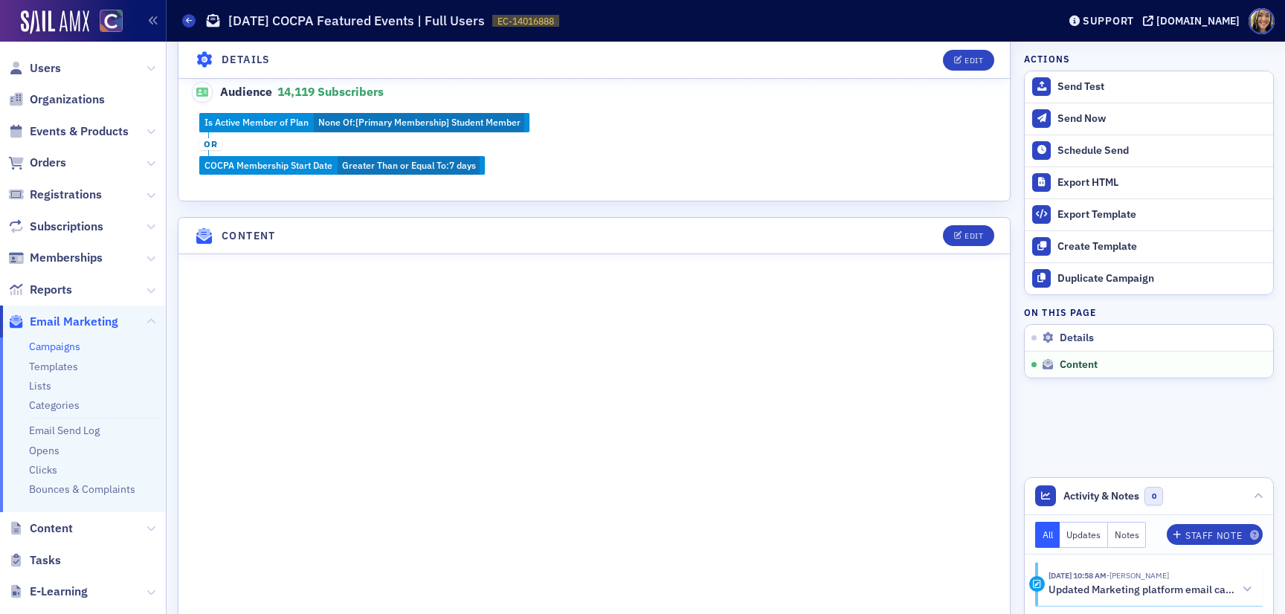
scroll to position [1034, 0]
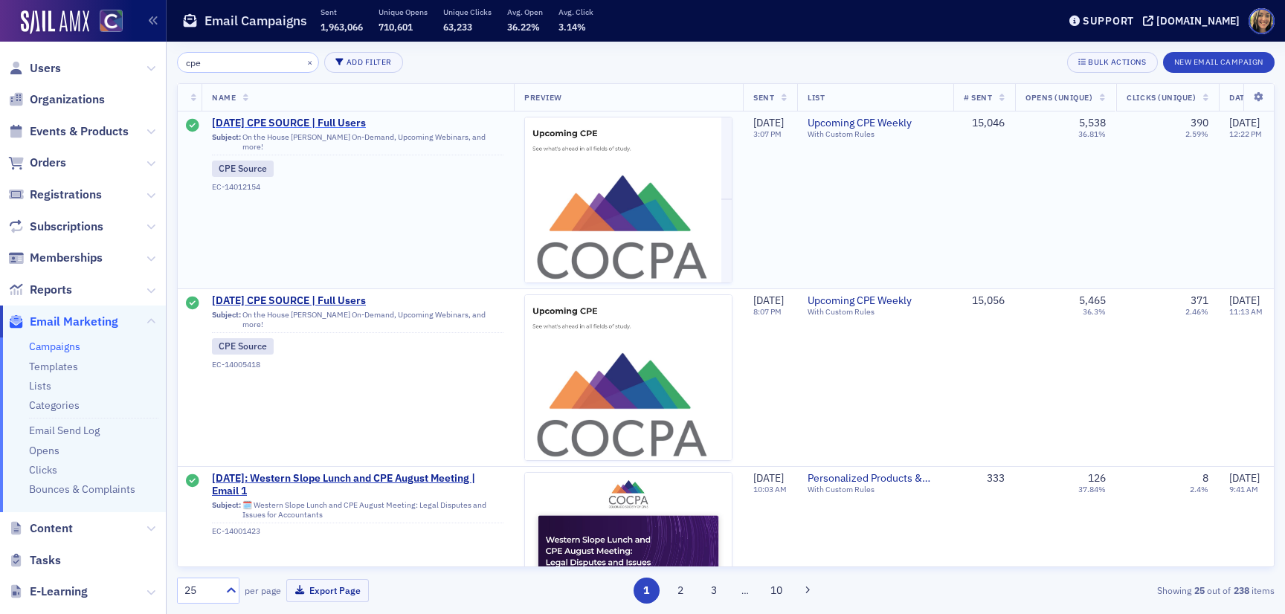
type input "cpe"
click at [291, 121] on span "[DATE] CPE SOURCE | Full Users" at bounding box center [358, 123] width 292 height 13
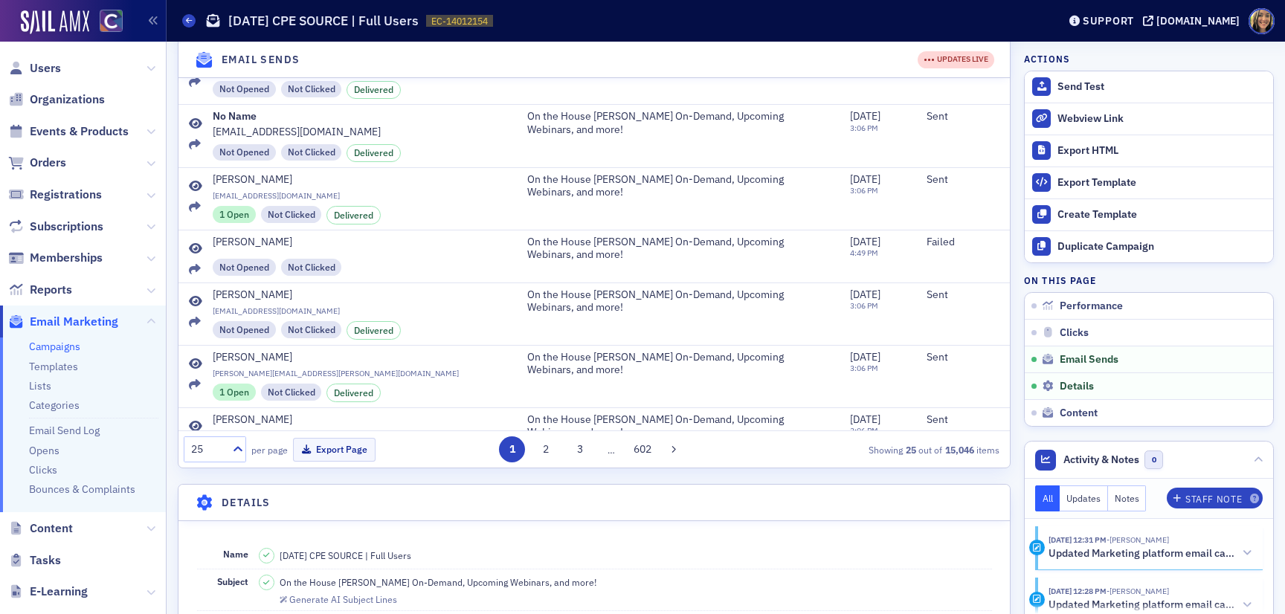
scroll to position [615, 0]
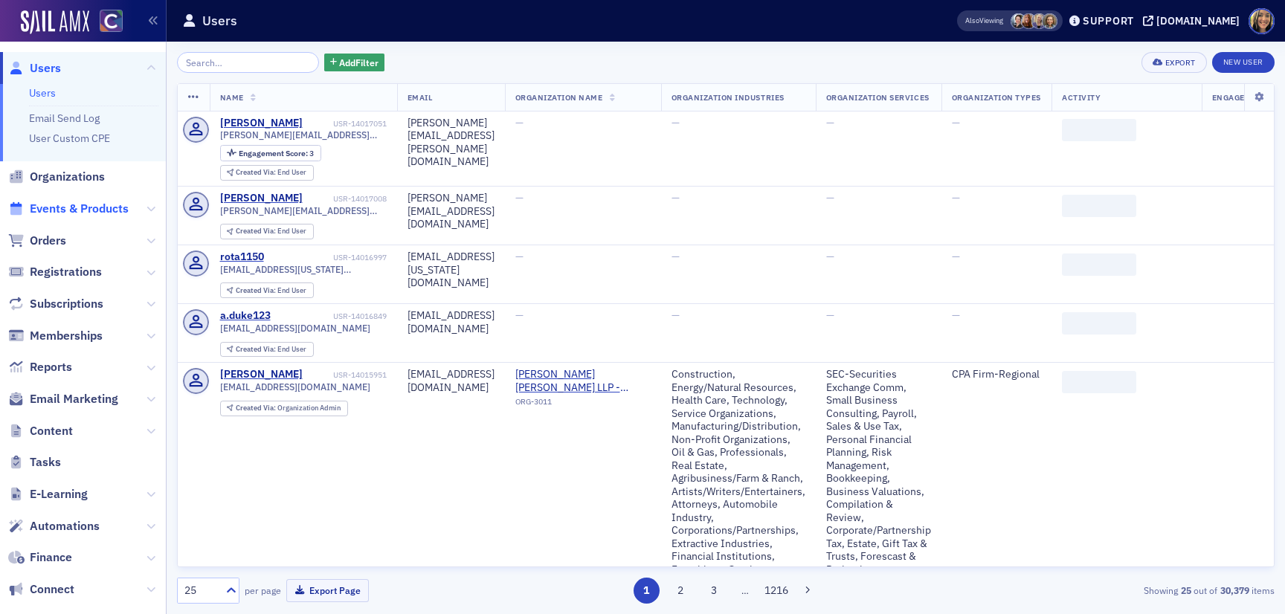
click at [54, 204] on span "Events & Products" at bounding box center [79, 209] width 99 height 16
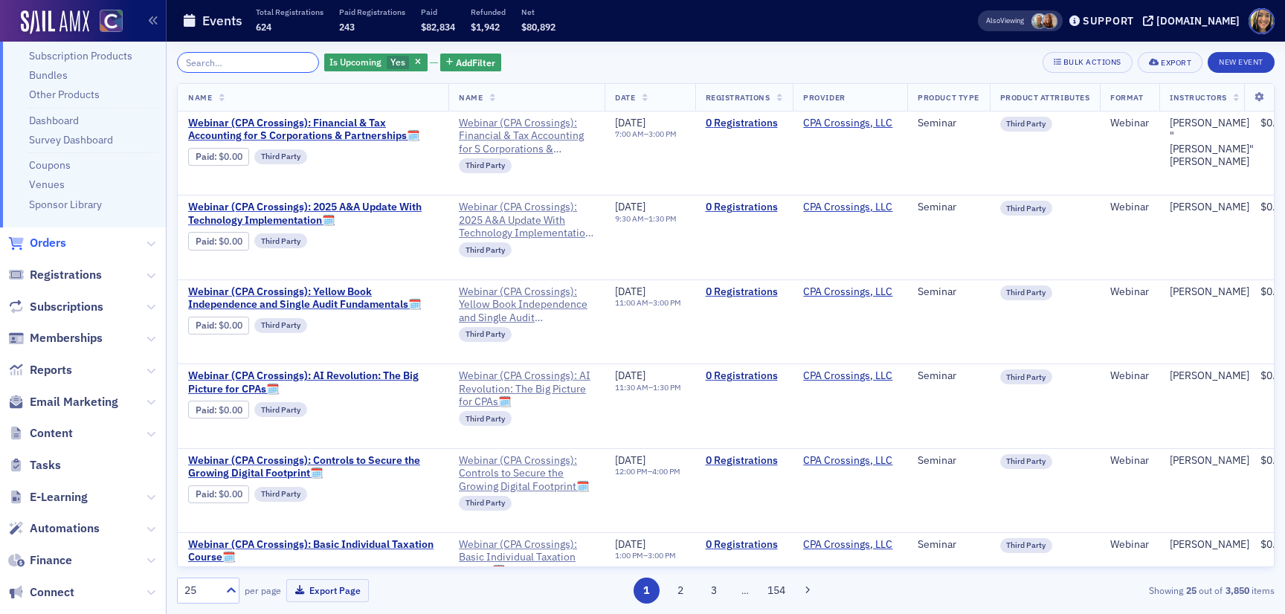
scroll to position [148, 0]
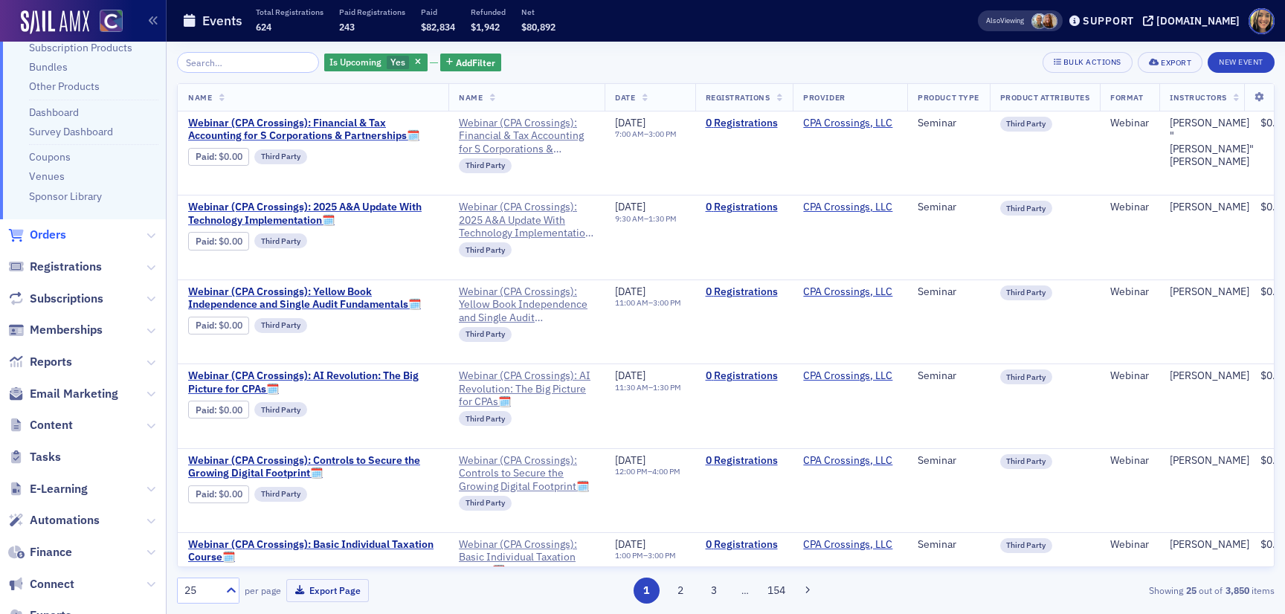
click at [64, 389] on span "Email Marketing" at bounding box center [74, 394] width 89 height 16
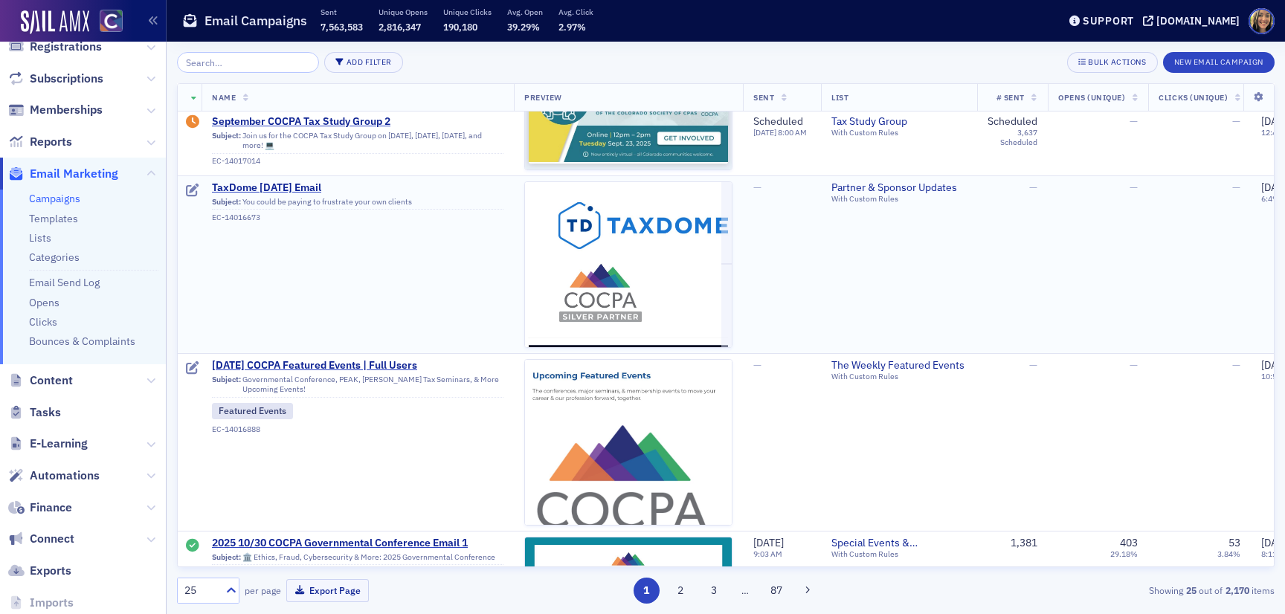
scroll to position [356, 0]
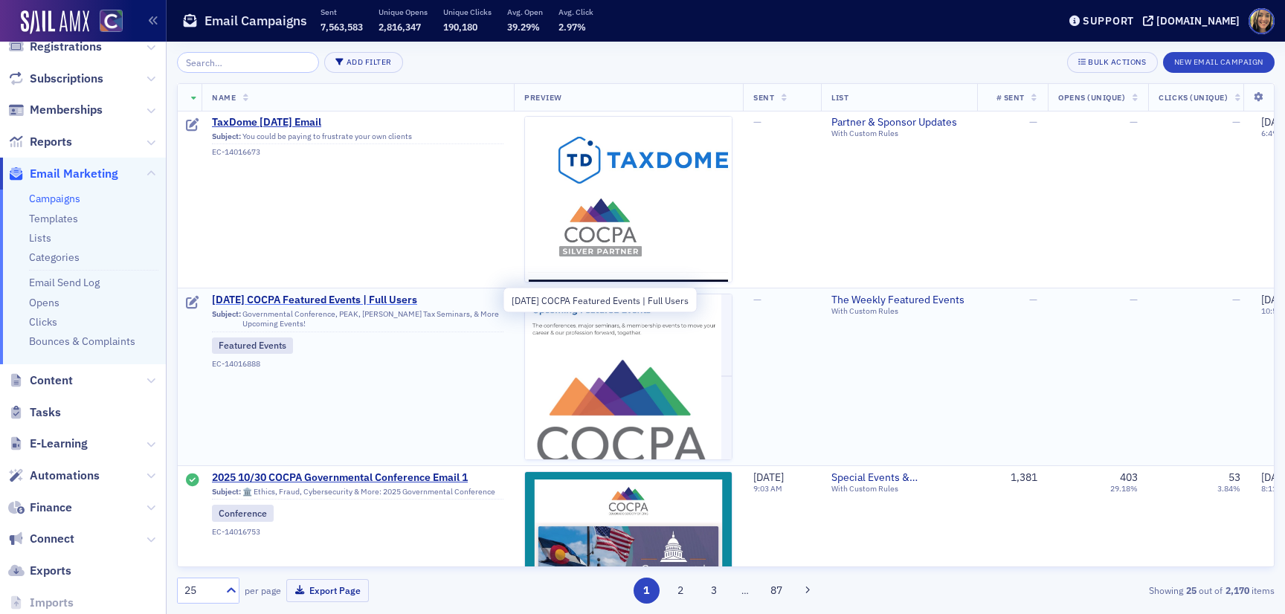
click at [289, 296] on span "9/4/2025 COCPA Featured Events | Full Users" at bounding box center [358, 300] width 292 height 13
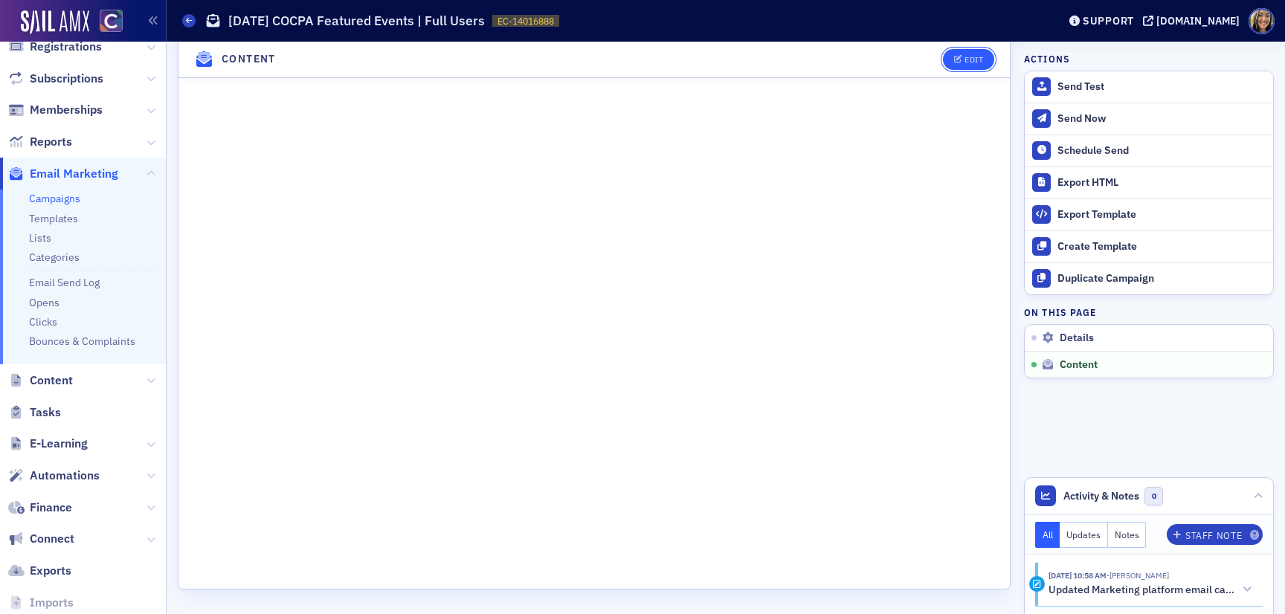
click at [963, 61] on span "Edit" at bounding box center [968, 60] width 29 height 8
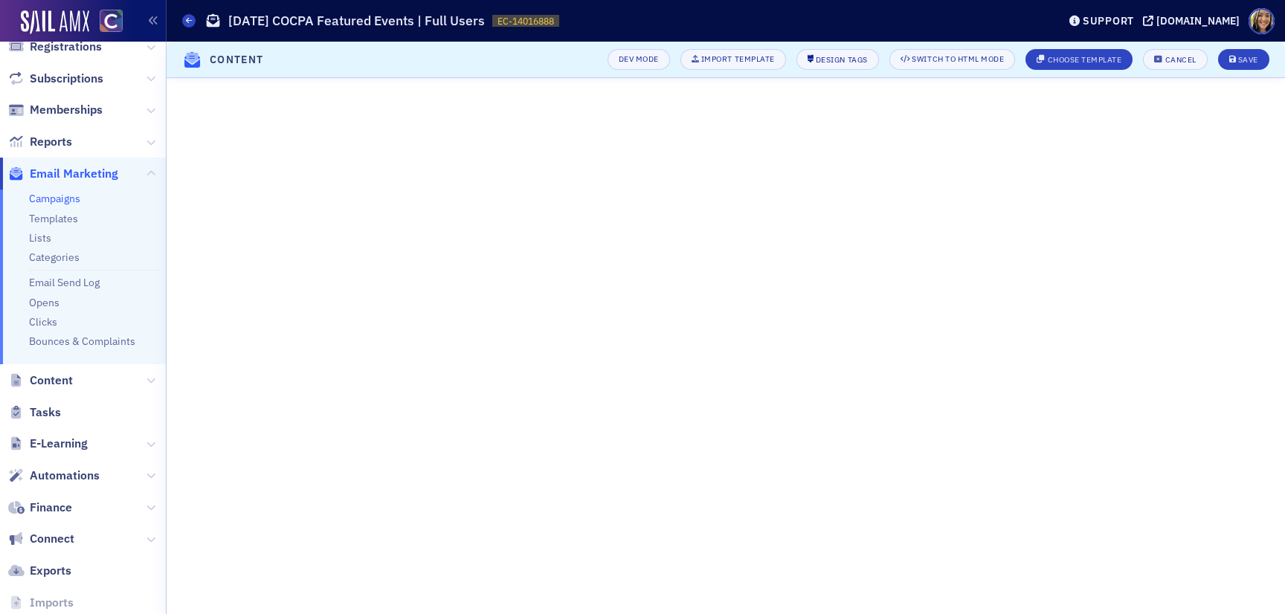
scroll to position [160, 0]
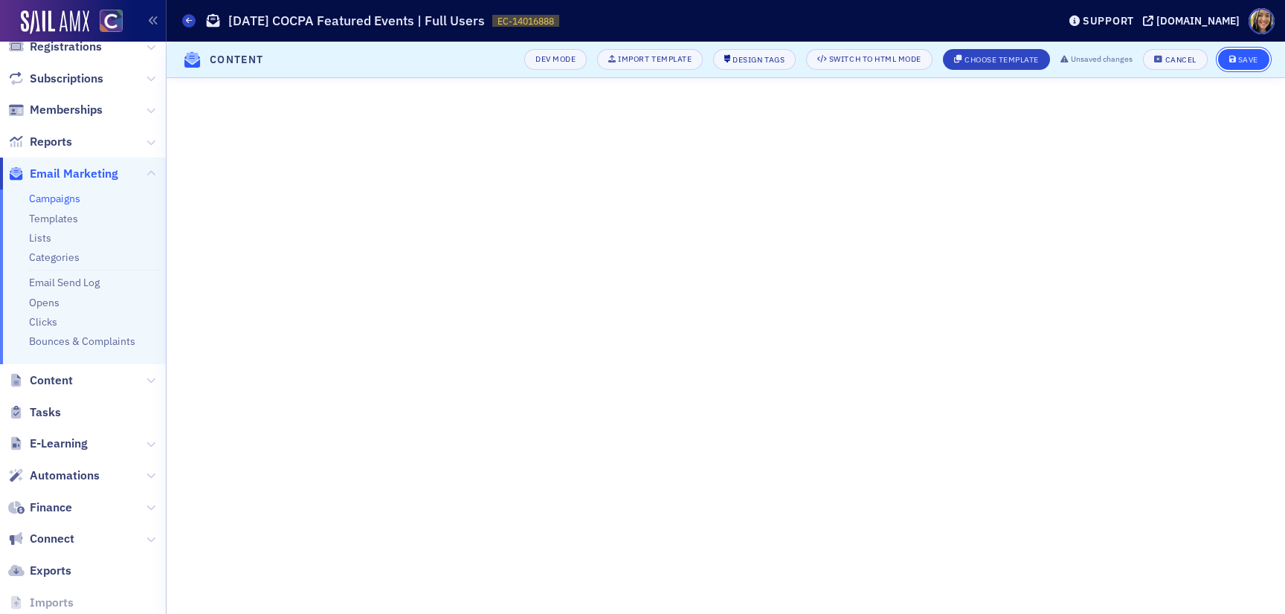
click at [1250, 57] on div "Save" at bounding box center [1248, 60] width 20 height 8
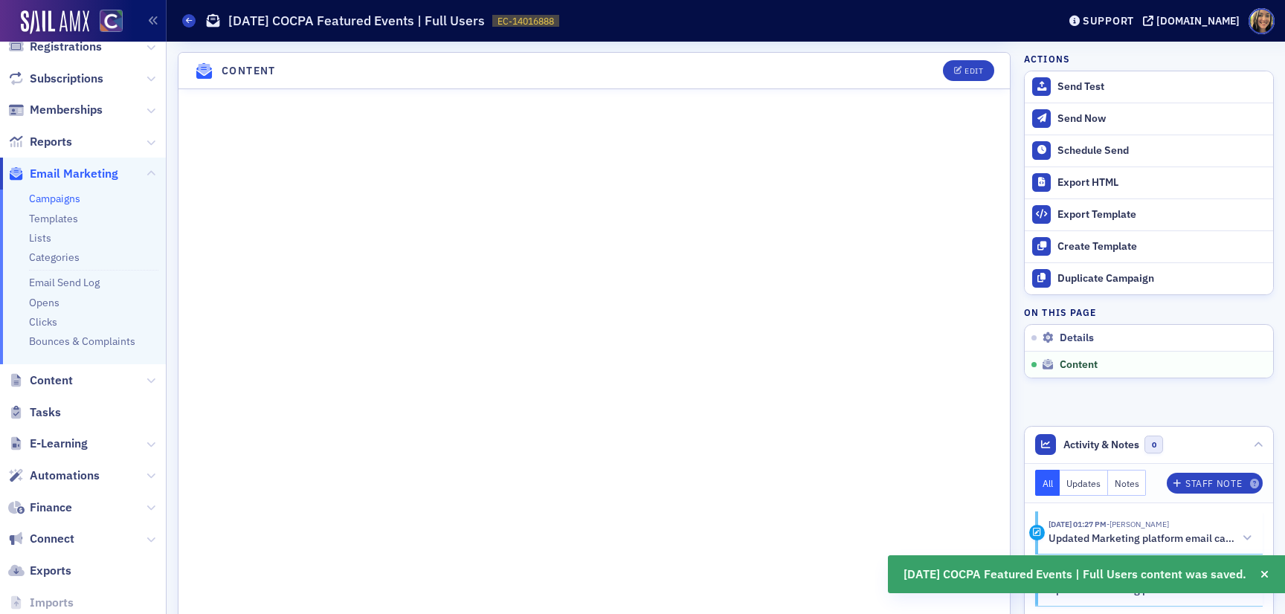
scroll to position [643, 0]
click at [1075, 148] on div "Schedule Send" at bounding box center [1162, 150] width 208 height 13
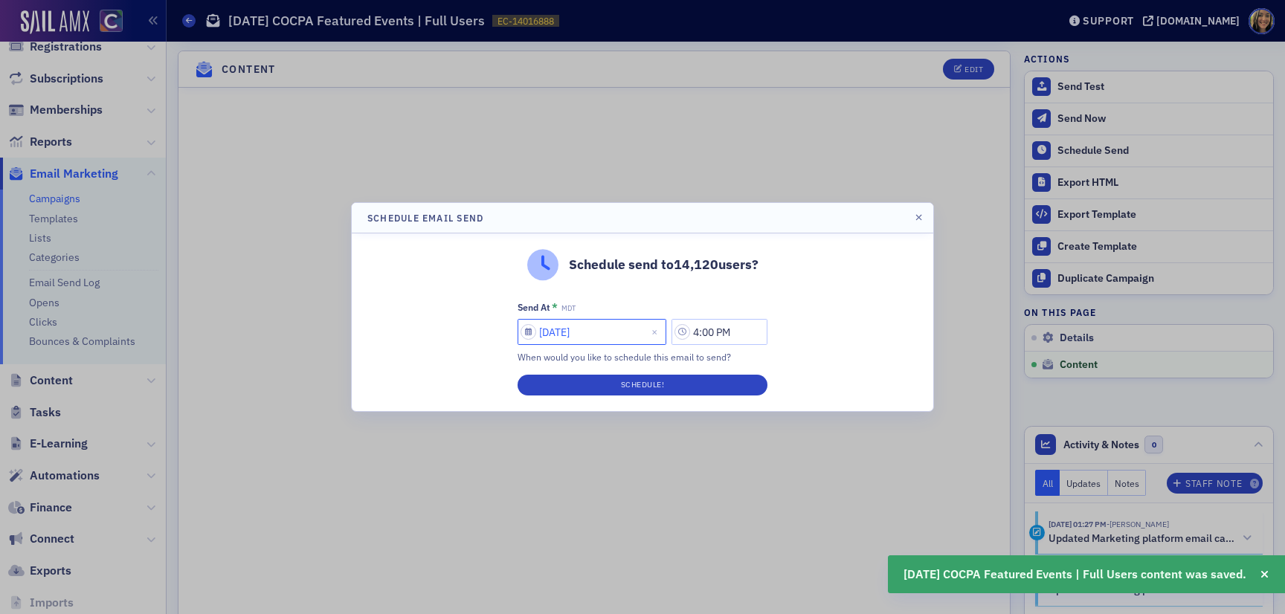
click at [553, 337] on input "09/03/2025" at bounding box center [592, 332] width 149 height 26
select select "8"
select select "2025"
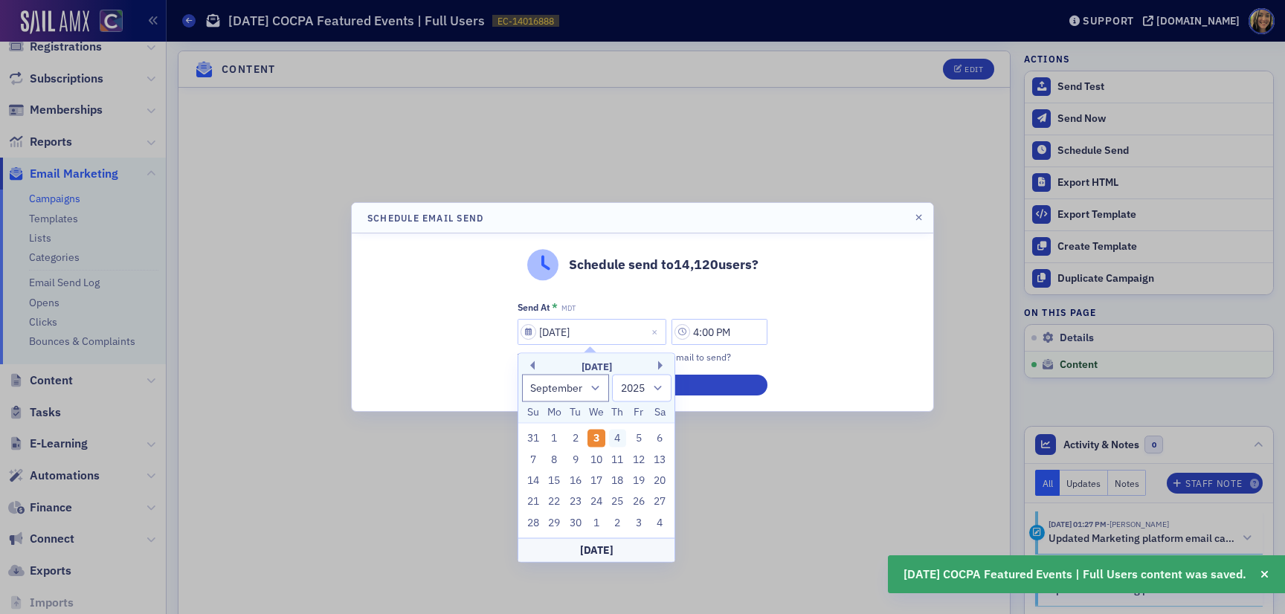
click at [614, 441] on div "4" at bounding box center [618, 439] width 18 height 18
type input "09/04/2025"
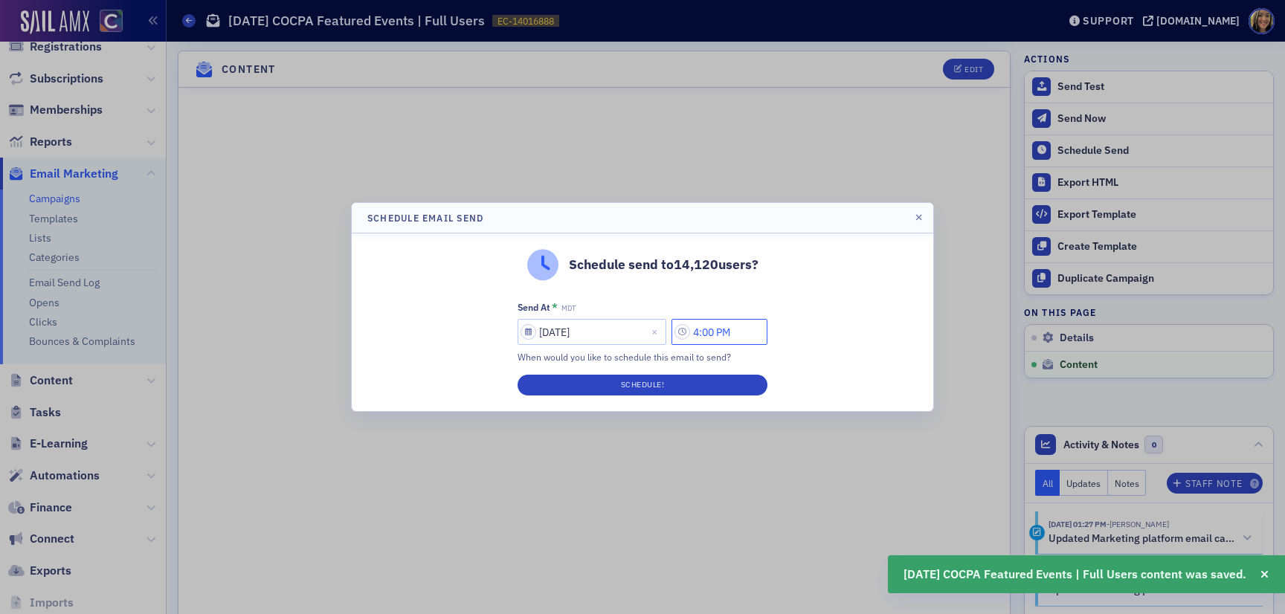
drag, startPoint x: 709, startPoint y: 335, endPoint x: 695, endPoint y: 335, distance: 13.4
click at [695, 335] on input "4:00 PM" at bounding box center [720, 332] width 96 height 26
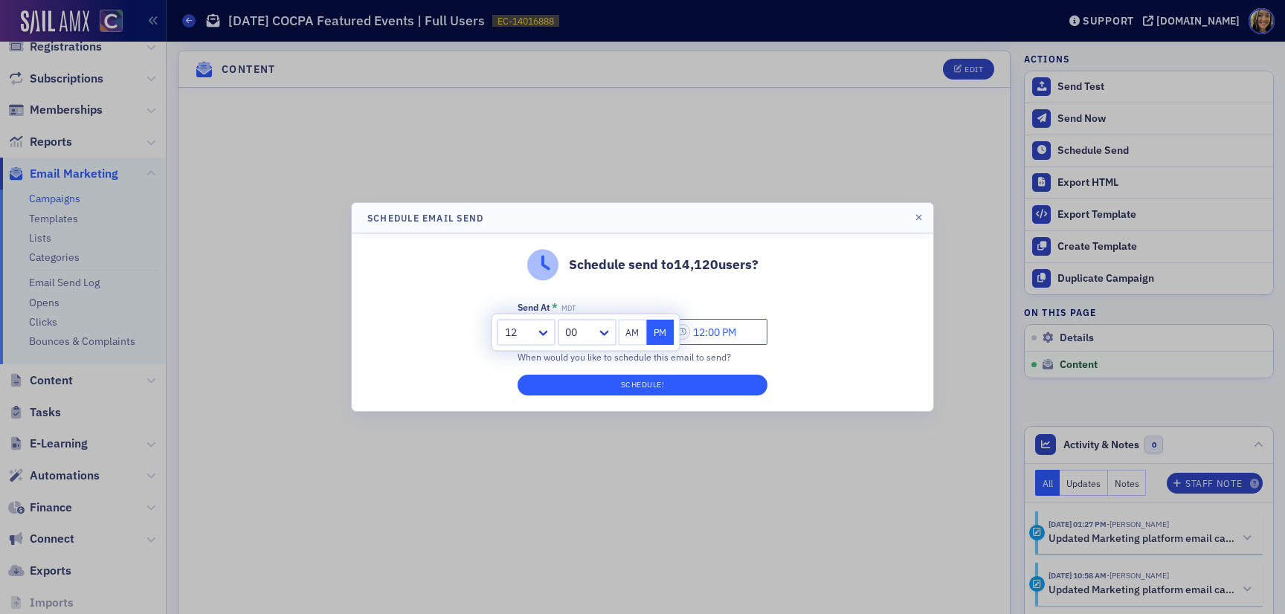
type input "12:00 PM"
click at [681, 388] on button "Schedule!" at bounding box center [643, 385] width 250 height 21
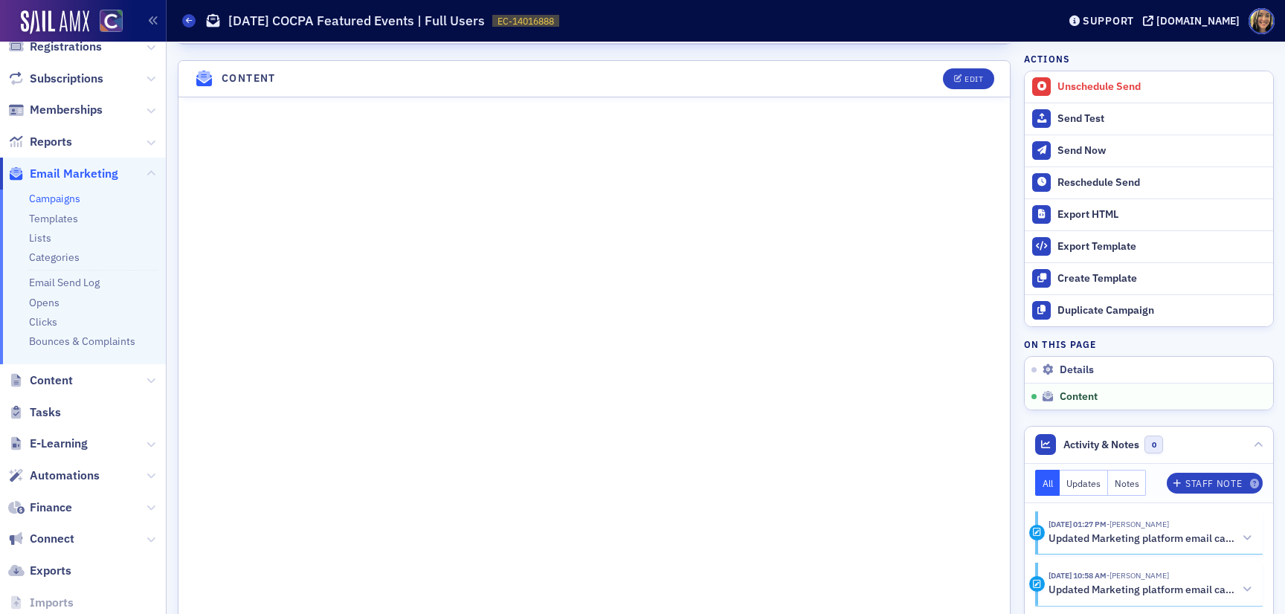
scroll to position [652, 0]
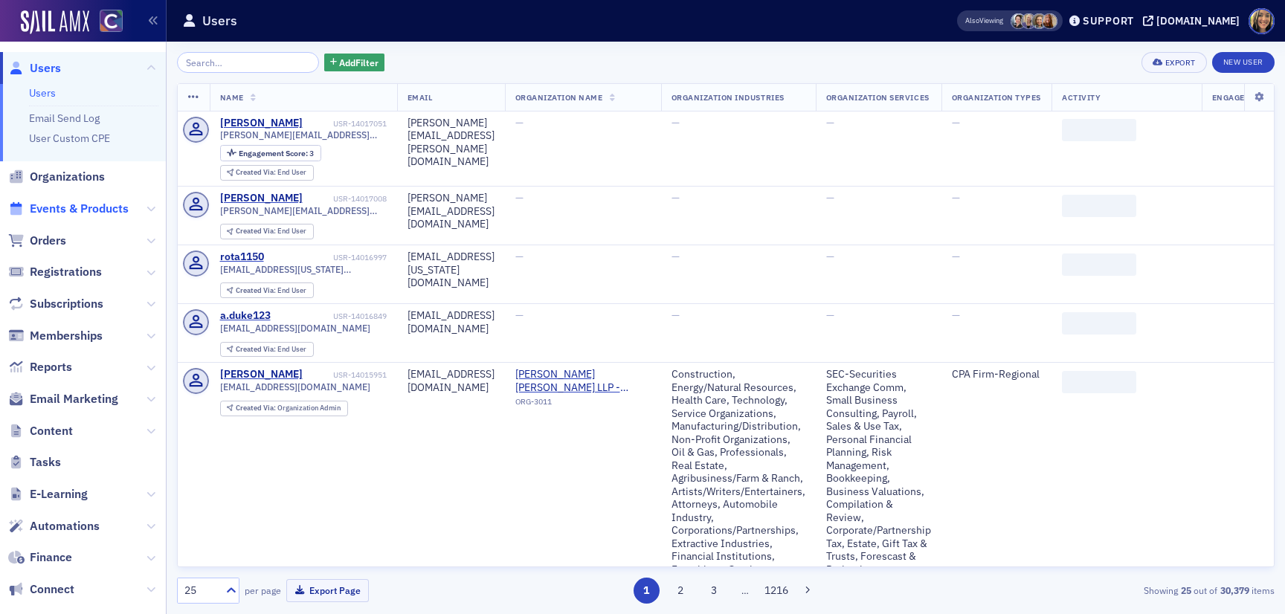
click at [65, 210] on span "Events & Products" at bounding box center [79, 209] width 99 height 16
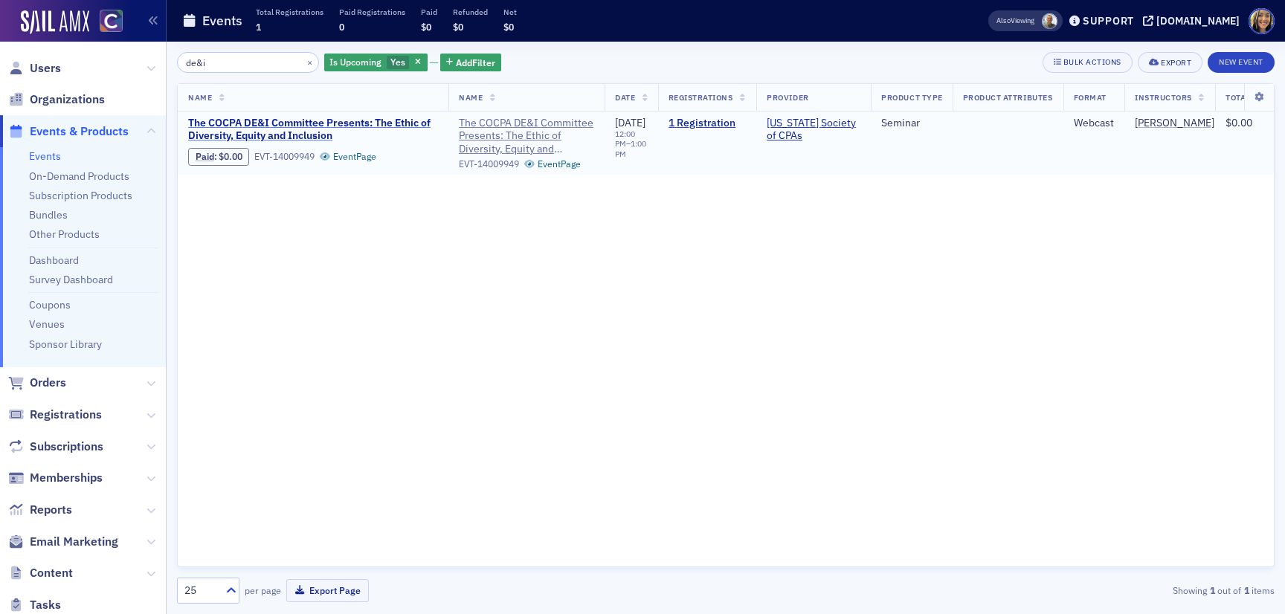
type input "de&i"
click at [277, 124] on span "The COCPA DE&I Committee Presents: The Ethic of Diversity, Equity and Inclusion" at bounding box center [313, 130] width 250 height 26
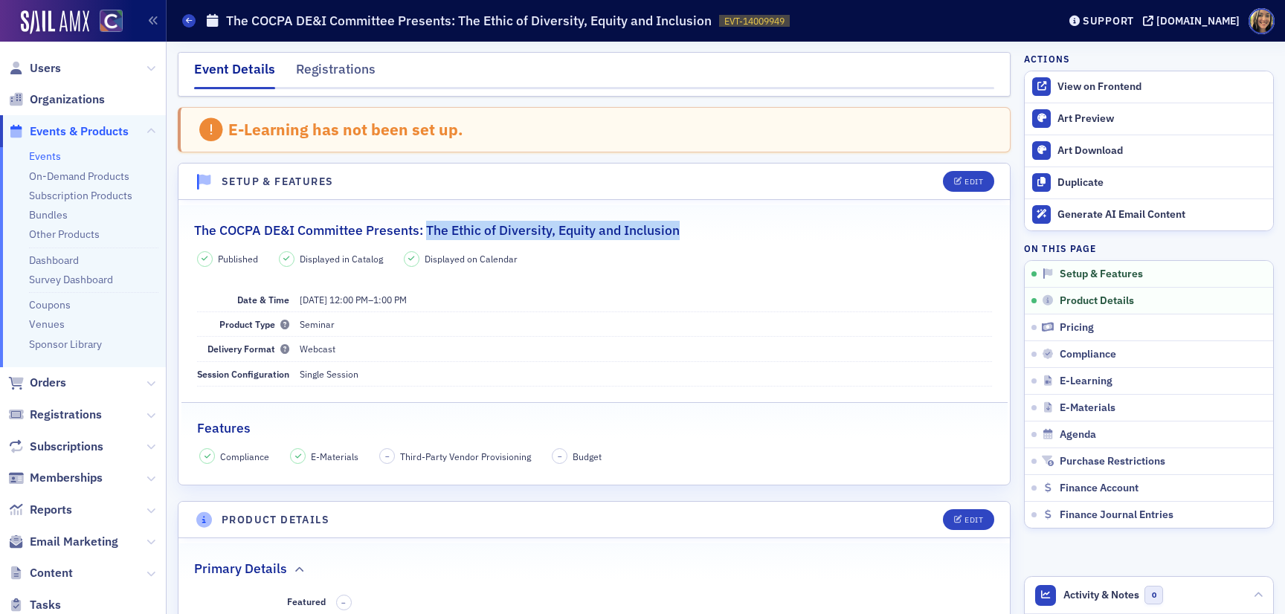
drag, startPoint x: 428, startPoint y: 232, endPoint x: 698, endPoint y: 232, distance: 270.0
click at [698, 232] on div "The COCPA DE&I Committee Presents: The Ethic of Diversity, Equity and Inclusion" at bounding box center [594, 222] width 800 height 35
copy h2 "The Ethic of Diversity, Equity and Inclusion"
